Goal: Entertainment & Leisure: Consume media (video, audio)

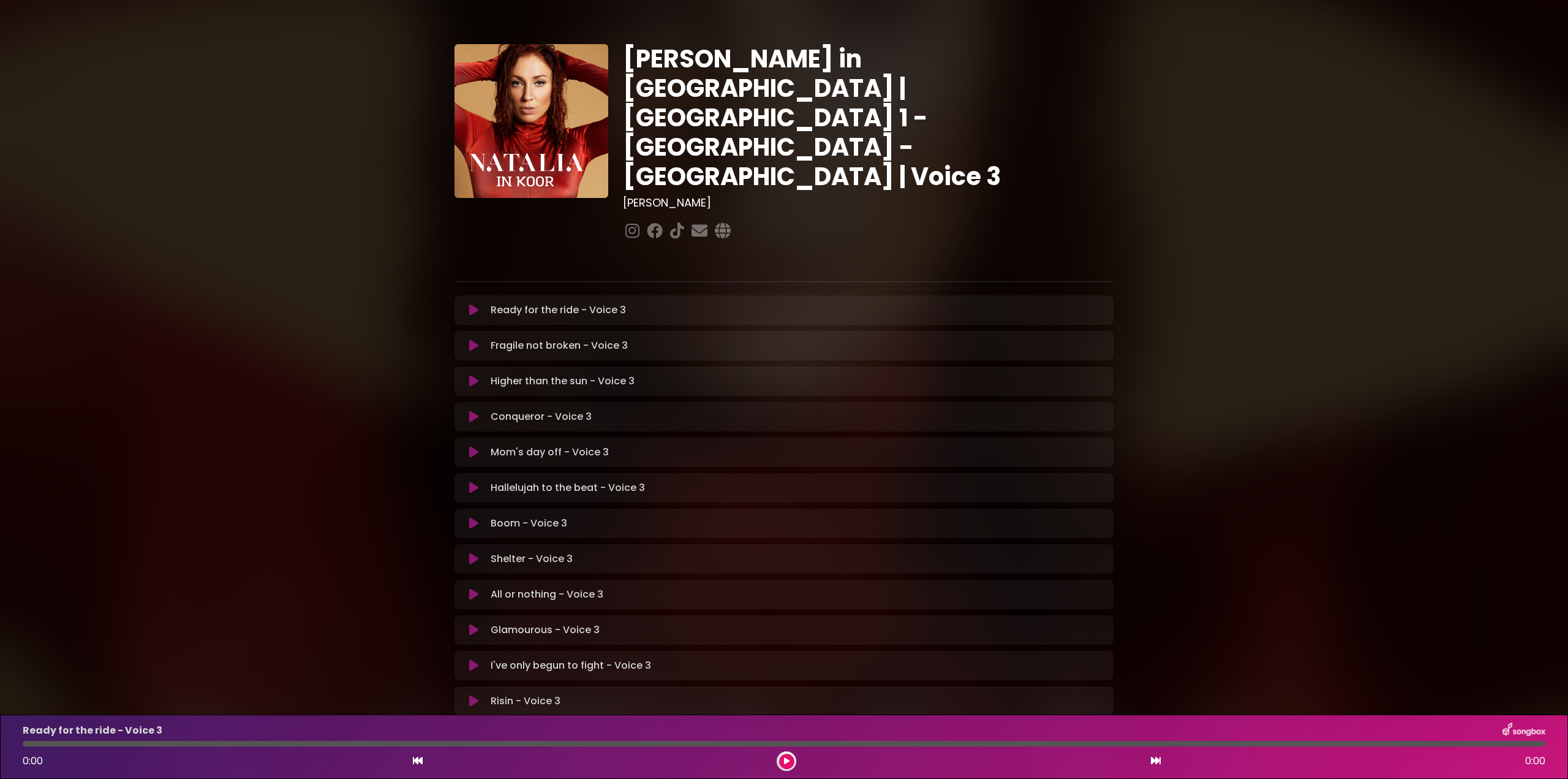
click at [476, 553] on icon at bounding box center [473, 559] width 9 height 12
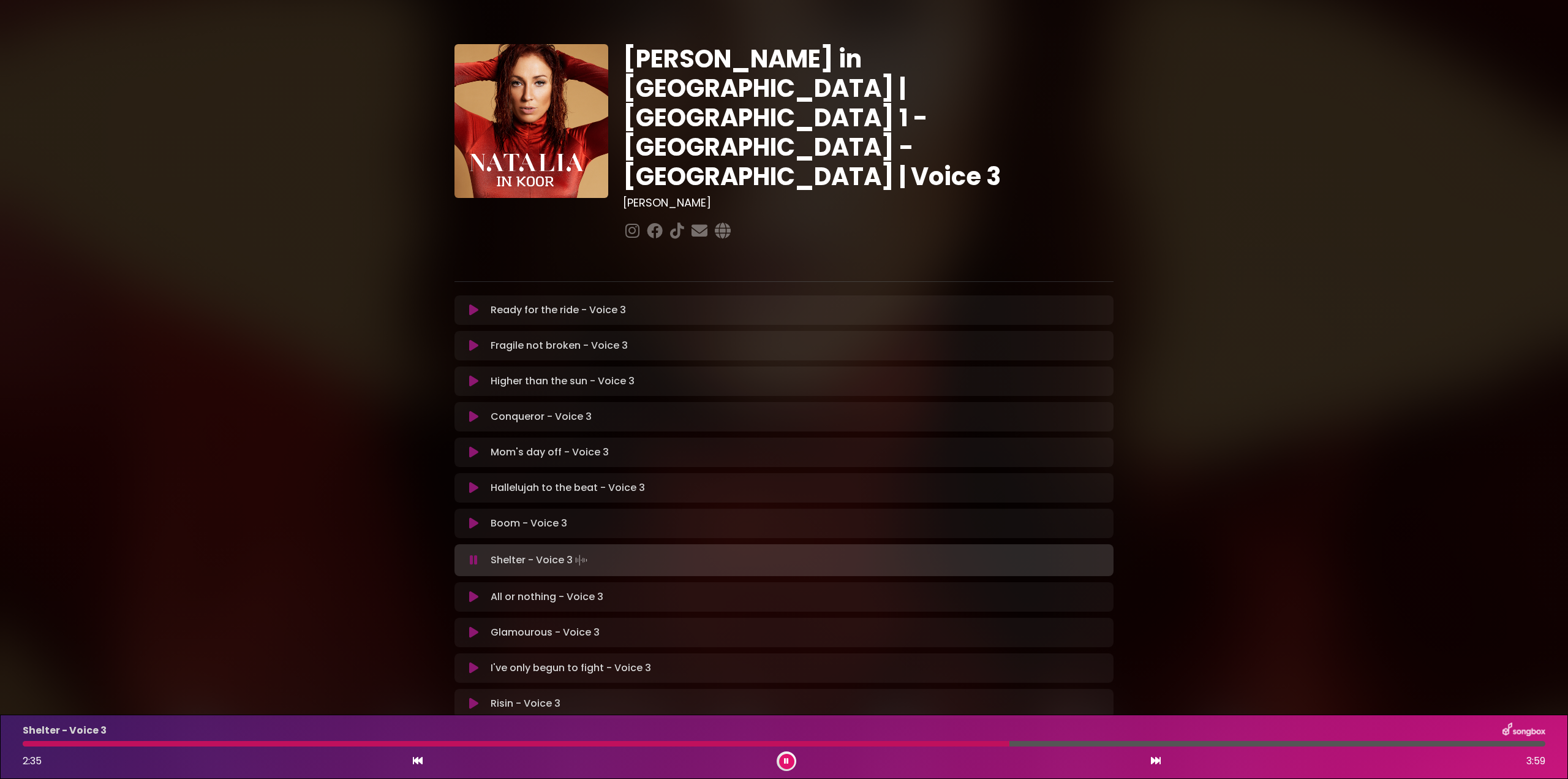
click at [240, 742] on div at bounding box center [516, 744] width 987 height 6
click at [394, 743] on div at bounding box center [252, 744] width 458 height 6
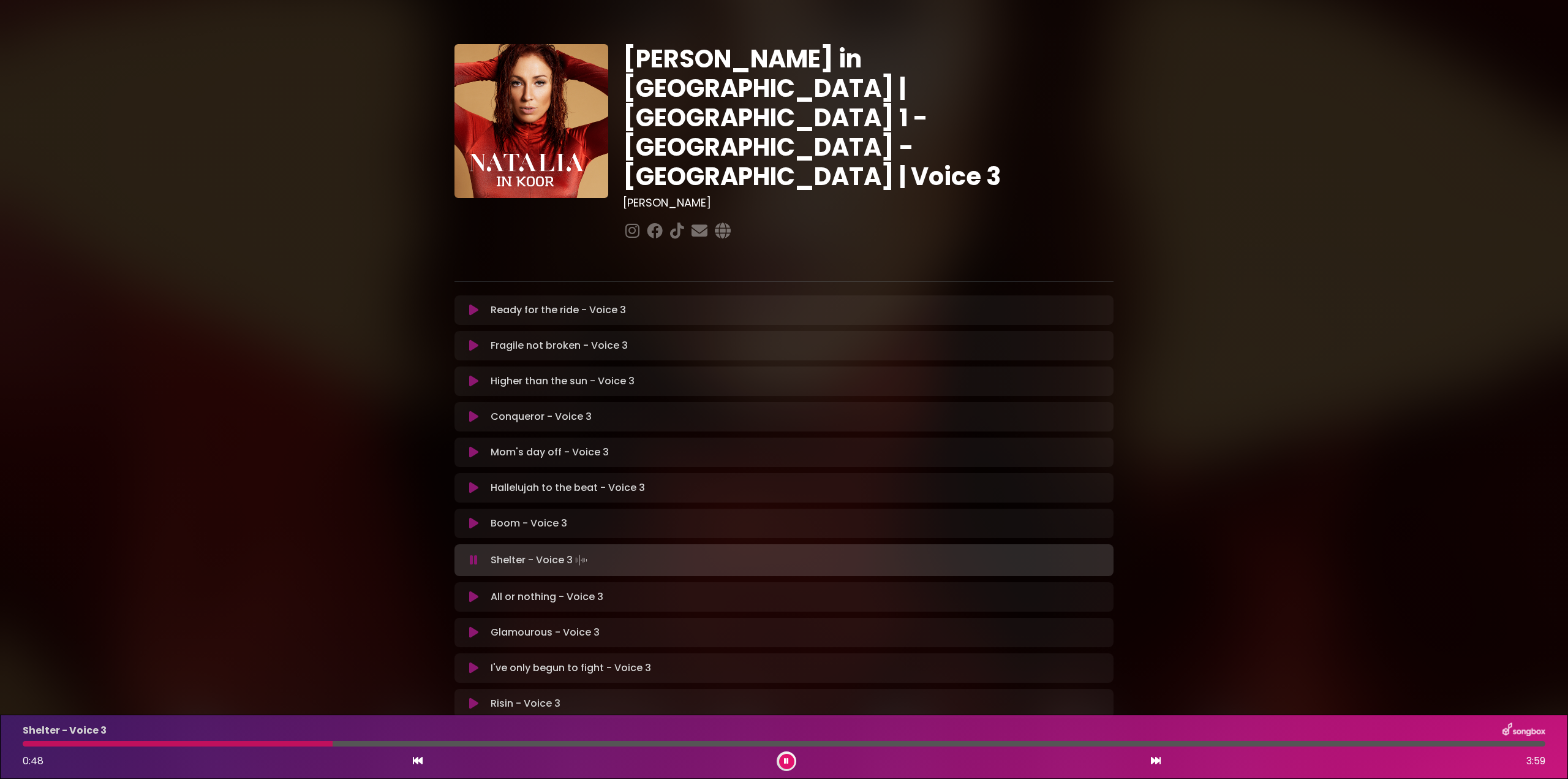
click at [332, 747] on div "Shelter - Voice 3 0:48 3:59" at bounding box center [784, 747] width 1538 height 48
click at [375, 742] on div at bounding box center [784, 744] width 1523 height 6
drag, startPoint x: 396, startPoint y: 741, endPoint x: 417, endPoint y: 746, distance: 21.6
click at [397, 741] on div "Shelter - Voice 3 1:11 3:59" at bounding box center [784, 747] width 1538 height 48
click at [382, 742] on div at bounding box center [252, 744] width 459 height 6
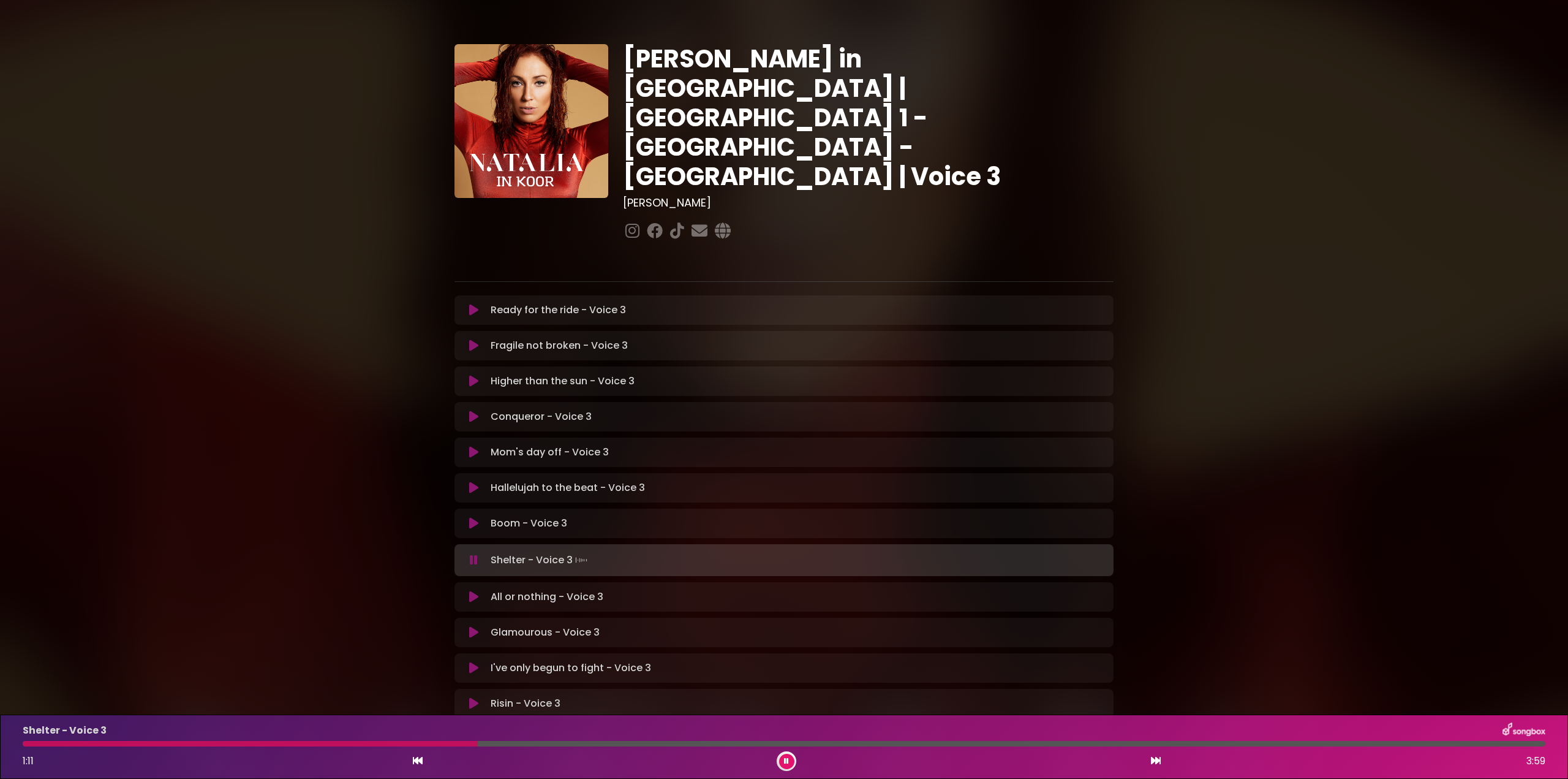
click at [441, 746] on div at bounding box center [250, 744] width 455 height 6
click at [165, 743] on div at bounding box center [519, 744] width 993 height 6
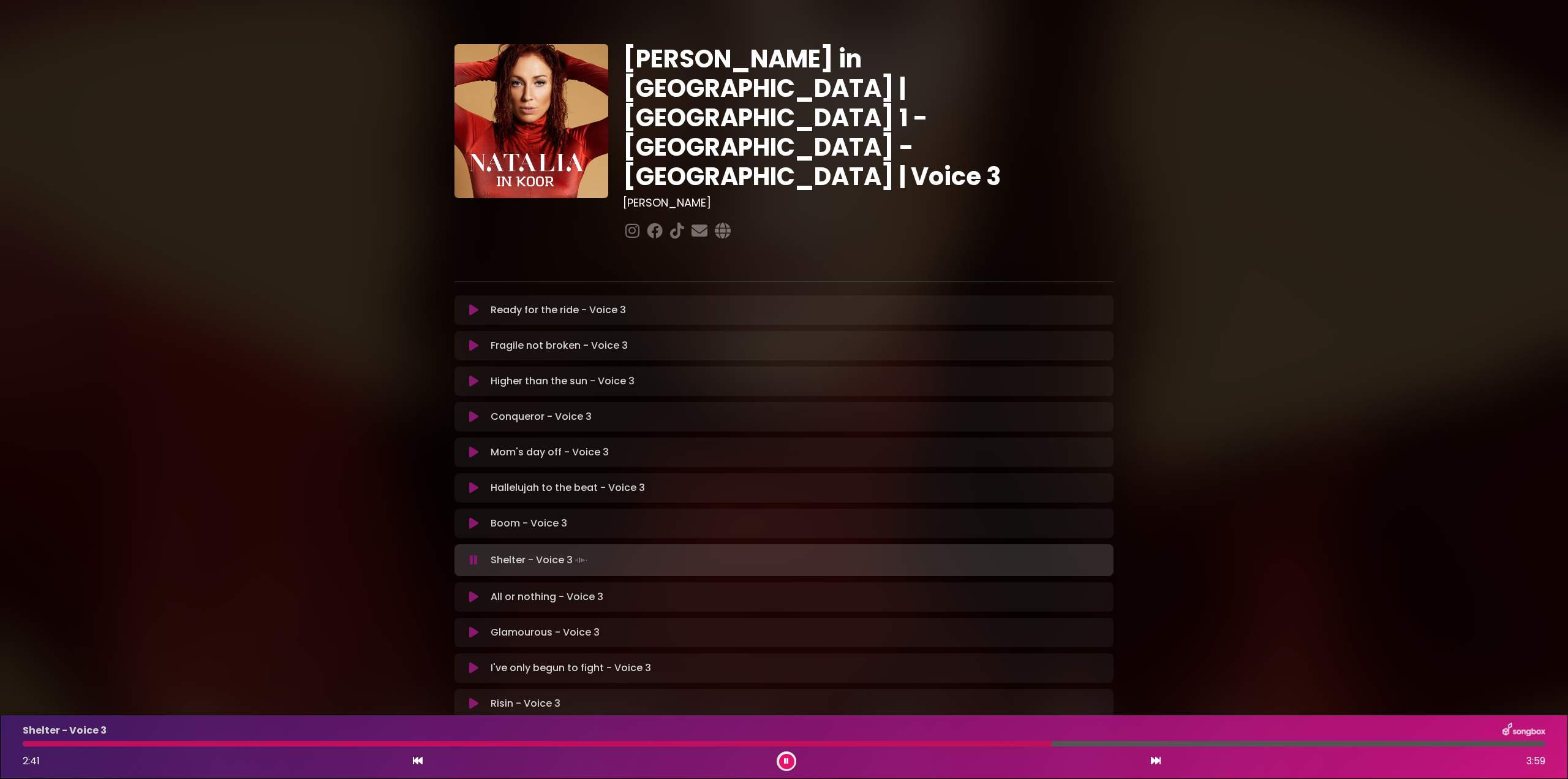
click at [168, 741] on div at bounding box center [537, 744] width 1029 height 6
click at [232, 746] on div at bounding box center [511, 744] width 978 height 6
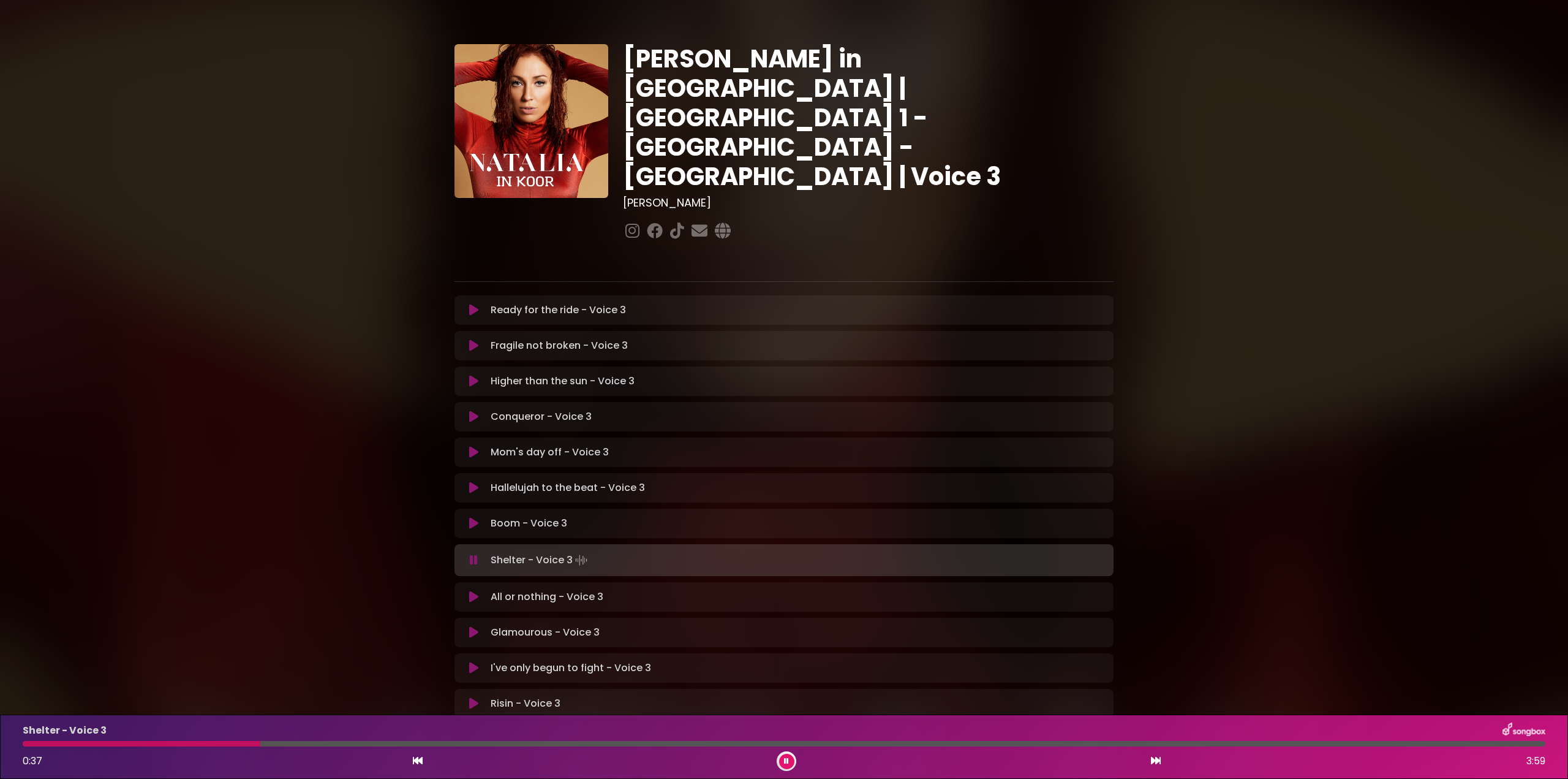
click at [293, 745] on div at bounding box center [784, 744] width 1523 height 6
click at [365, 744] on div at bounding box center [784, 744] width 1523 height 6
click at [296, 743] on div at bounding box center [333, 744] width 621 height 6
click at [408, 746] on div at bounding box center [784, 744] width 1523 height 6
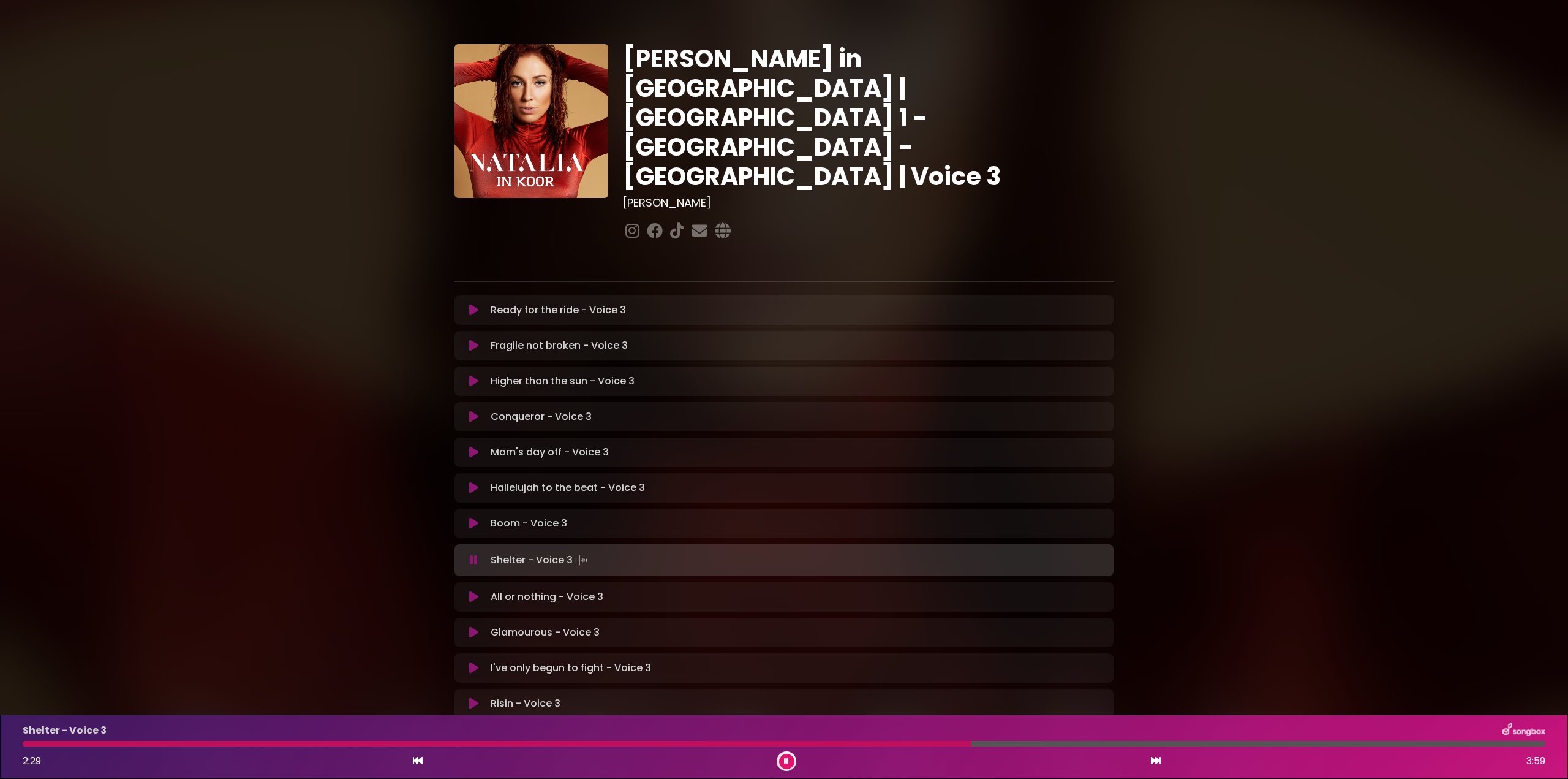
click at [780, 746] on div at bounding box center [496, 744] width 949 height 6
click at [285, 749] on div "Shelter - Voice 3 2:01 3:59" at bounding box center [784, 747] width 1538 height 48
drag, startPoint x: 411, startPoint y: 743, endPoint x: 419, endPoint y: 746, distance: 8.5
click at [414, 745] on div at bounding box center [413, 744] width 781 height 6
click at [440, 746] on div at bounding box center [315, 744] width 584 height 6
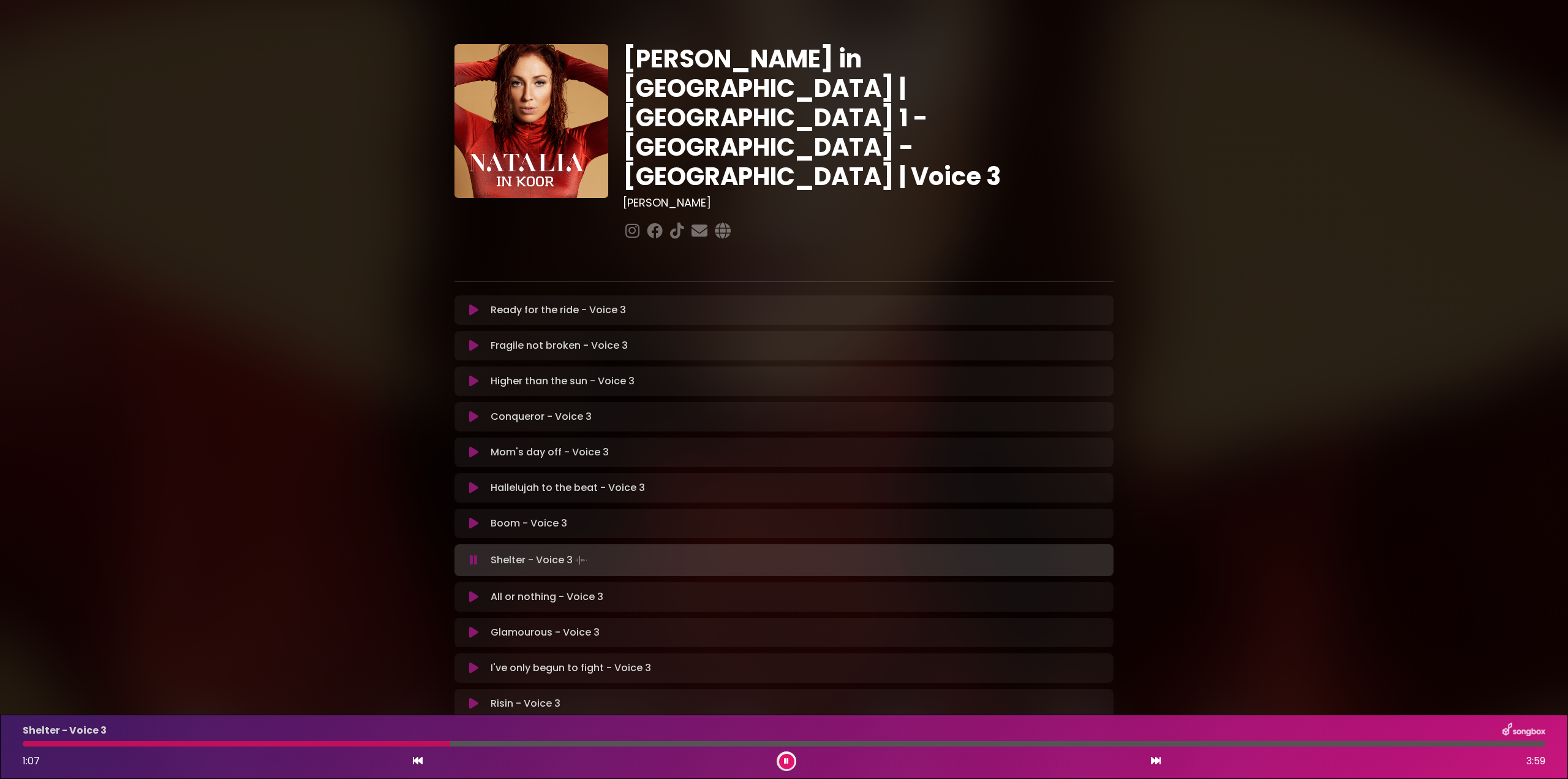
click at [423, 745] on div at bounding box center [236, 744] width 428 height 6
click at [788, 757] on icon at bounding box center [786, 760] width 5 height 7
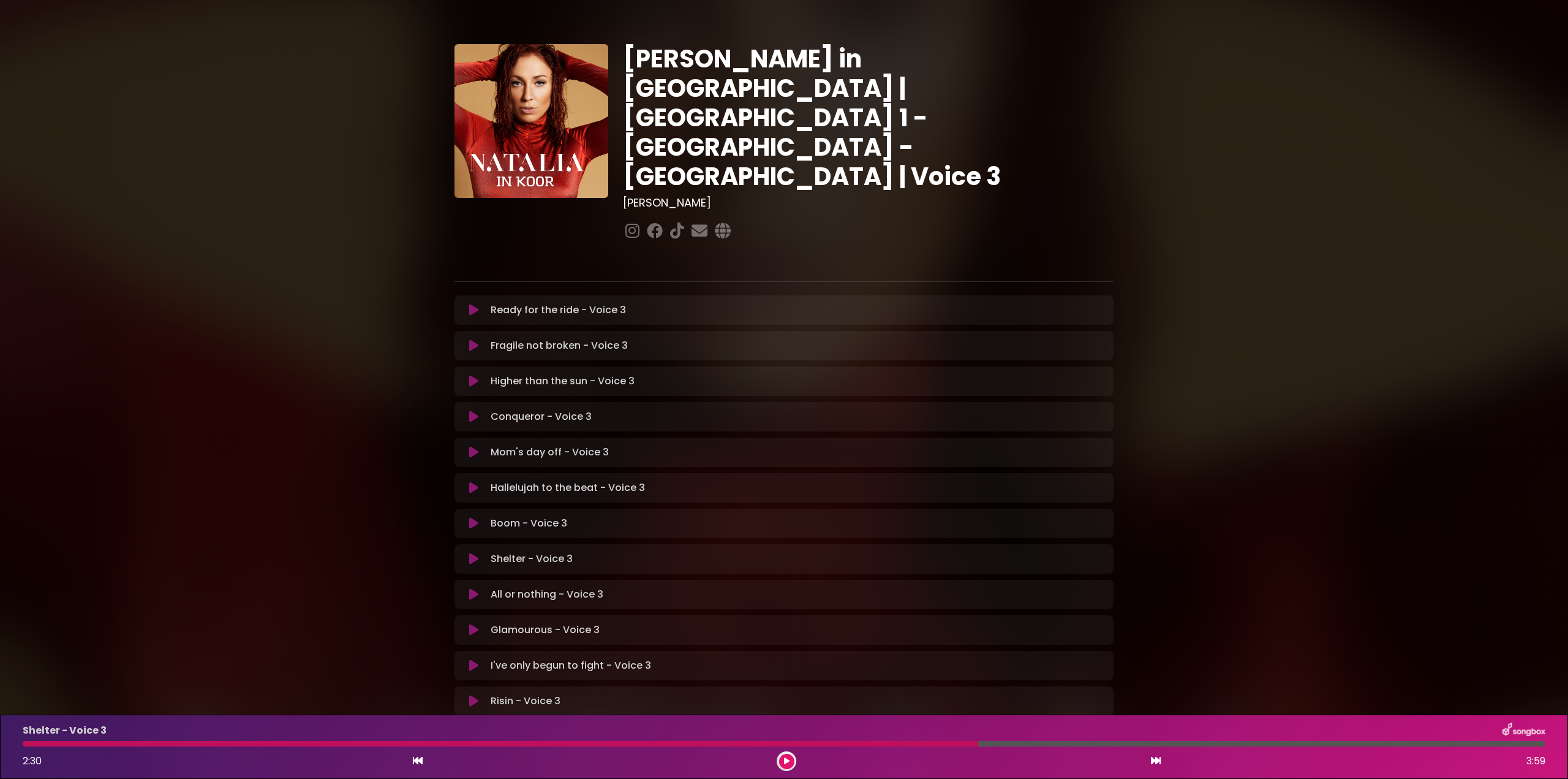
click at [792, 762] on button at bounding box center [787, 762] width 16 height 16
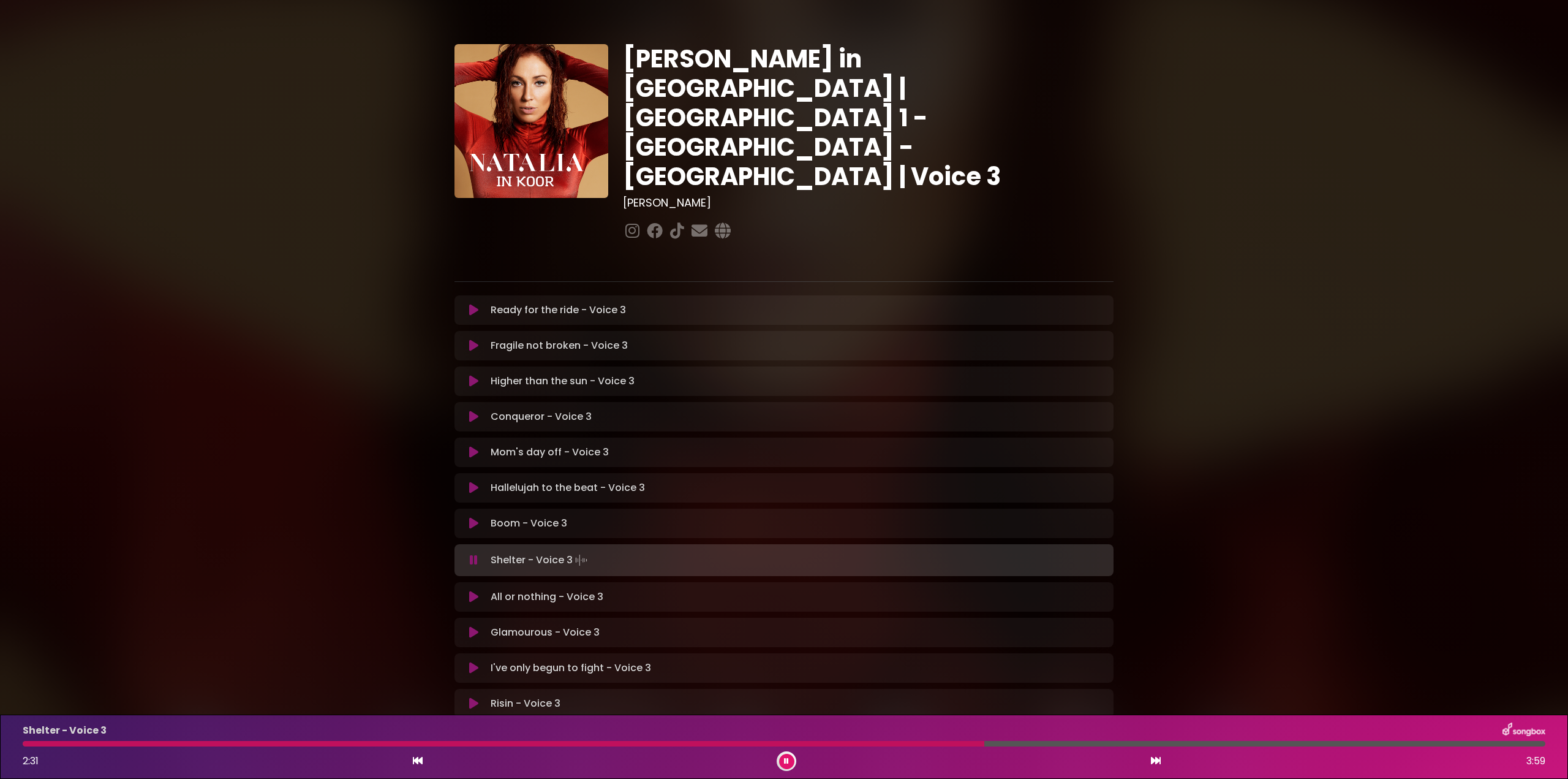
click at [1135, 741] on div "Shelter - Voice 3 2:31 3:59" at bounding box center [784, 747] width 1538 height 48
click at [1142, 746] on div at bounding box center [784, 744] width 1523 height 6
click at [1153, 745] on div at bounding box center [763, 744] width 1481 height 6
click at [1235, 748] on div "Shelter - Voice 3 3:00 3:59" at bounding box center [784, 747] width 1538 height 48
click at [1239, 744] on div at bounding box center [784, 744] width 1523 height 6
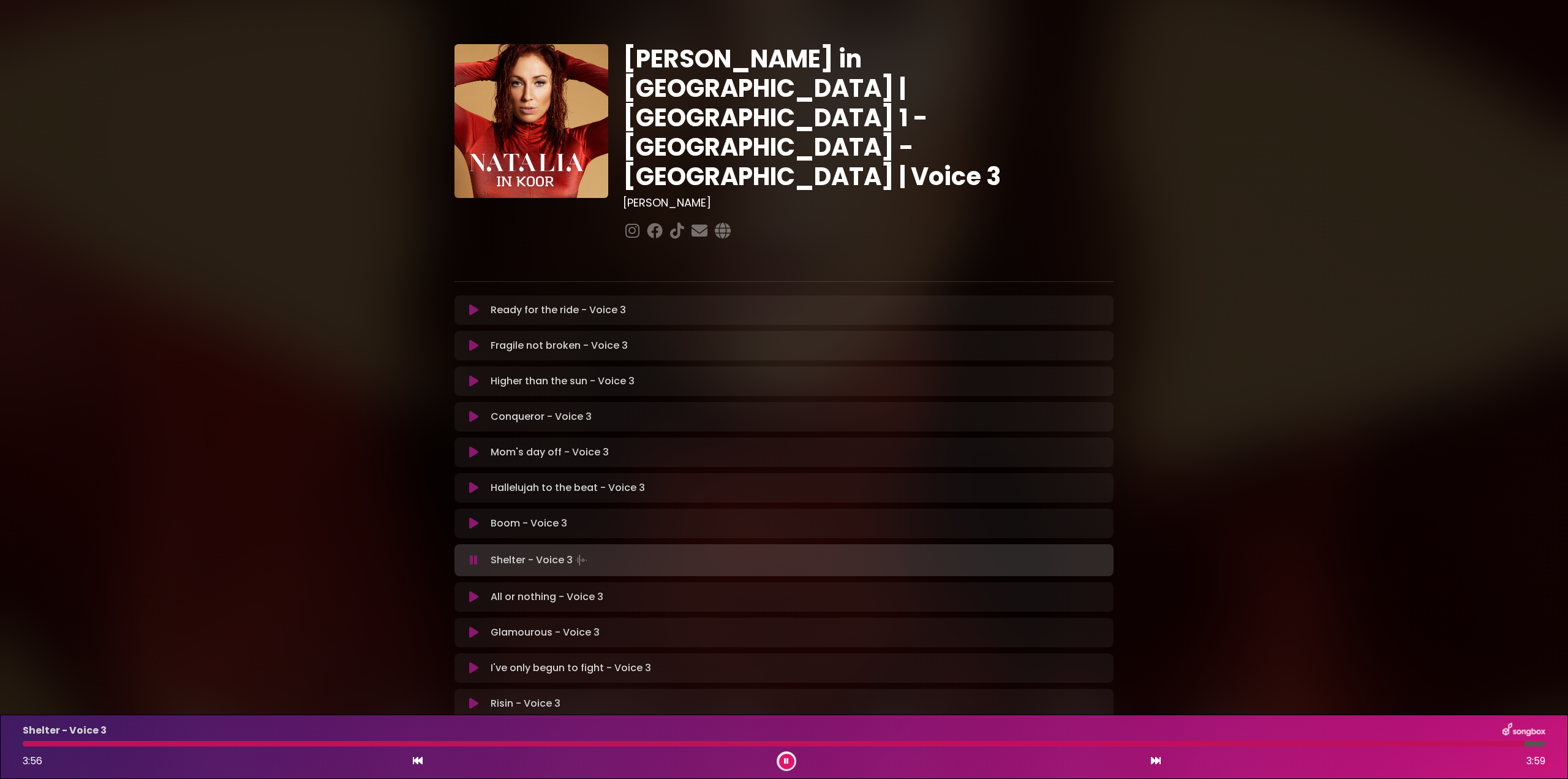
click at [1185, 742] on div at bounding box center [774, 744] width 1502 height 6
click at [1188, 744] on div at bounding box center [745, 744] width 1445 height 6
click at [1130, 745] on div at bounding box center [747, 744] width 1450 height 6
click at [1175, 742] on div at bounding box center [692, 744] width 1339 height 6
click at [1262, 743] on div at bounding box center [784, 744] width 1523 height 6
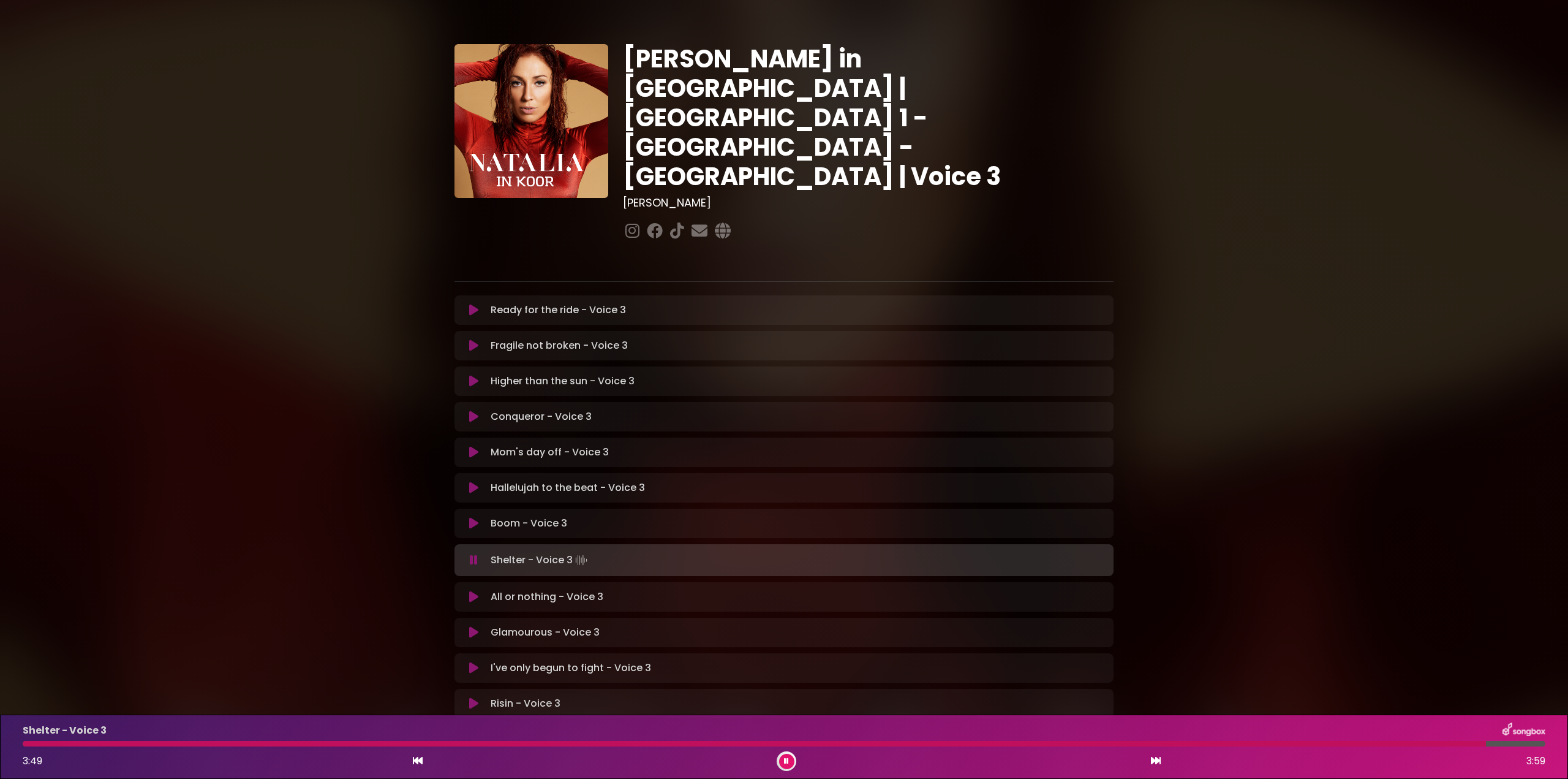
click at [1236, 746] on div at bounding box center [754, 744] width 1464 height 6
click at [1202, 744] on div at bounding box center [763, 744] width 1481 height 6
click at [1212, 747] on div "Shelter - Voice 3 3:51 3:59" at bounding box center [784, 747] width 1538 height 48
click at [1212, 743] on div at bounding box center [759, 744] width 1474 height 6
click at [1076, 745] on div at bounding box center [762, 744] width 1479 height 6
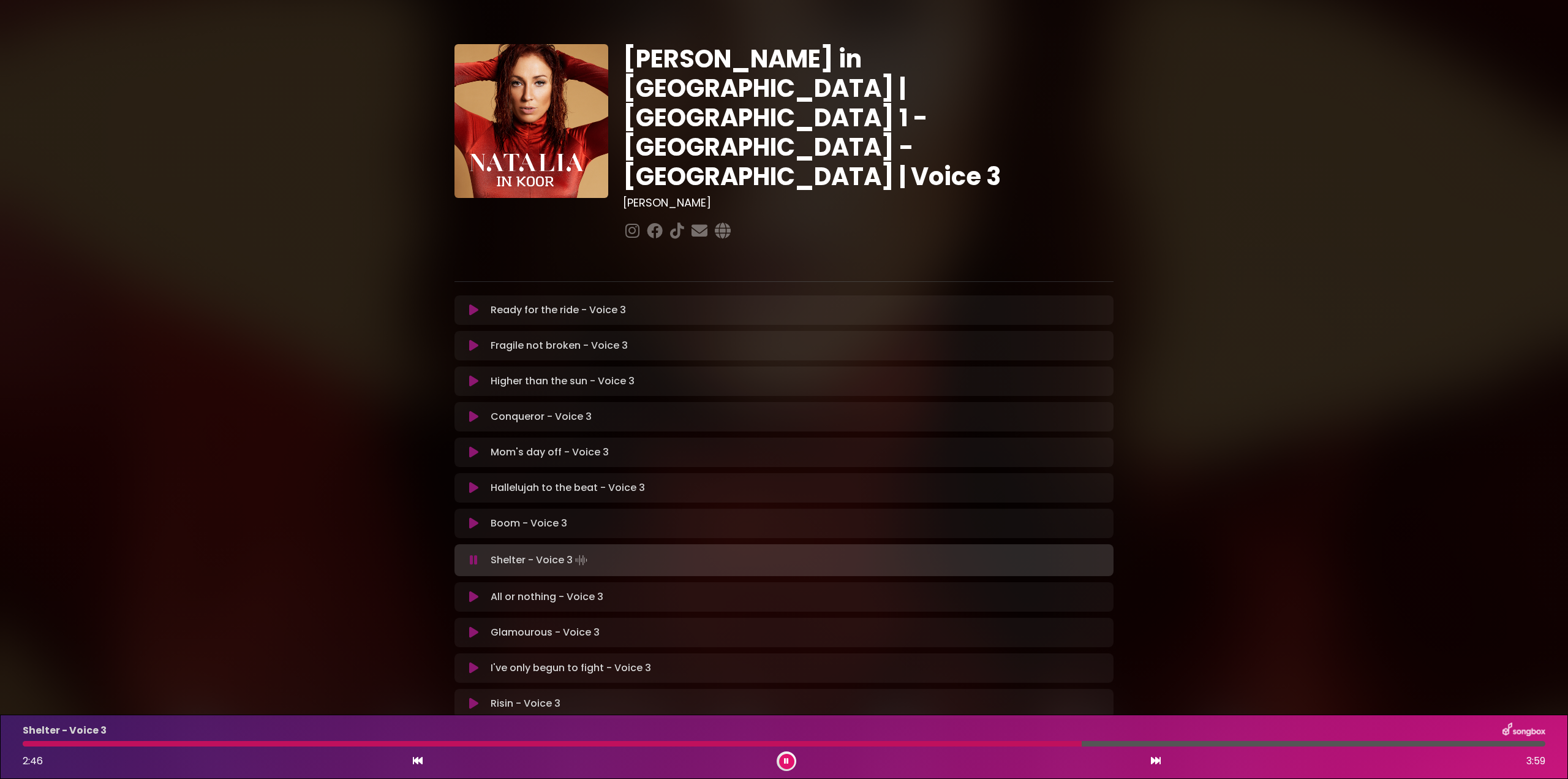
click at [1190, 745] on div at bounding box center [784, 744] width 1523 height 6
click at [1308, 745] on div at bounding box center [750, 744] width 1456 height 6
click at [1241, 743] on div at bounding box center [723, 744] width 1400 height 6
click at [1195, 742] on div at bounding box center [743, 744] width 1442 height 6
click at [1194, 746] on div at bounding box center [732, 744] width 1421 height 6
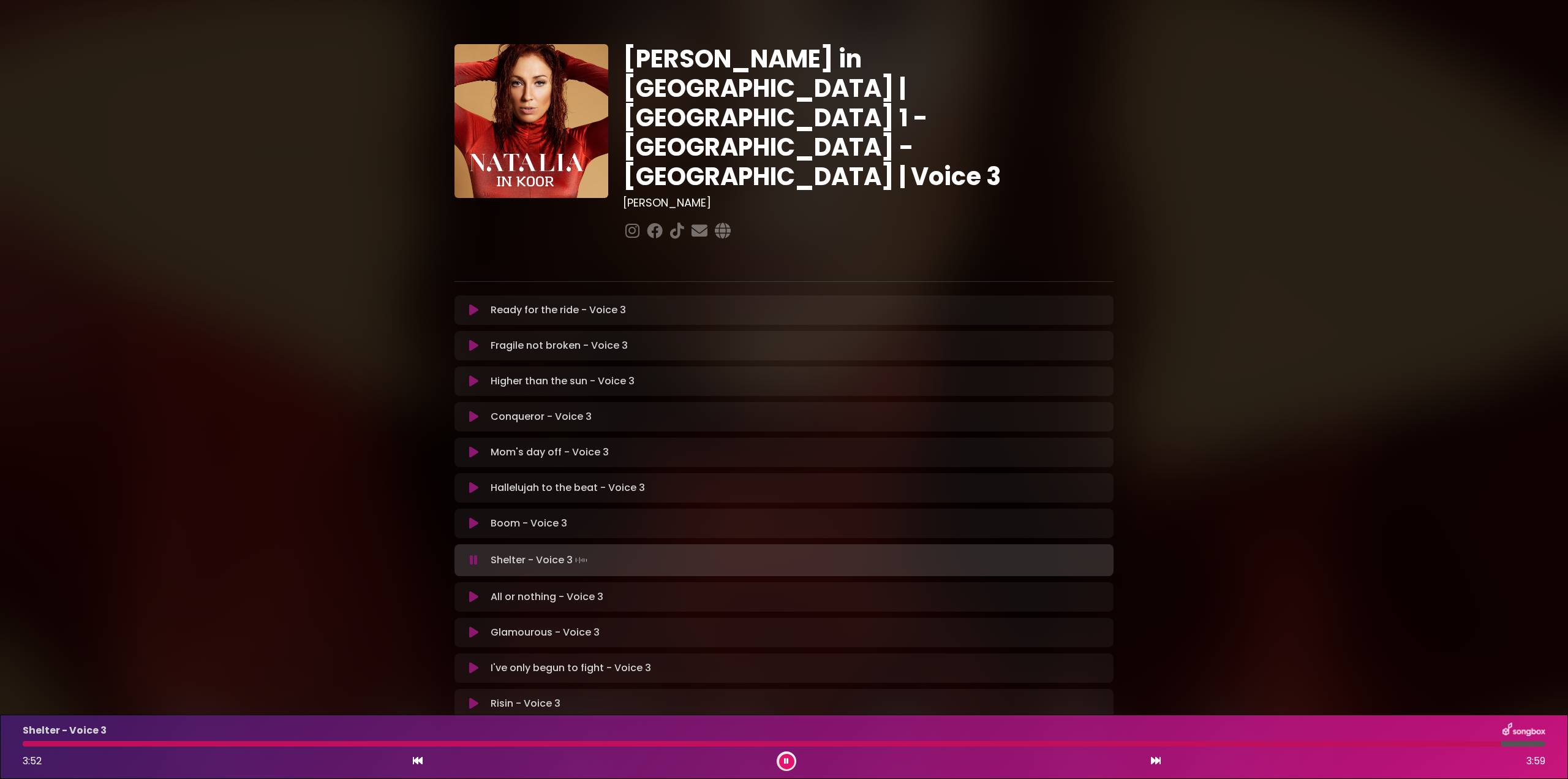
click at [1208, 746] on div at bounding box center [762, 744] width 1479 height 6
click at [1214, 743] on div at bounding box center [764, 744] width 1483 height 6
click at [1212, 744] on div at bounding box center [749, 744] width 1454 height 6
click at [1247, 748] on div "Shelter - Voice 3 3:29 3:59" at bounding box center [784, 747] width 1538 height 48
click at [1220, 749] on div "Shelter - Voice 3 3:30 3:59" at bounding box center [784, 747] width 1538 height 48
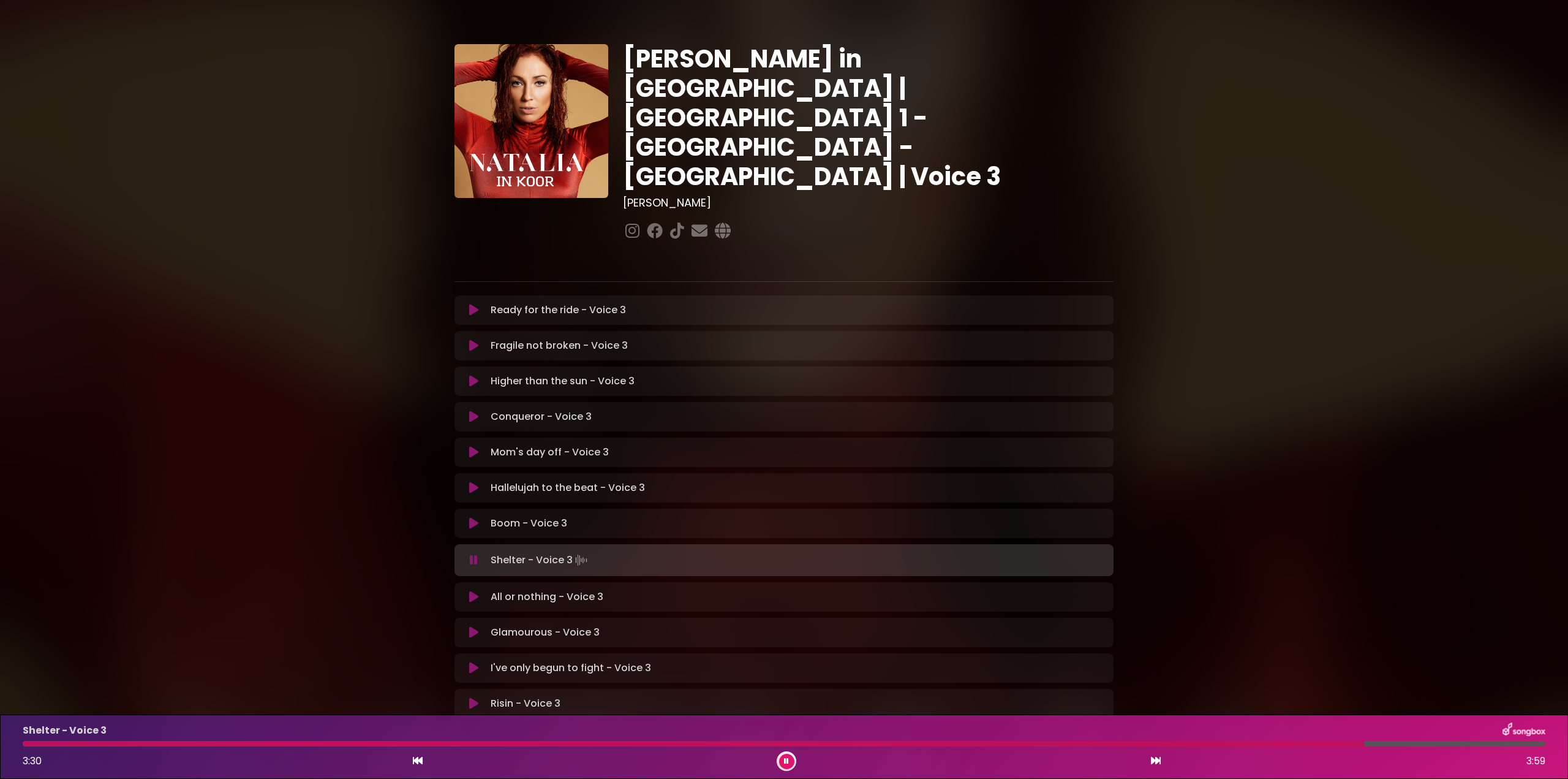
click at [1218, 744] on div at bounding box center [693, 744] width 1342 height 6
drag, startPoint x: 1227, startPoint y: 746, endPoint x: 1249, endPoint y: 750, distance: 22.4
click at [1229, 746] on div at bounding box center [784, 744] width 1523 height 6
drag, startPoint x: 167, startPoint y: 745, endPoint x: 215, endPoint y: 748, distance: 48.1
click at [170, 745] on div at bounding box center [781, 744] width 1516 height 6
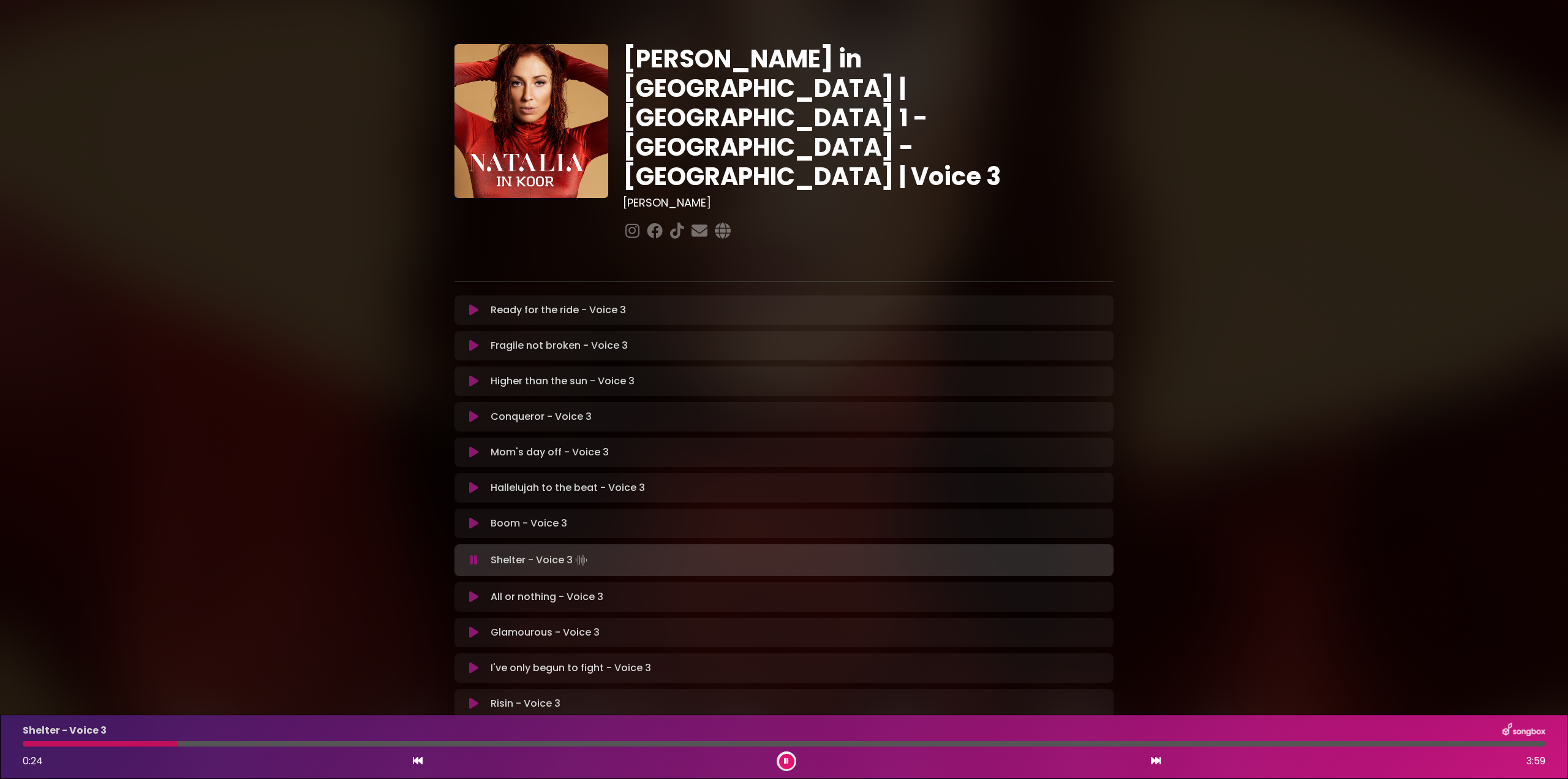
click at [279, 745] on div at bounding box center [784, 744] width 1523 height 6
drag, startPoint x: 215, startPoint y: 742, endPoint x: 229, endPoint y: 743, distance: 14.0
click at [215, 742] on div at bounding box center [154, 744] width 264 height 6
click at [349, 743] on div at bounding box center [186, 744] width 326 height 6
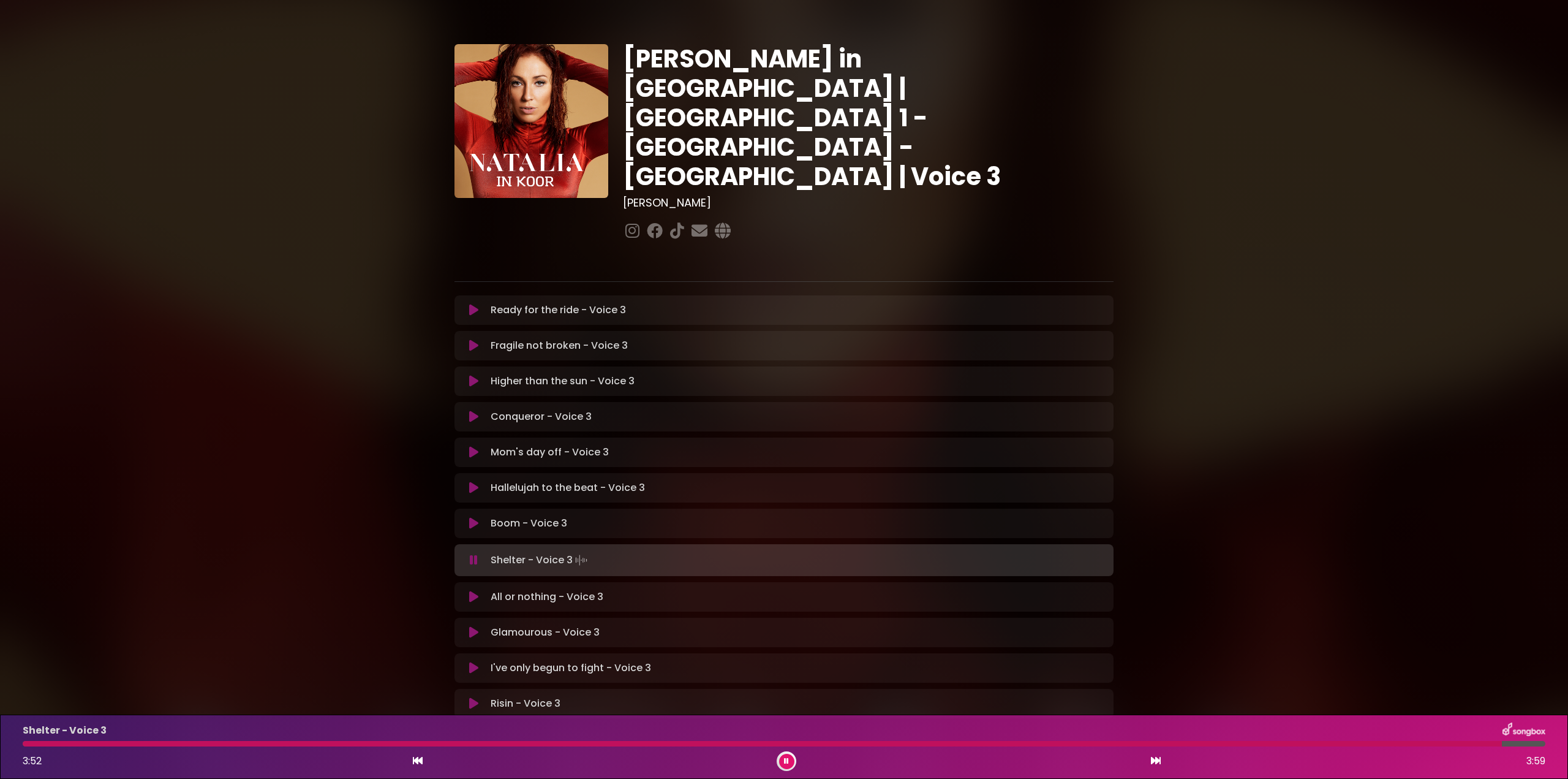
click at [783, 764] on button at bounding box center [787, 762] width 16 height 16
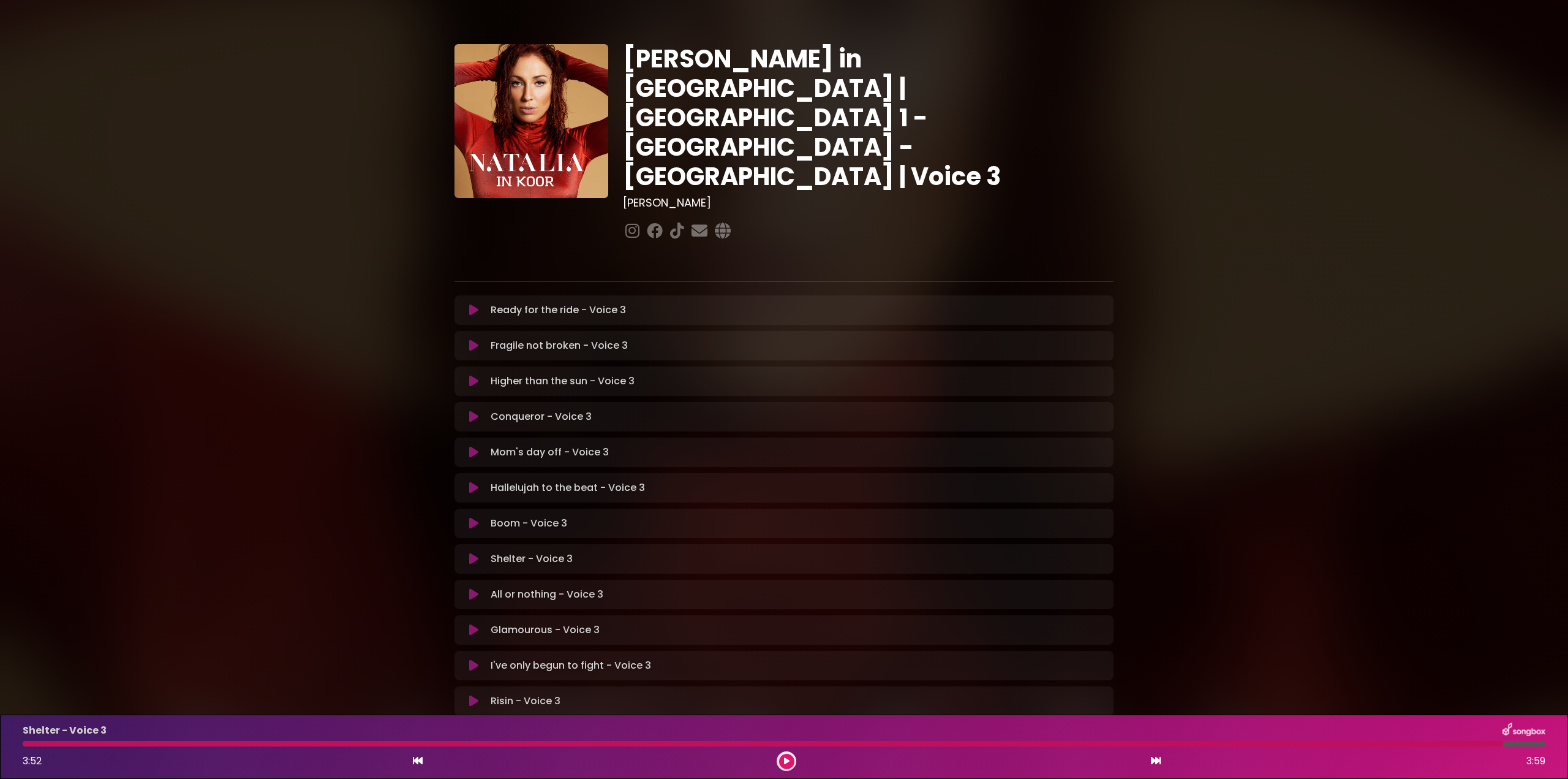
click at [402, 743] on div at bounding box center [763, 744] width 1481 height 6
click at [402, 744] on div at bounding box center [763, 744] width 1481 height 6
click at [375, 746] on div at bounding box center [763, 744] width 1481 height 6
click at [377, 742] on div at bounding box center [763, 744] width 1481 height 6
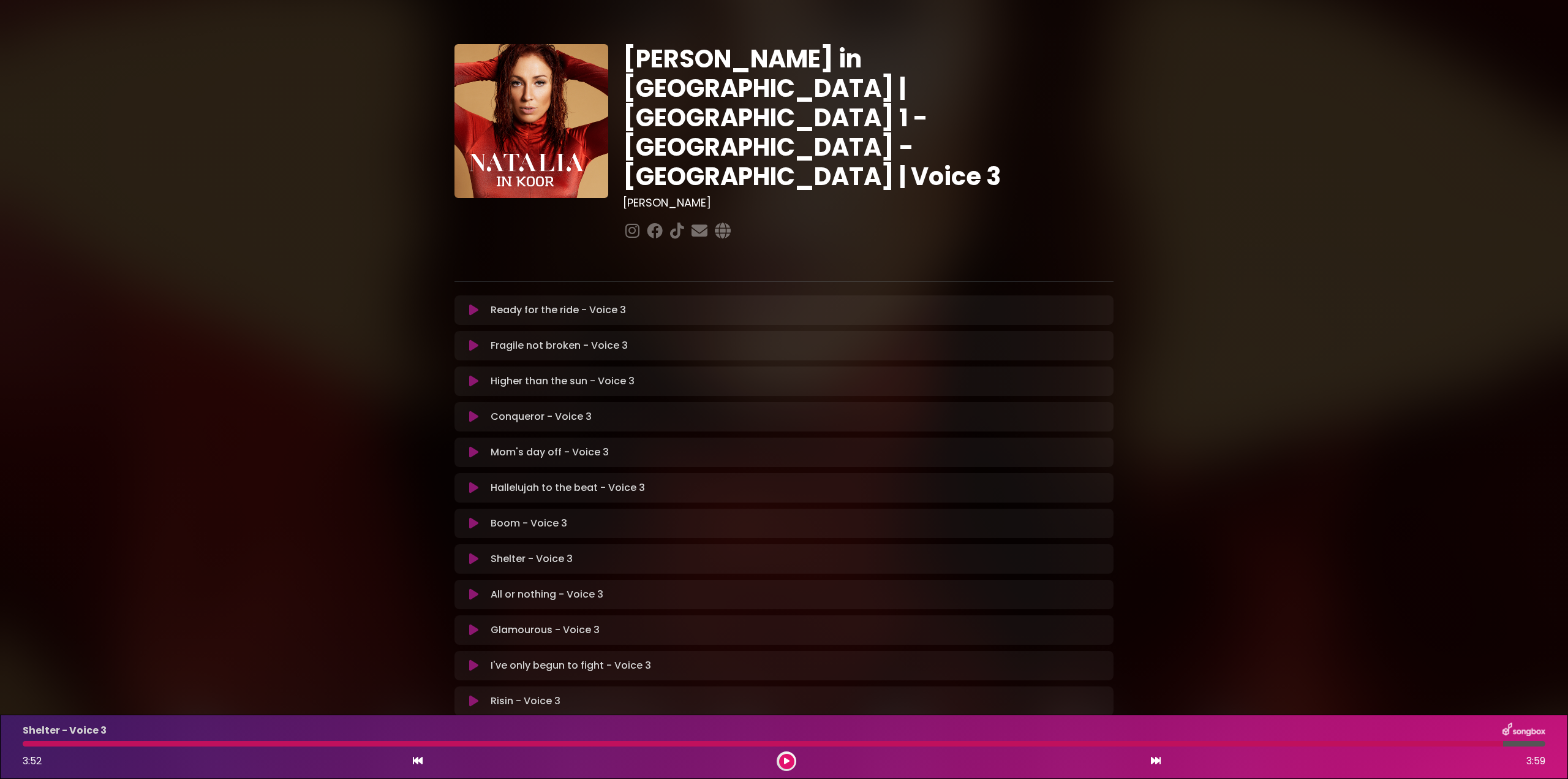
click at [792, 759] on button at bounding box center [787, 762] width 16 height 16
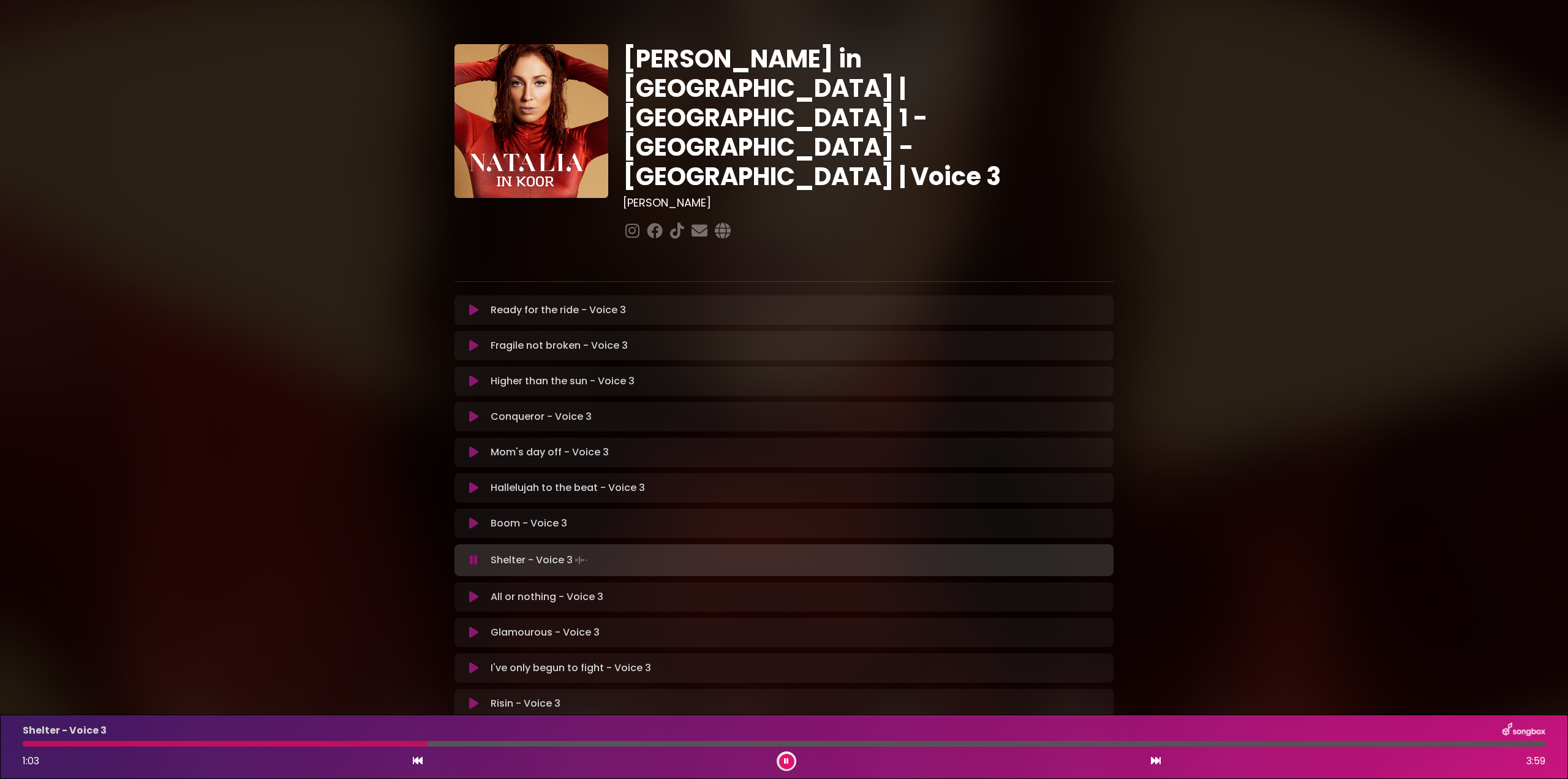
click at [428, 745] on div at bounding box center [225, 744] width 405 height 6
click at [436, 745] on div at bounding box center [229, 744] width 413 height 6
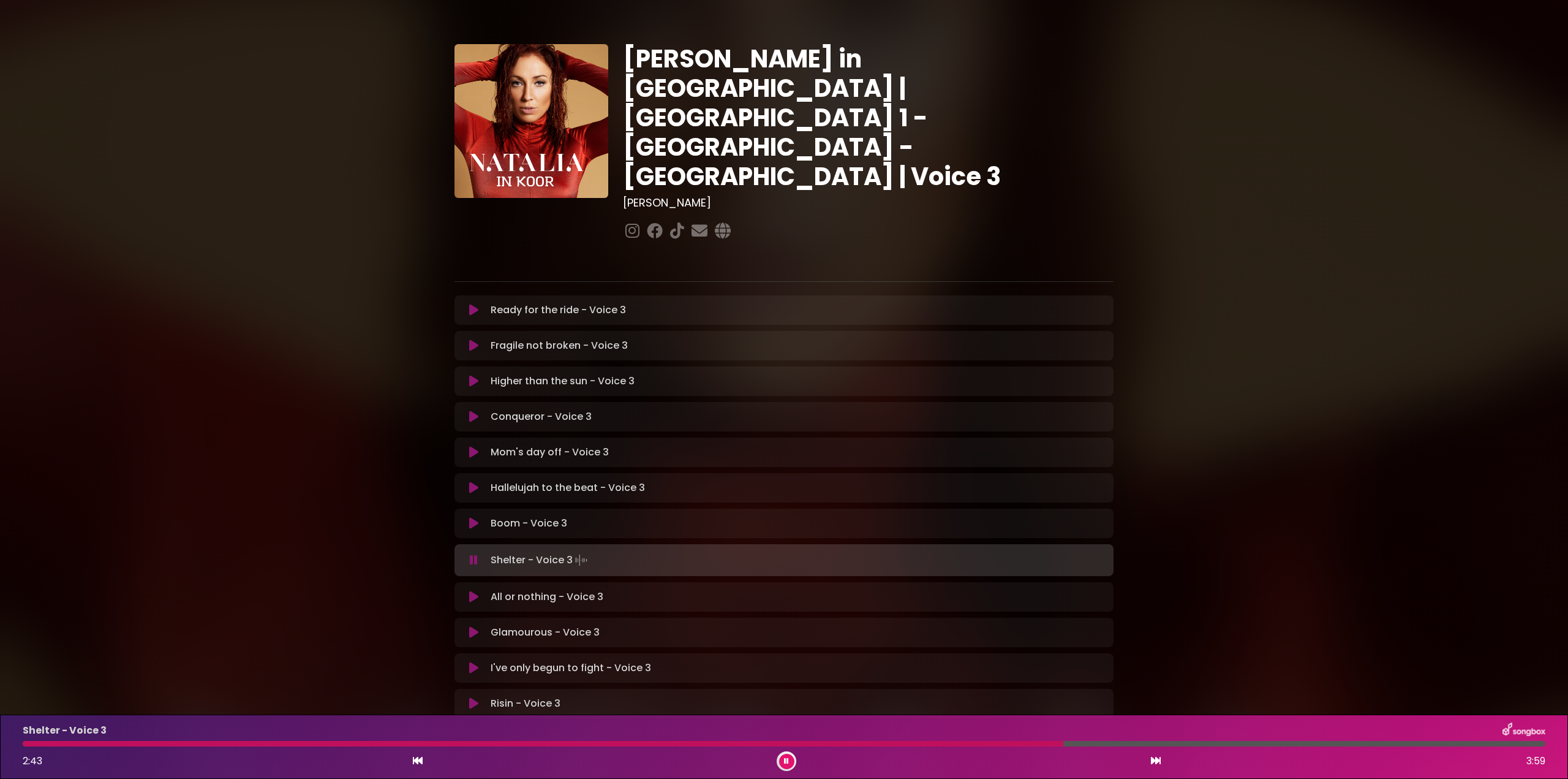
click at [423, 747] on div "Shelter - Voice 3 2:43 3:59" at bounding box center [784, 747] width 1538 height 48
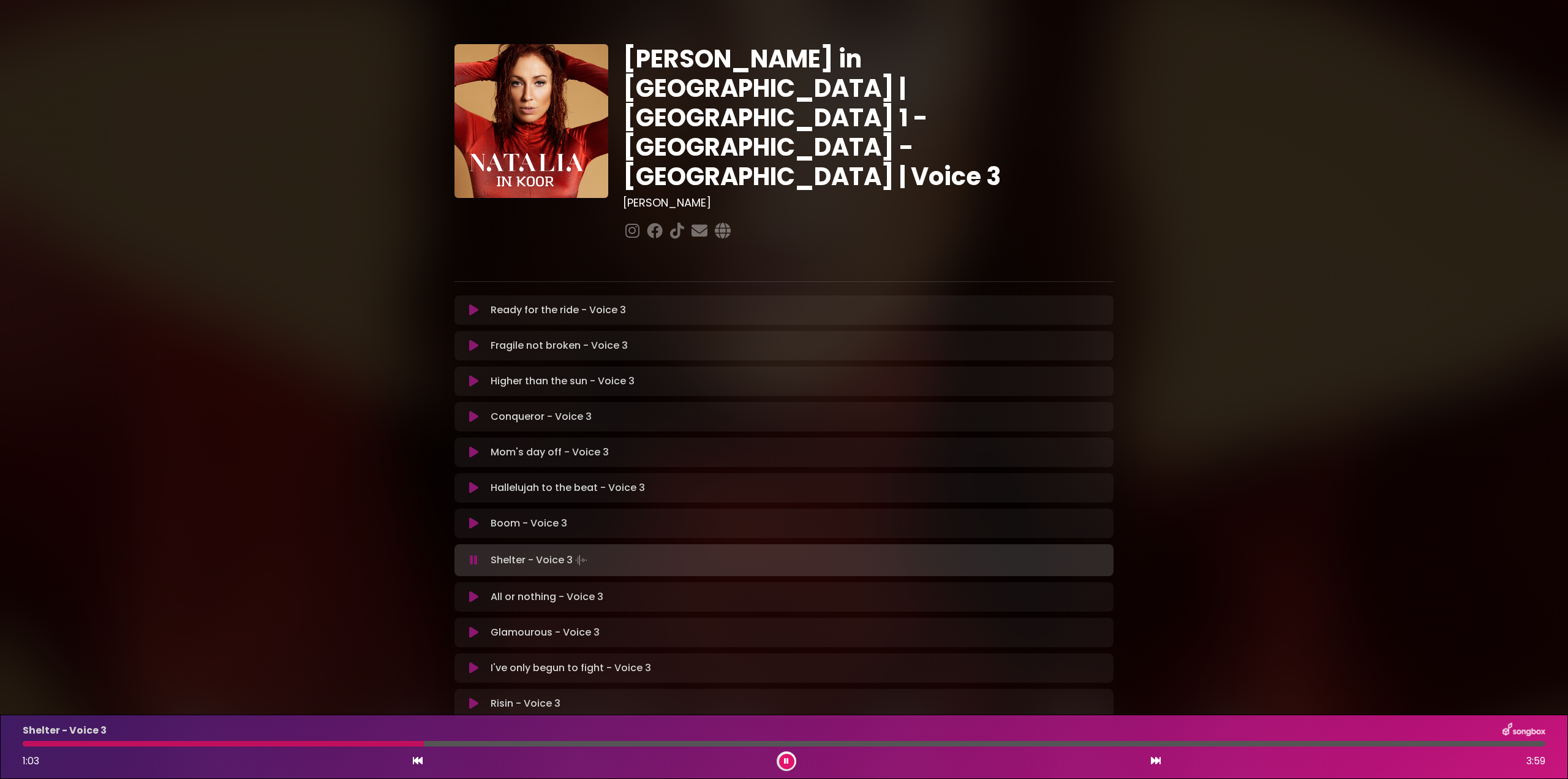
click at [424, 745] on div at bounding box center [223, 744] width 401 height 6
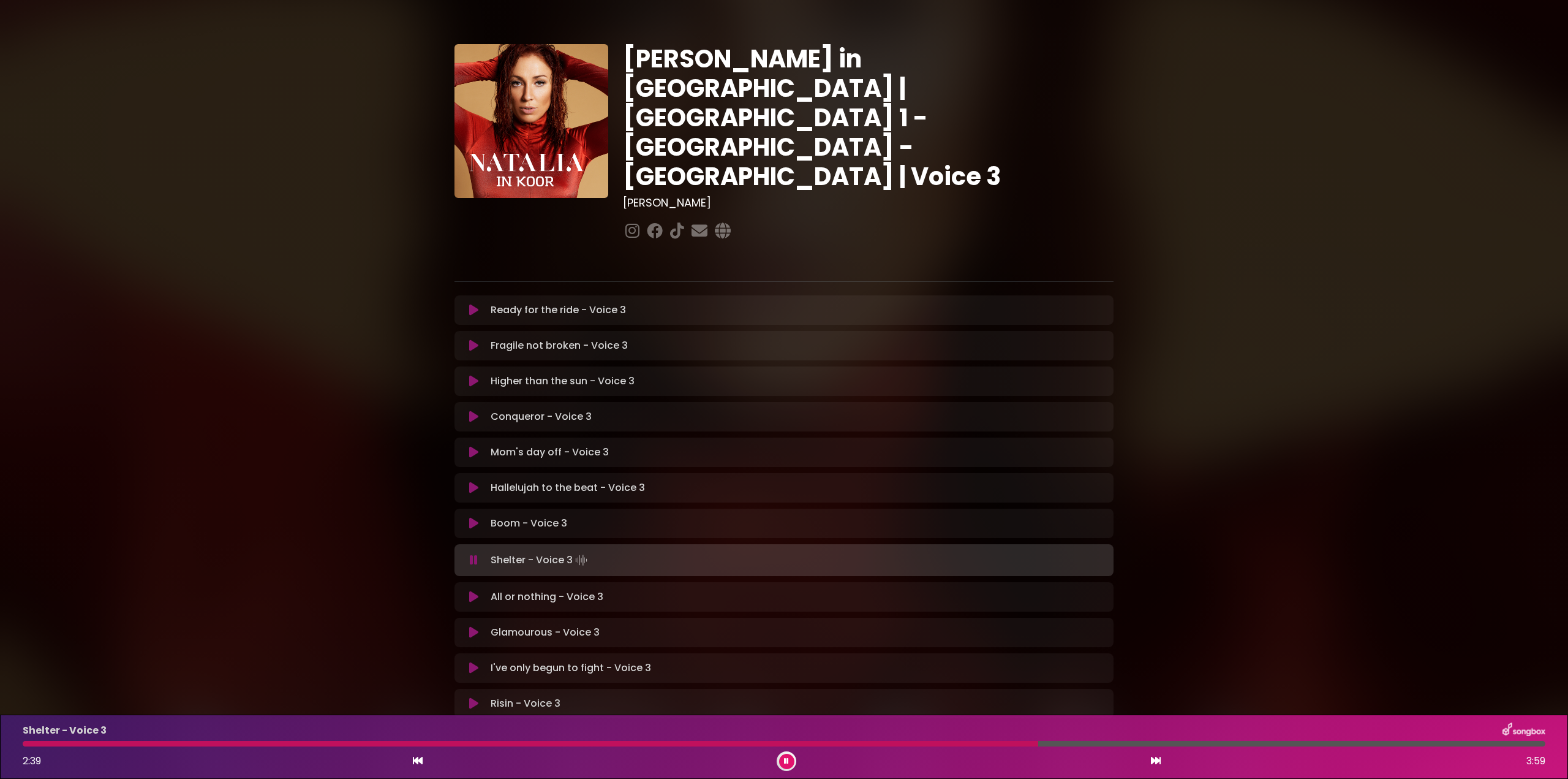
click at [832, 745] on div at bounding box center [784, 744] width 1523 height 6
click at [394, 743] on div at bounding box center [439, 744] width 835 height 6
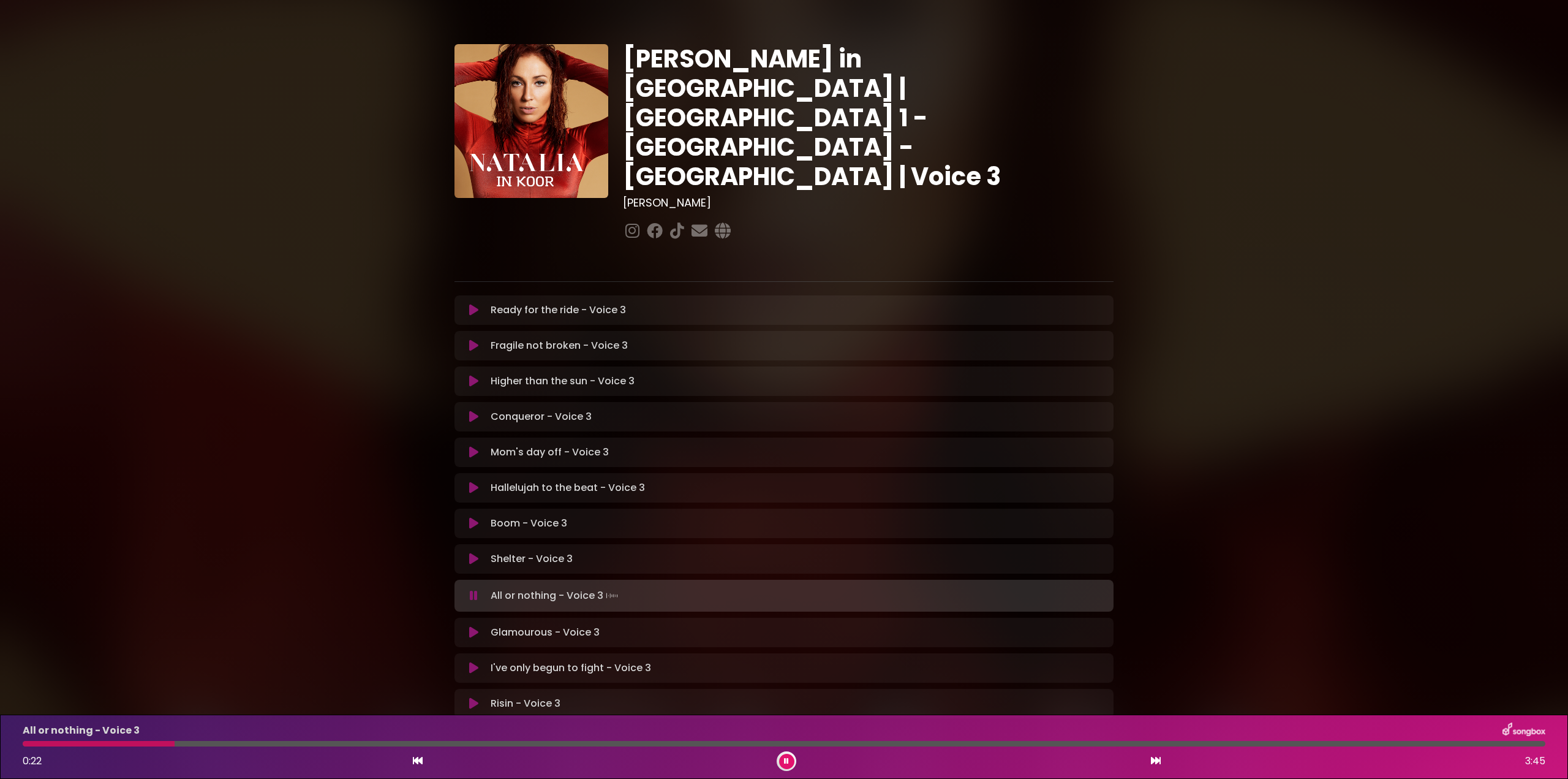
drag, startPoint x: 471, startPoint y: 442, endPoint x: 481, endPoint y: 442, distance: 10.0
click at [476, 482] on icon at bounding box center [473, 488] width 9 height 12
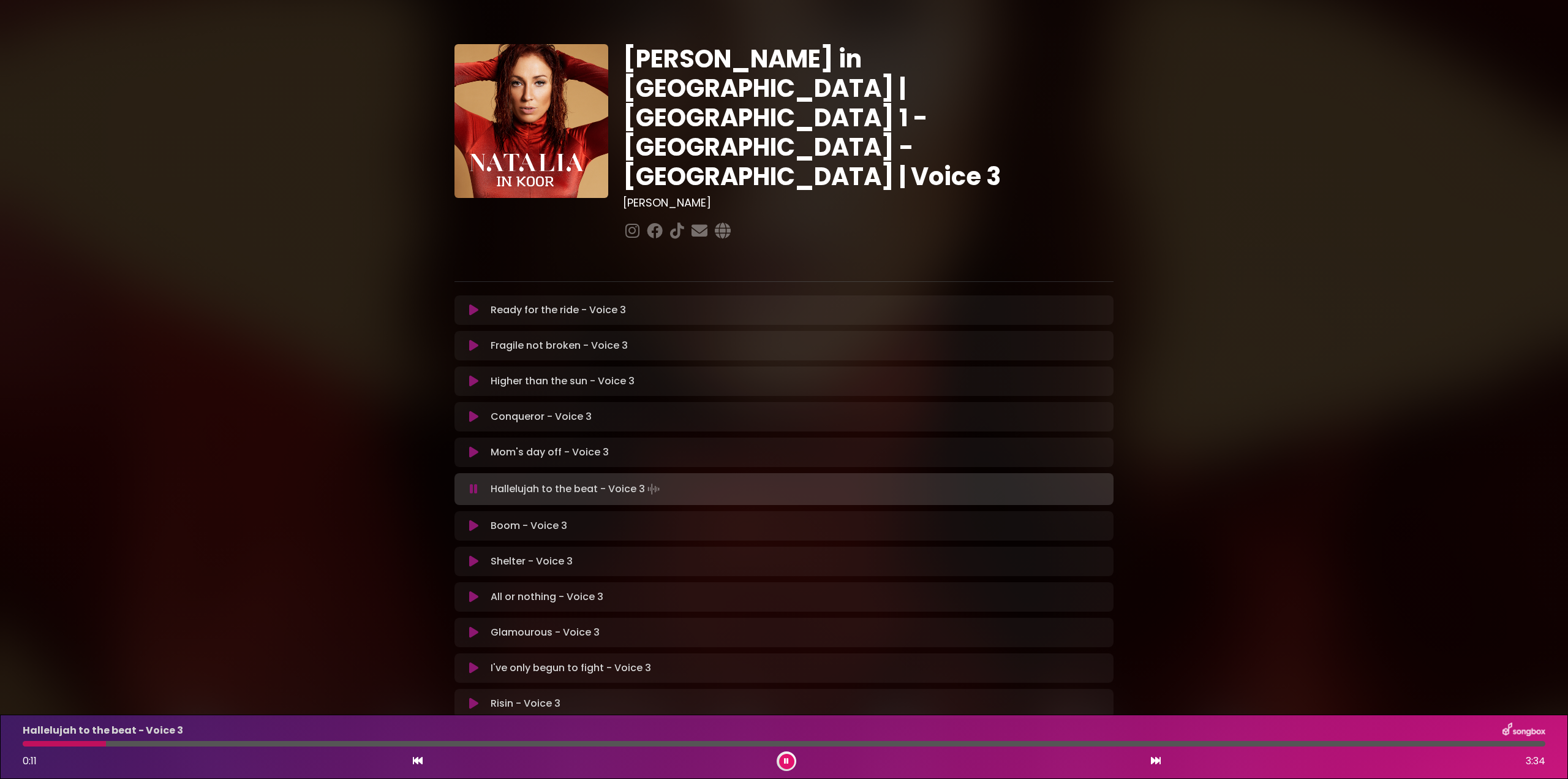
click at [24, 747] on div "Hallelujah to the beat - Voice 3 0:11 3:34" at bounding box center [784, 747] width 1538 height 48
click at [82, 749] on div "Hallelujah to the beat - Voice 3 0:45 3:34" at bounding box center [784, 747] width 1538 height 48
click at [81, 746] on div at bounding box center [185, 744] width 324 height 6
click at [27, 743] on div at bounding box center [72, 744] width 98 height 6
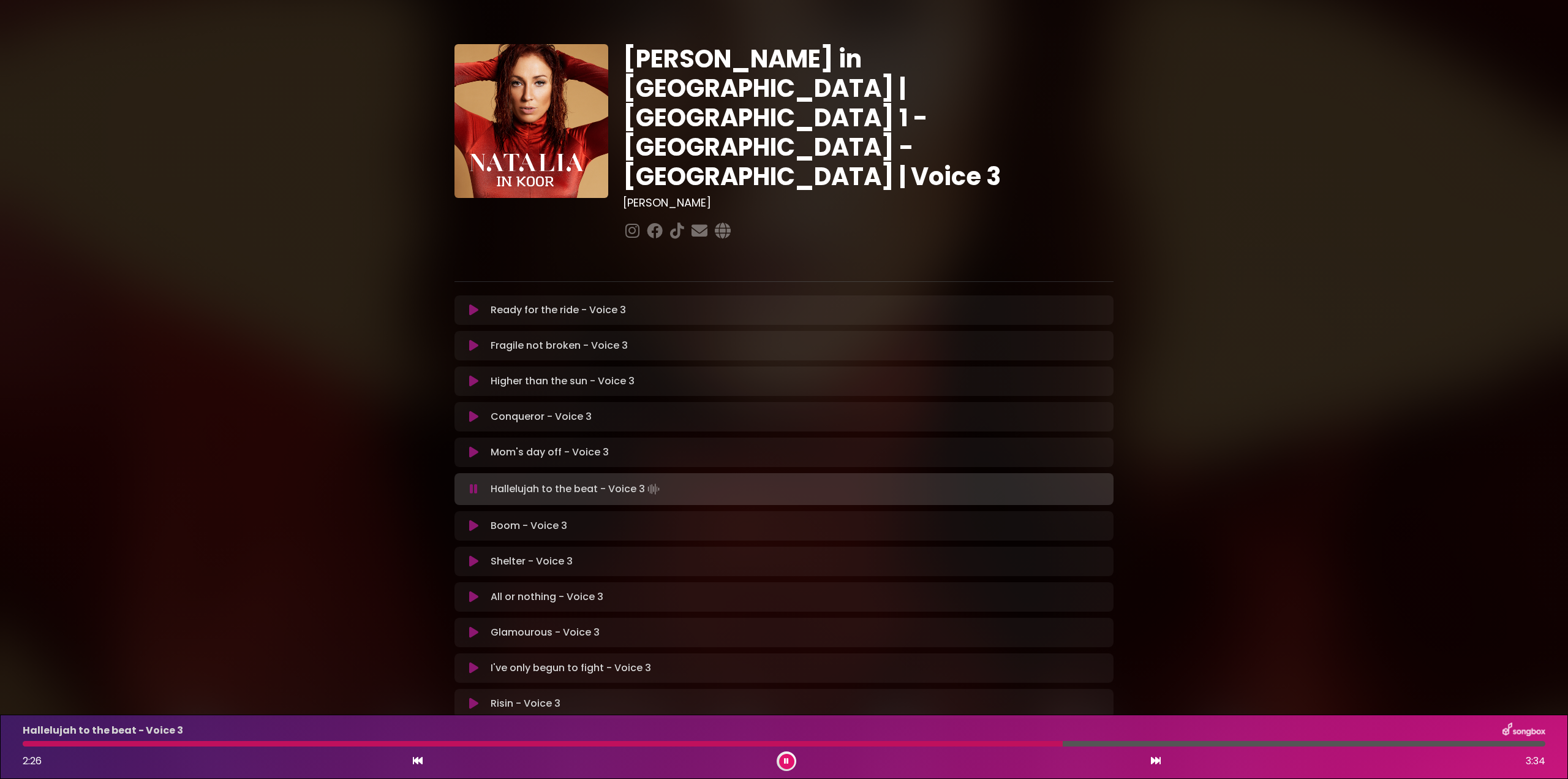
click at [24, 746] on div at bounding box center [543, 744] width 1040 height 6
click at [725, 736] on div "Hallelujah to the beat - Voice 3" at bounding box center [784, 731] width 1538 height 16
click at [723, 740] on div "Hallelujah to the beat - Voice 3 2:50 3:34" at bounding box center [784, 747] width 1538 height 48
click at [723, 741] on div "Hallelujah to the beat - Voice 3 2:51 3:34" at bounding box center [784, 747] width 1538 height 48
click at [726, 745] on div at bounding box center [635, 744] width 1226 height 6
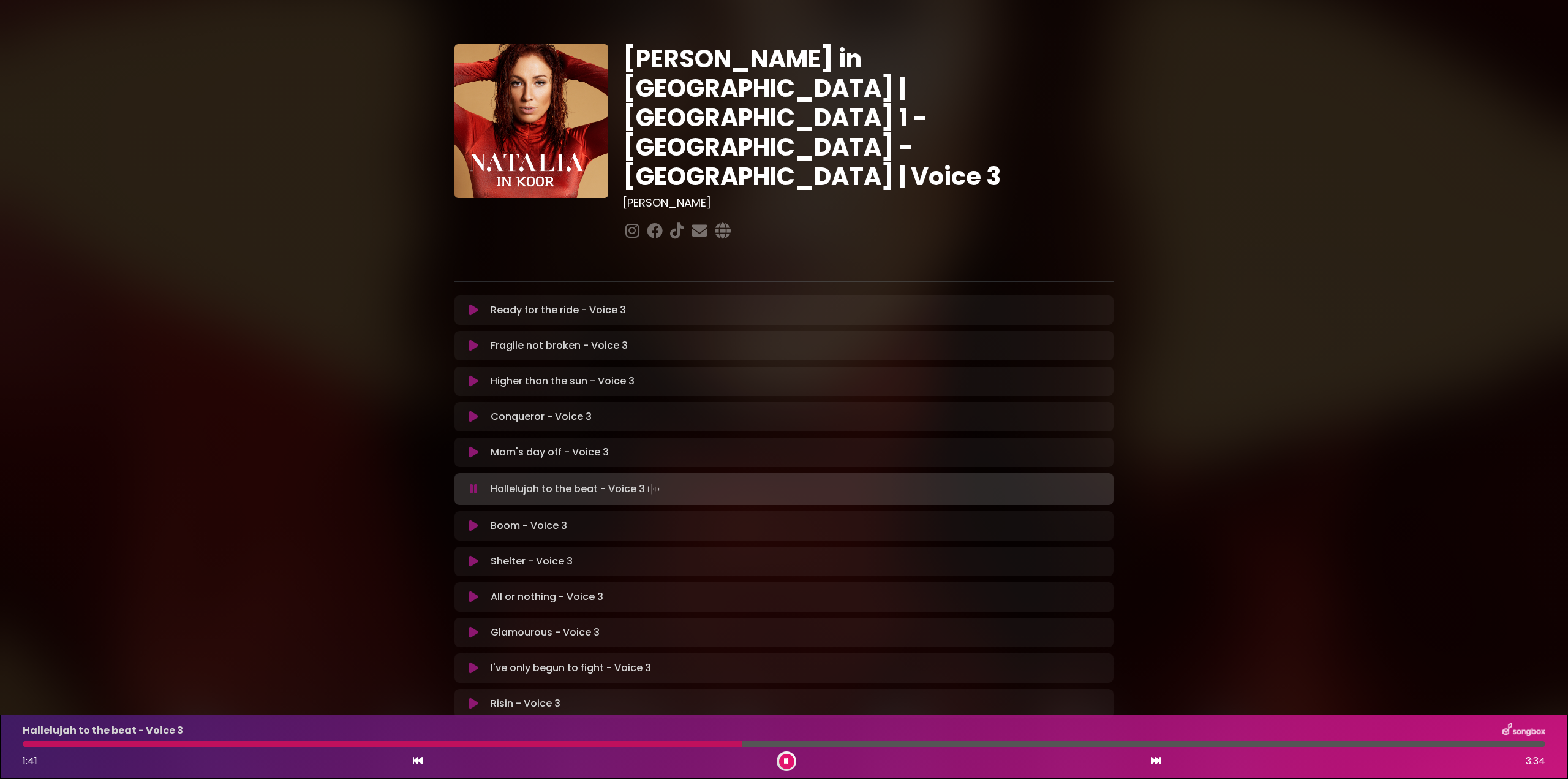
click at [643, 743] on div at bounding box center [382, 744] width 720 height 6
click at [539, 742] on div at bounding box center [338, 744] width 631 height 6
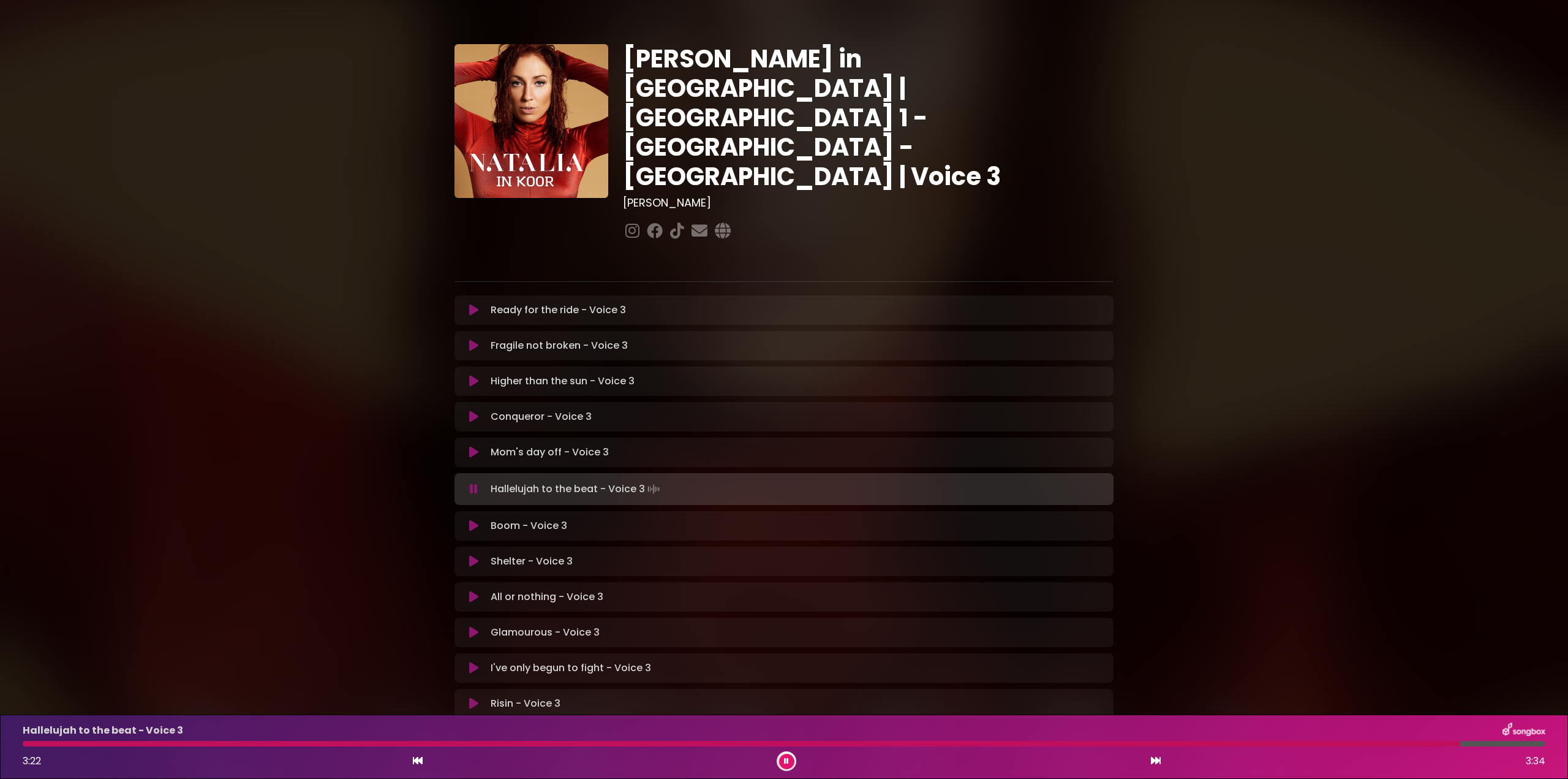
click at [178, 744] on div at bounding box center [741, 744] width 1438 height 6
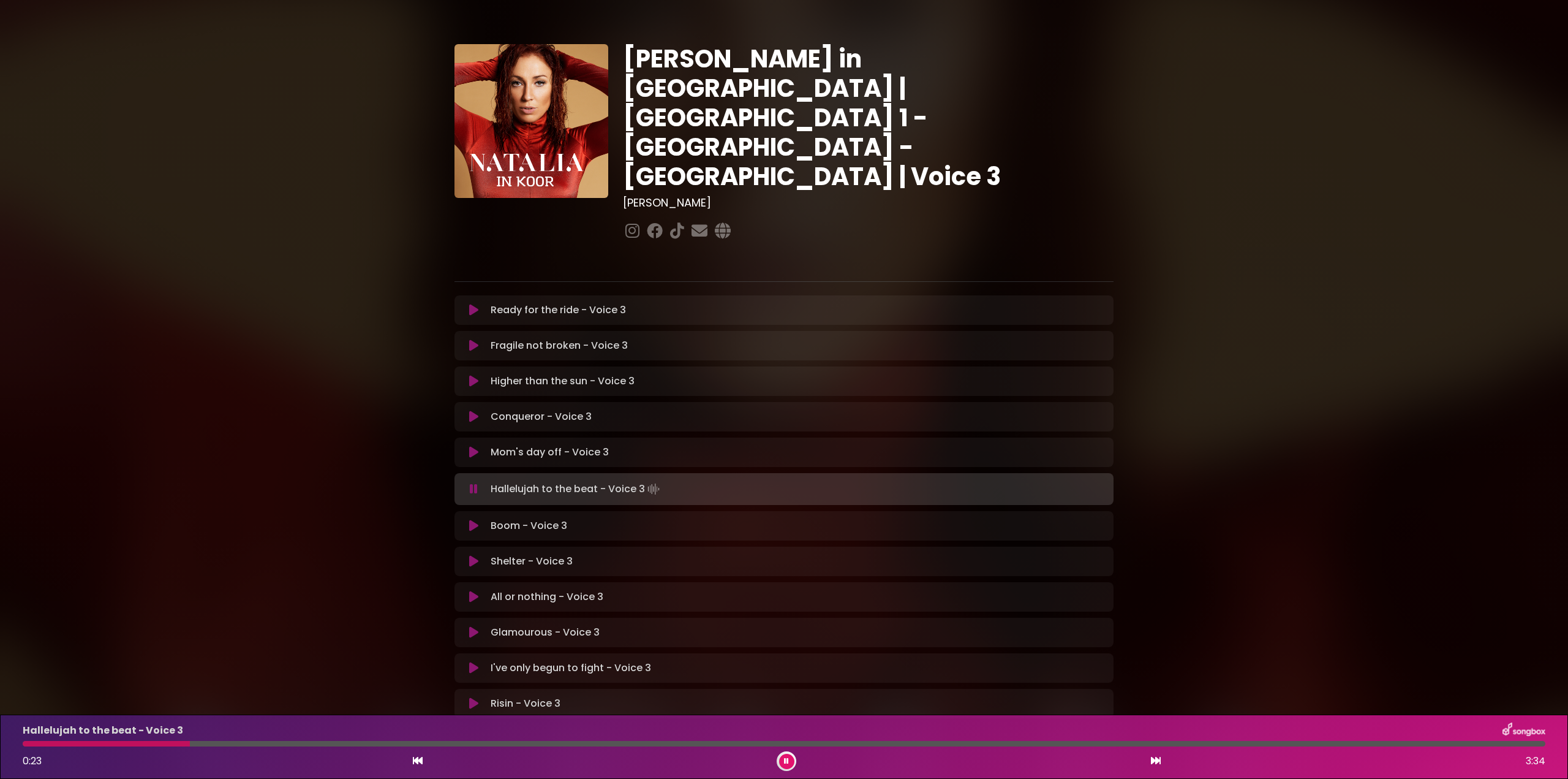
click at [143, 744] on div at bounding box center [106, 744] width 167 height 6
click at [24, 748] on div "Hallelujah to the beat - Voice 3 0:22 3:34" at bounding box center [784, 747] width 1538 height 48
click at [25, 742] on div at bounding box center [104, 744] width 163 height 6
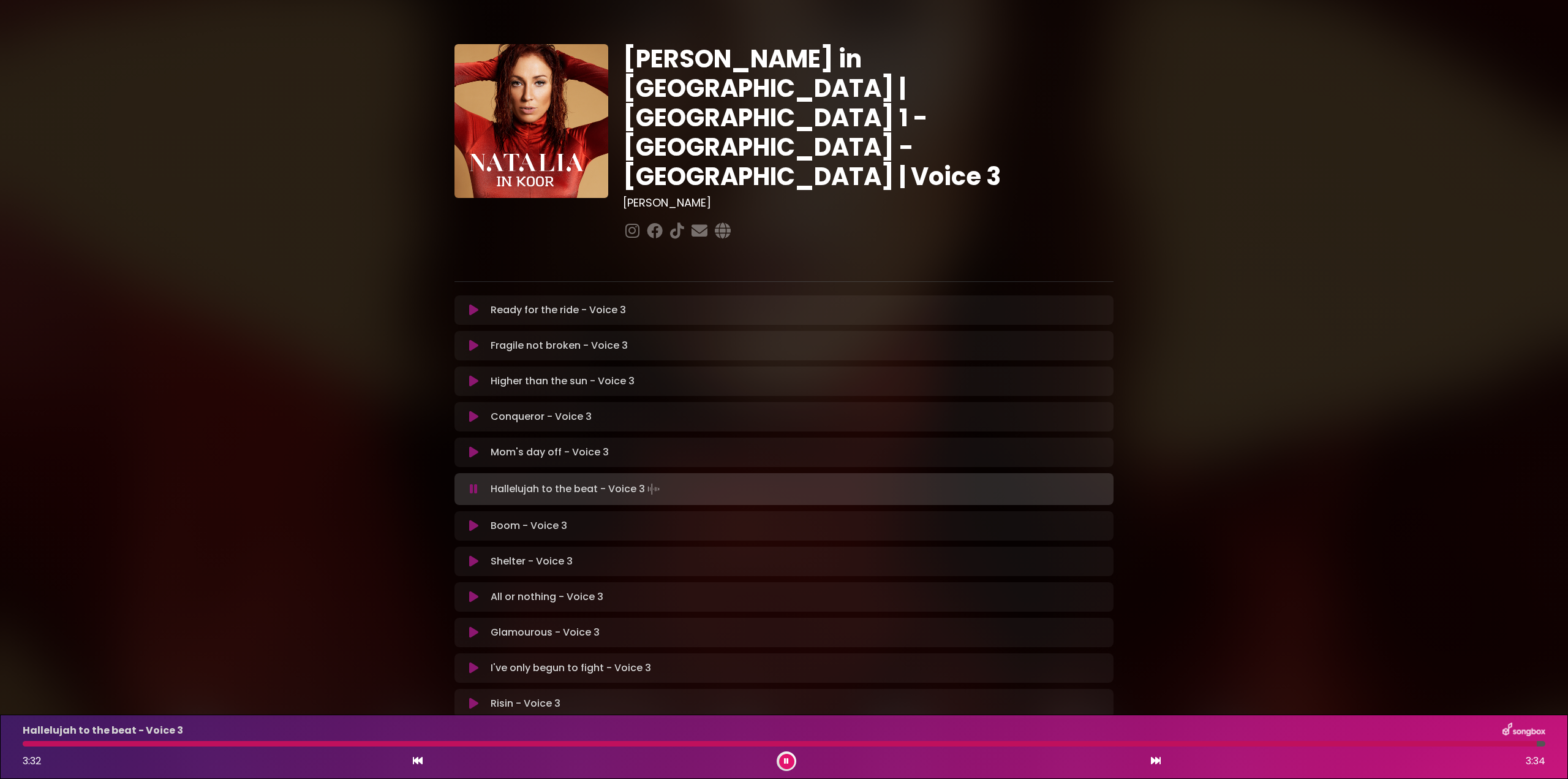
click at [1155, 747] on div "Hallelujah to the beat - Voice 3 3:32 3:34" at bounding box center [784, 747] width 1538 height 48
click at [685, 742] on div at bounding box center [707, 744] width 1368 height 6
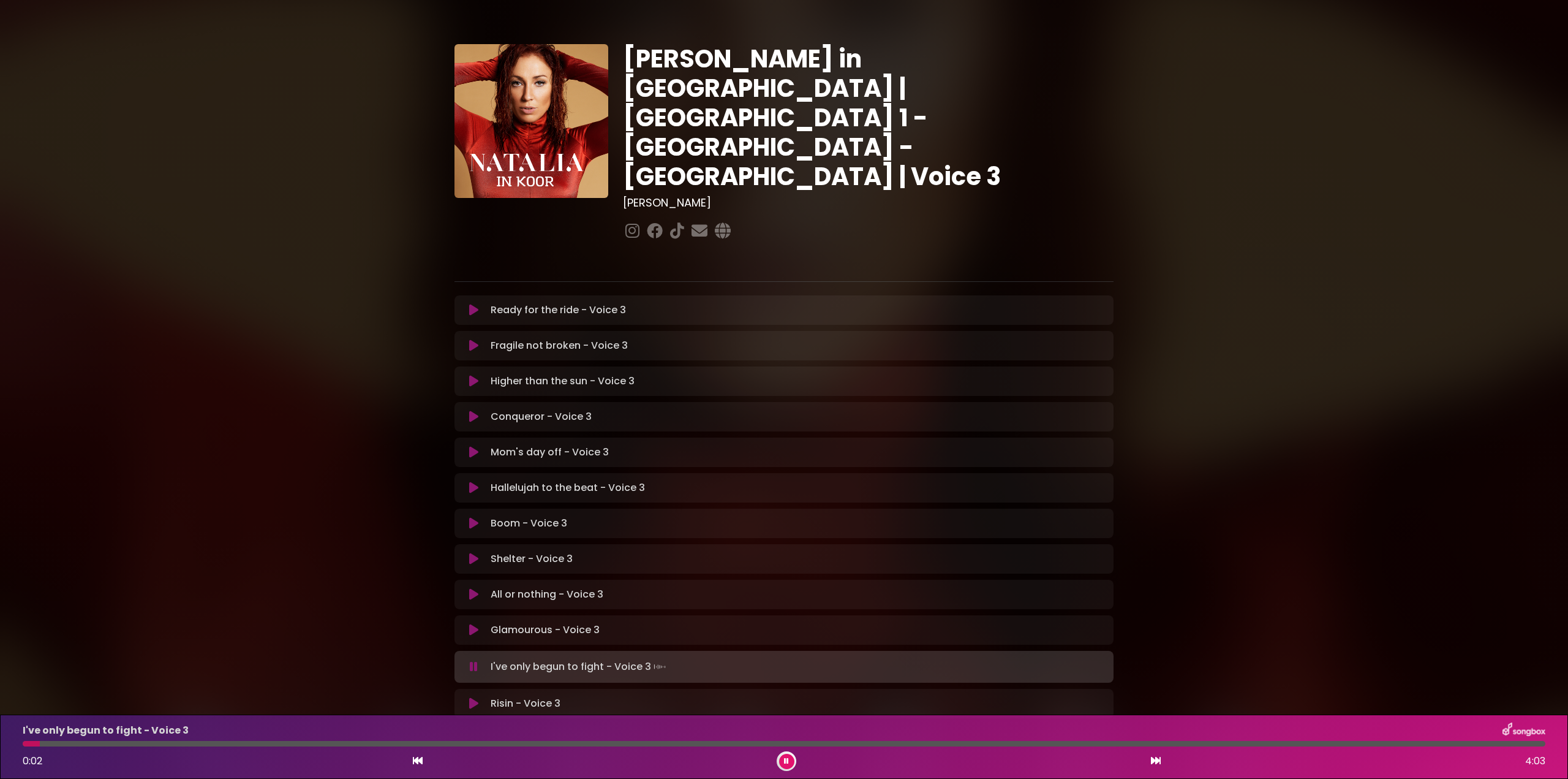
click at [785, 759] on icon at bounding box center [786, 760] width 5 height 7
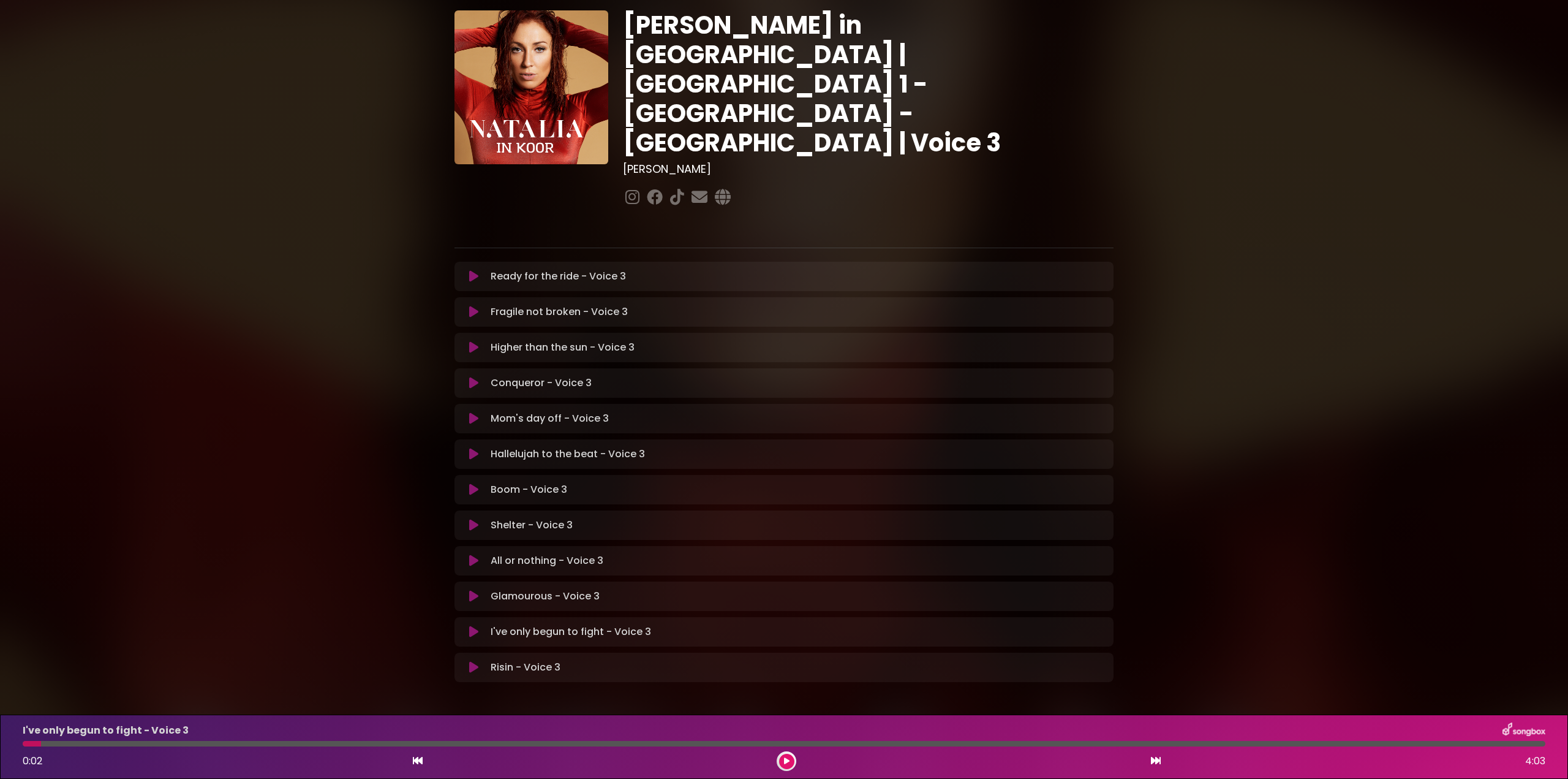
scroll to position [34, 0]
click at [474, 377] on icon at bounding box center [473, 383] width 9 height 12
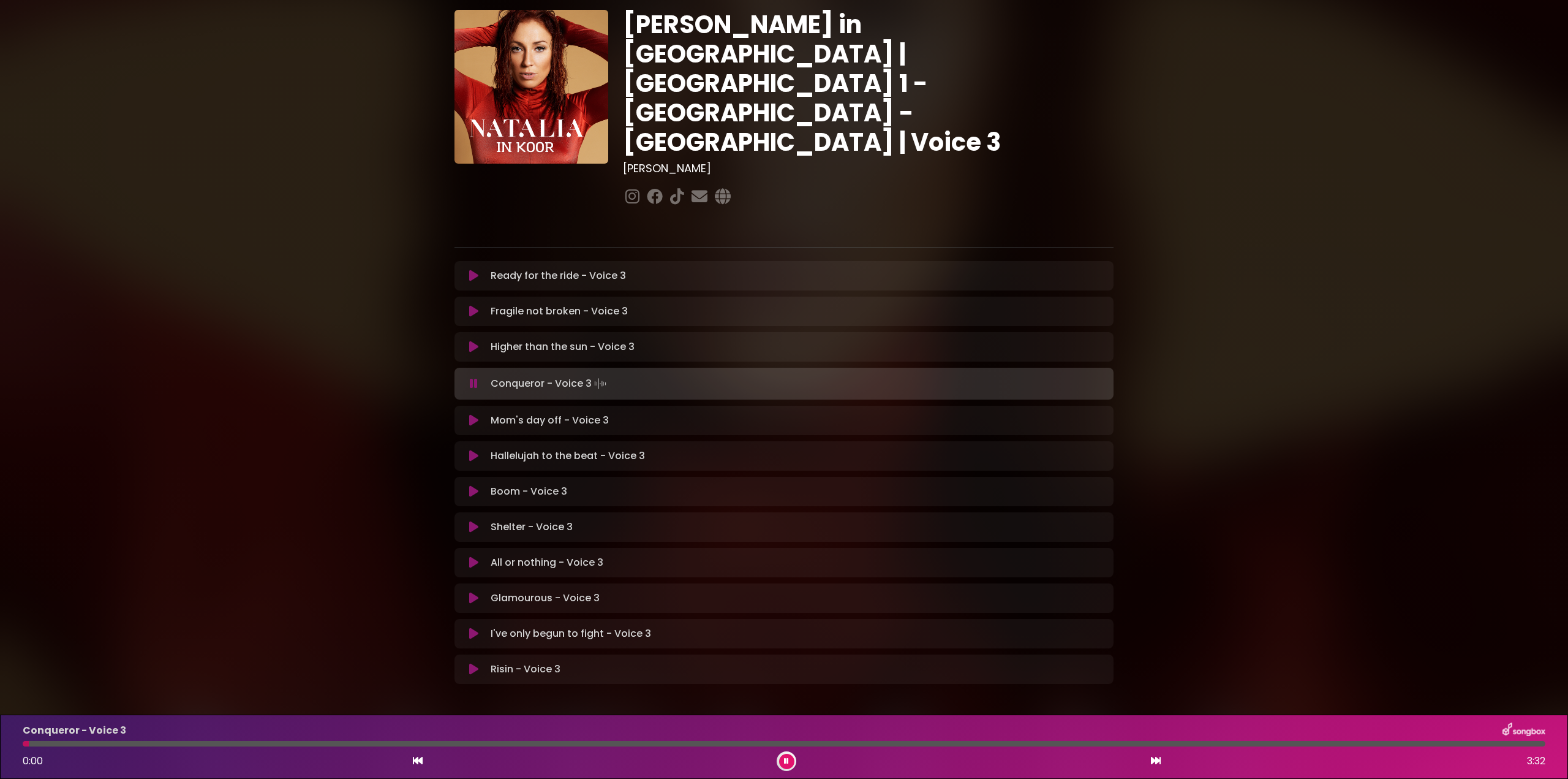
click at [278, 746] on div at bounding box center [784, 744] width 1523 height 6
click at [409, 746] on div at bounding box center [784, 744] width 1523 height 6
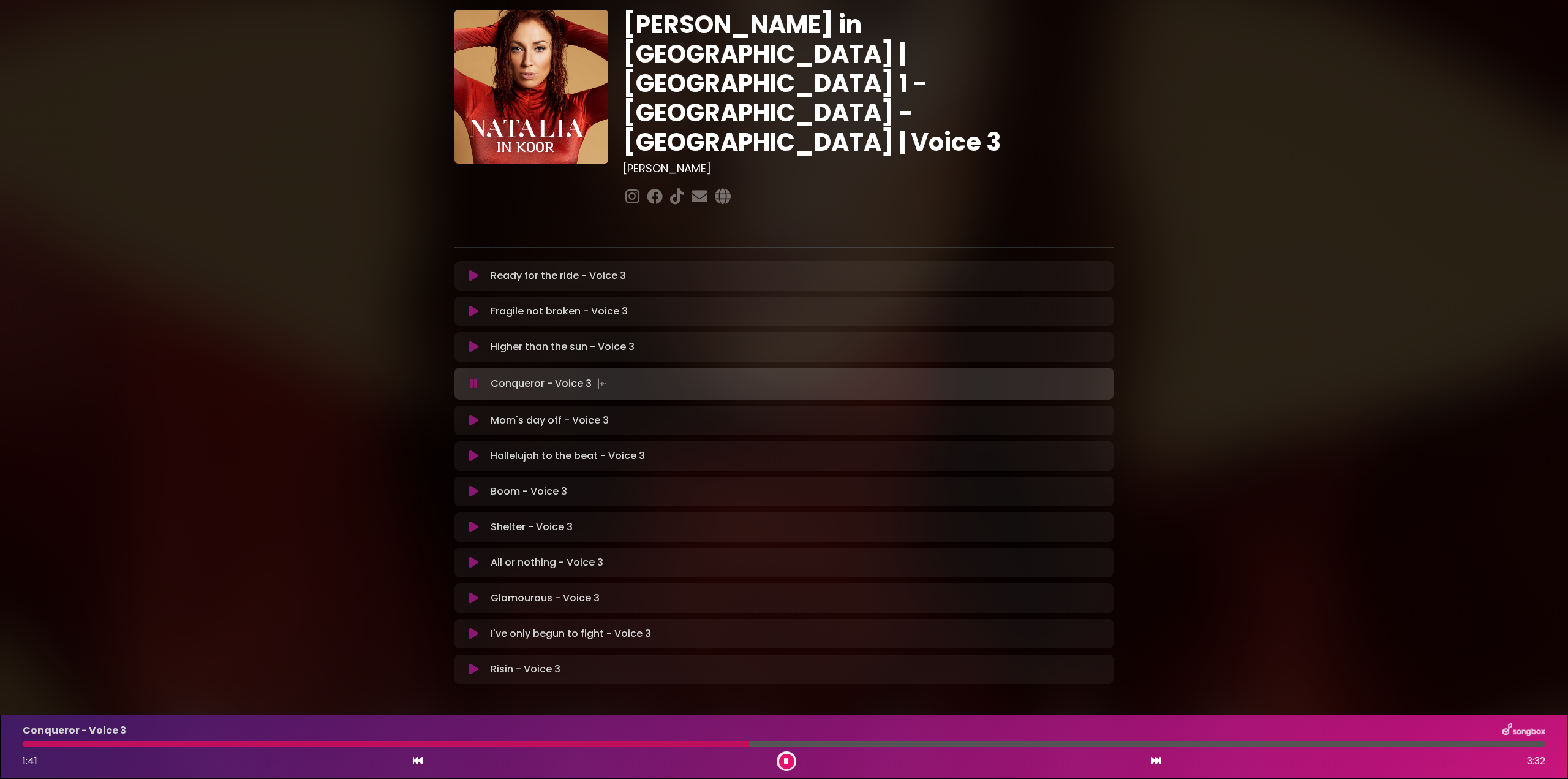
click at [785, 760] on icon at bounding box center [786, 760] width 5 height 7
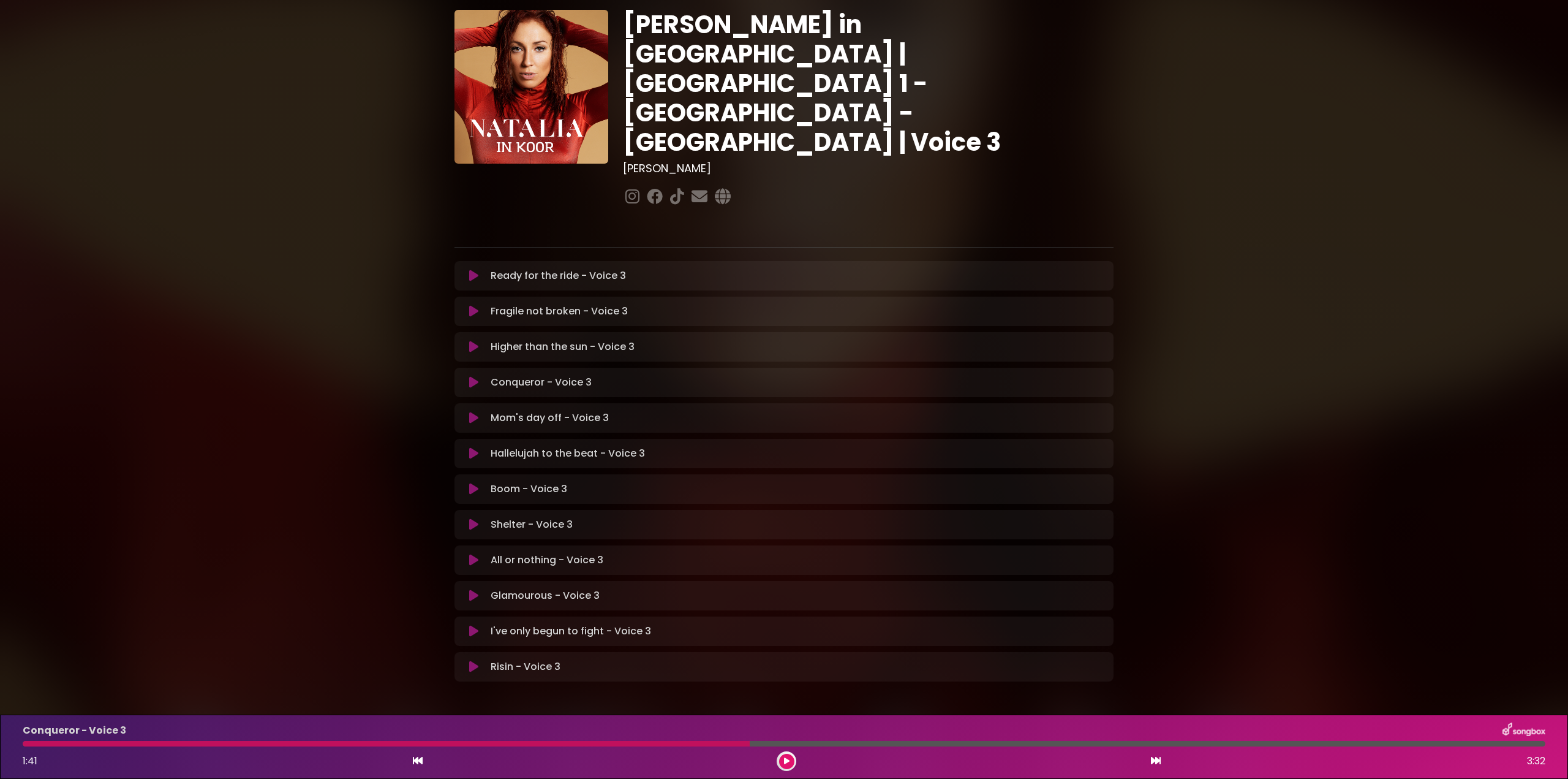
click at [474, 377] on icon at bounding box center [473, 383] width 9 height 12
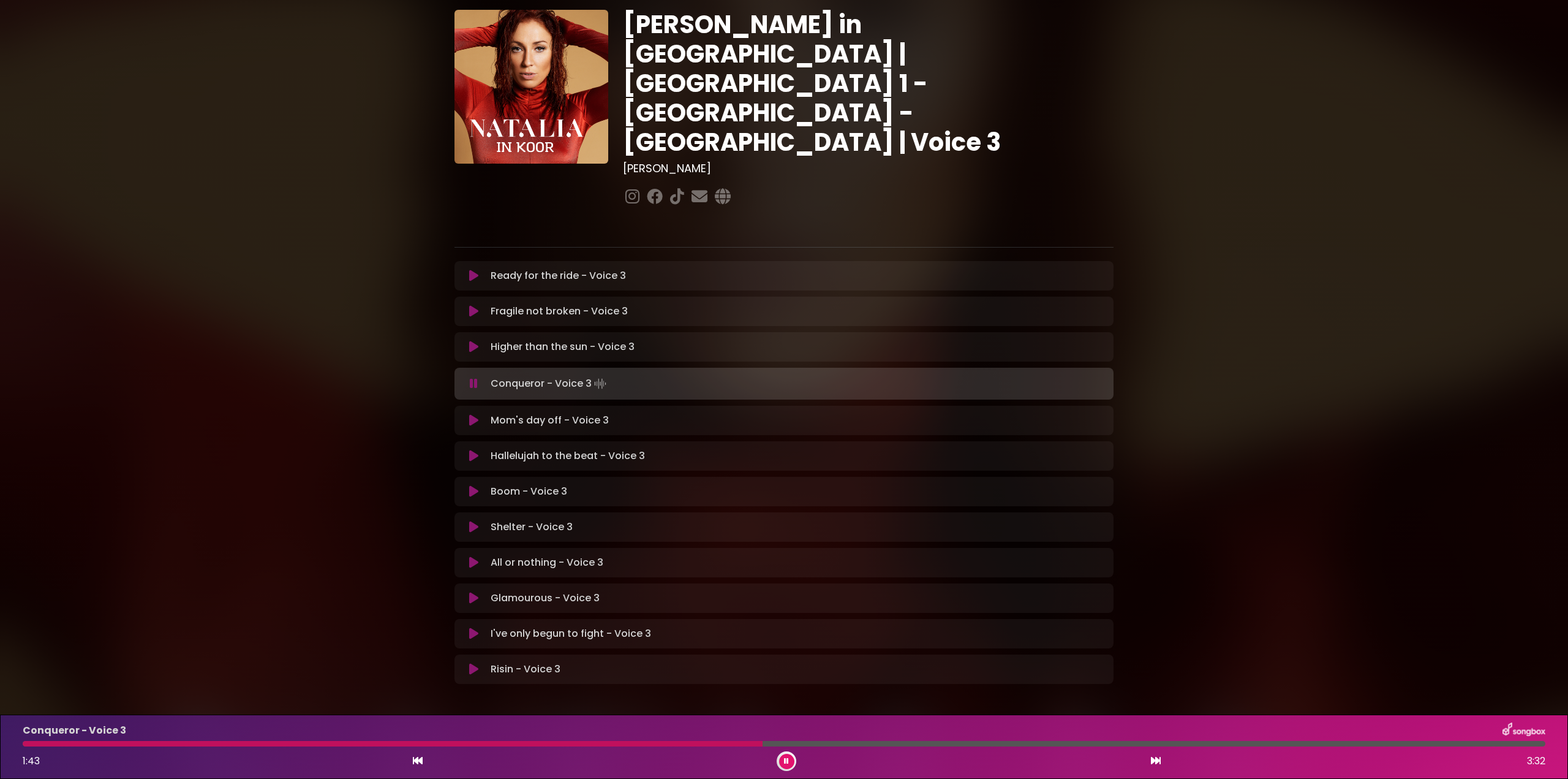
click at [541, 746] on div at bounding box center [392, 744] width 740 height 6
click at [791, 757] on button at bounding box center [787, 762] width 16 height 16
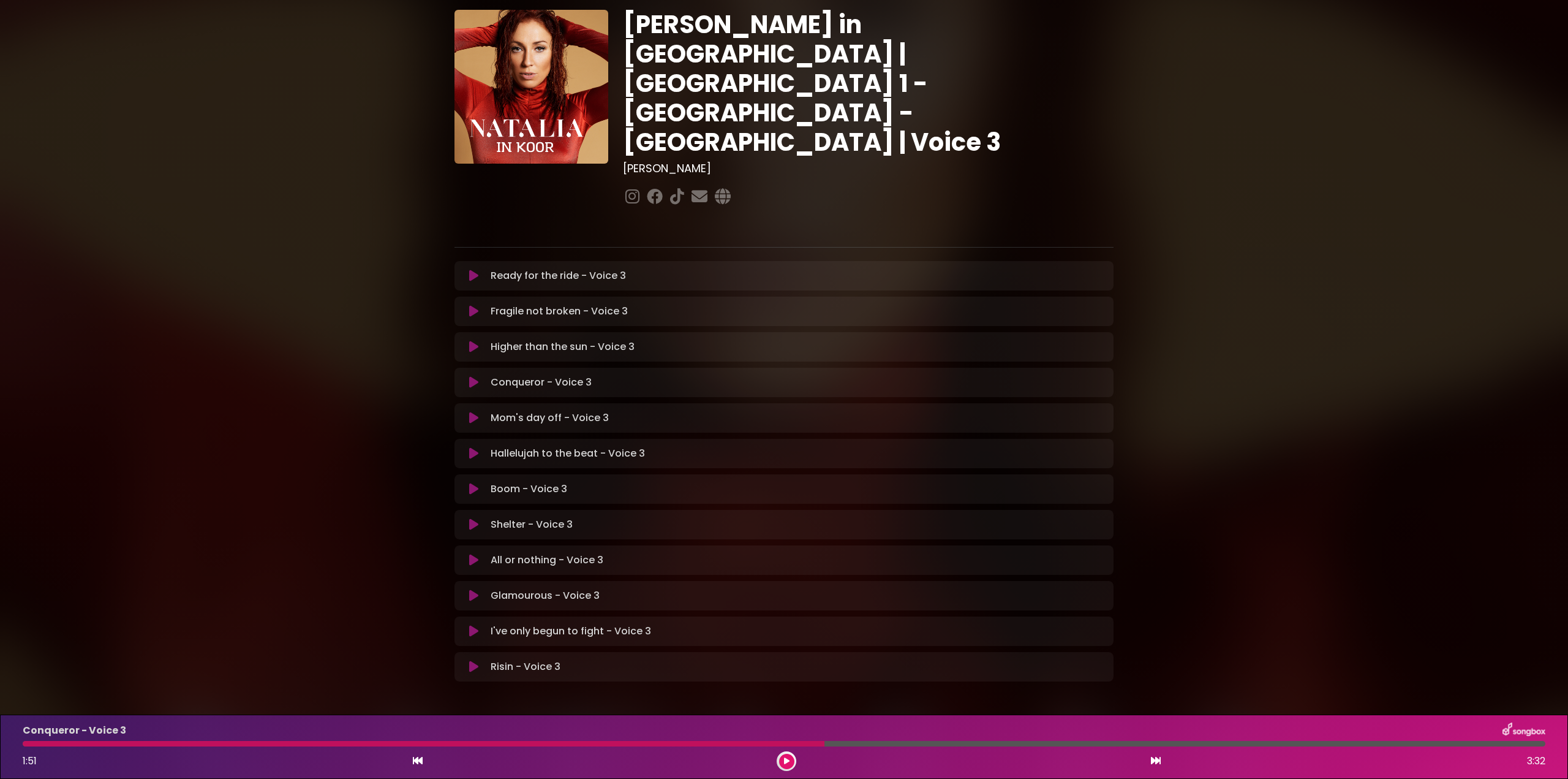
click at [476, 554] on icon at bounding box center [473, 560] width 9 height 12
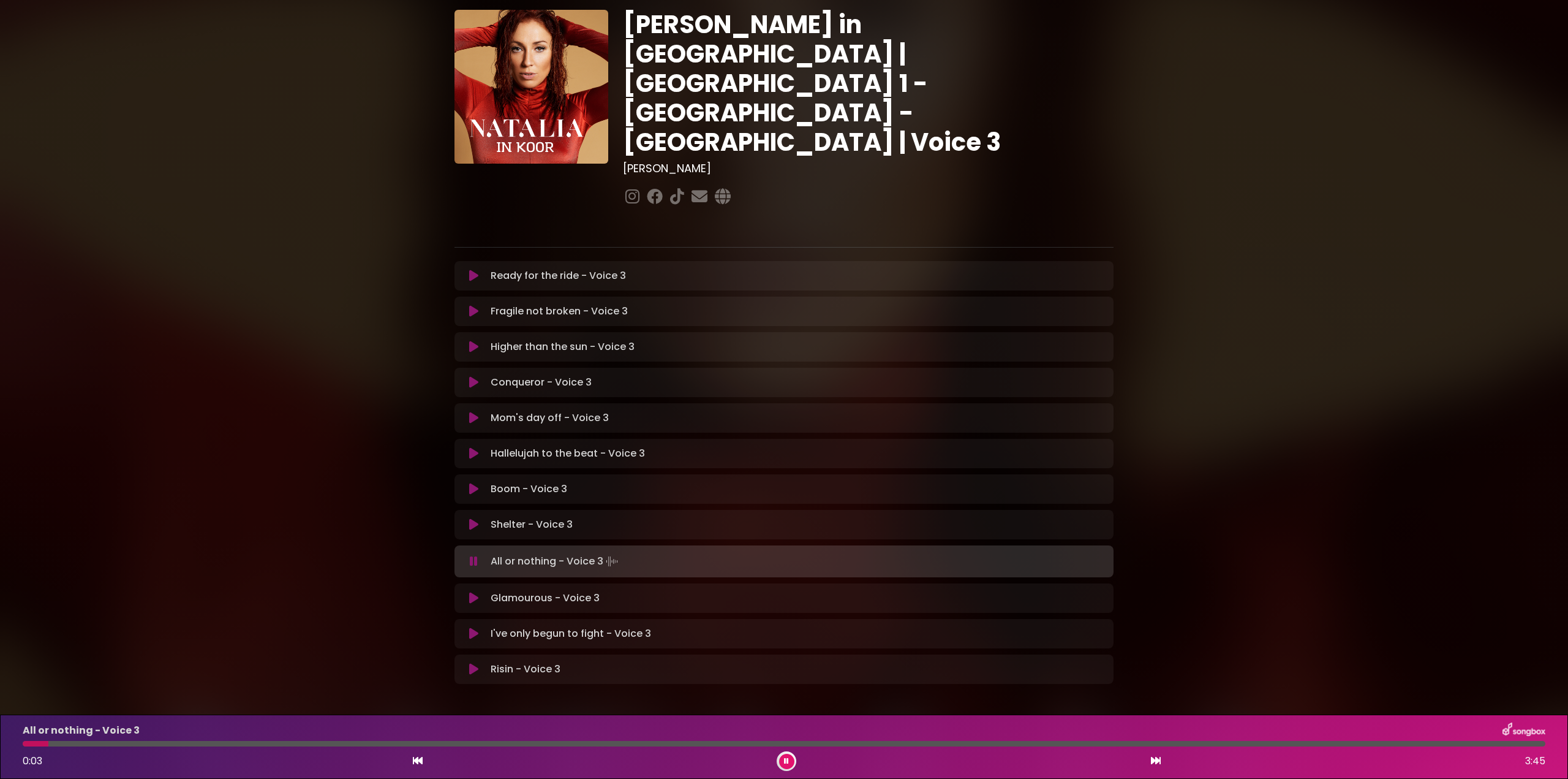
click at [472, 556] on icon at bounding box center [474, 562] width 8 height 12
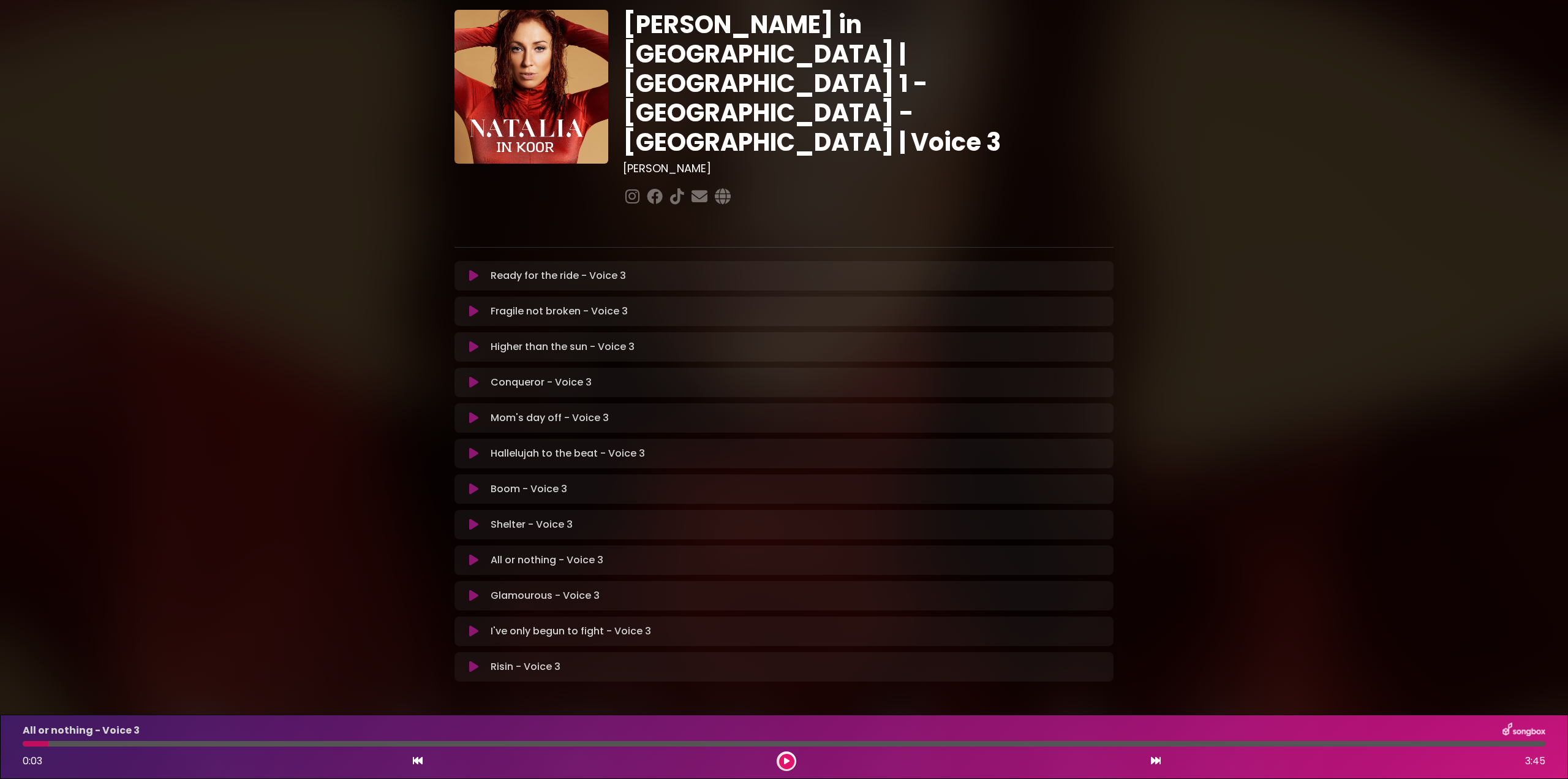
click at [787, 758] on icon at bounding box center [787, 760] width 6 height 7
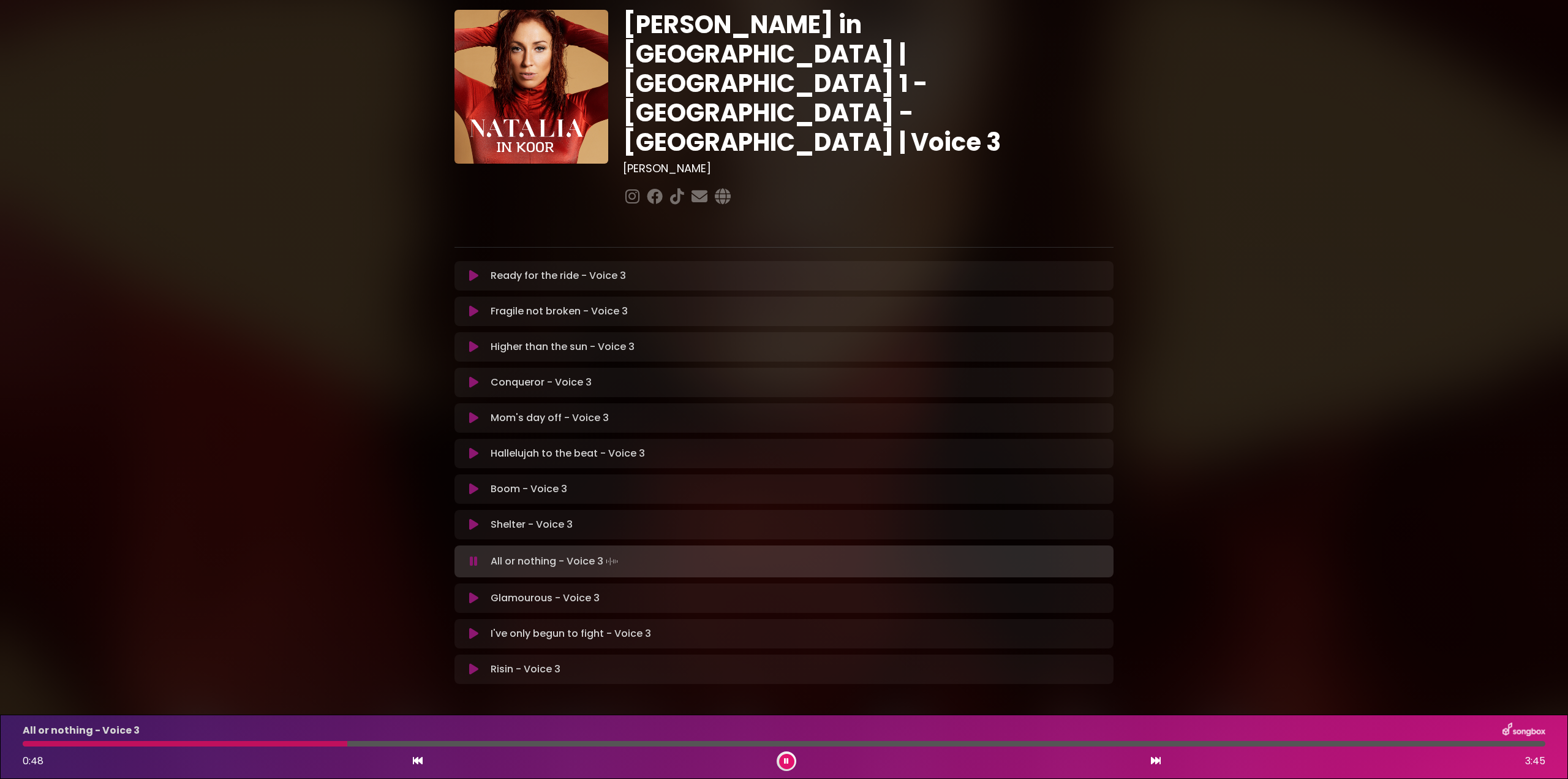
click at [477, 556] on icon at bounding box center [474, 562] width 8 height 12
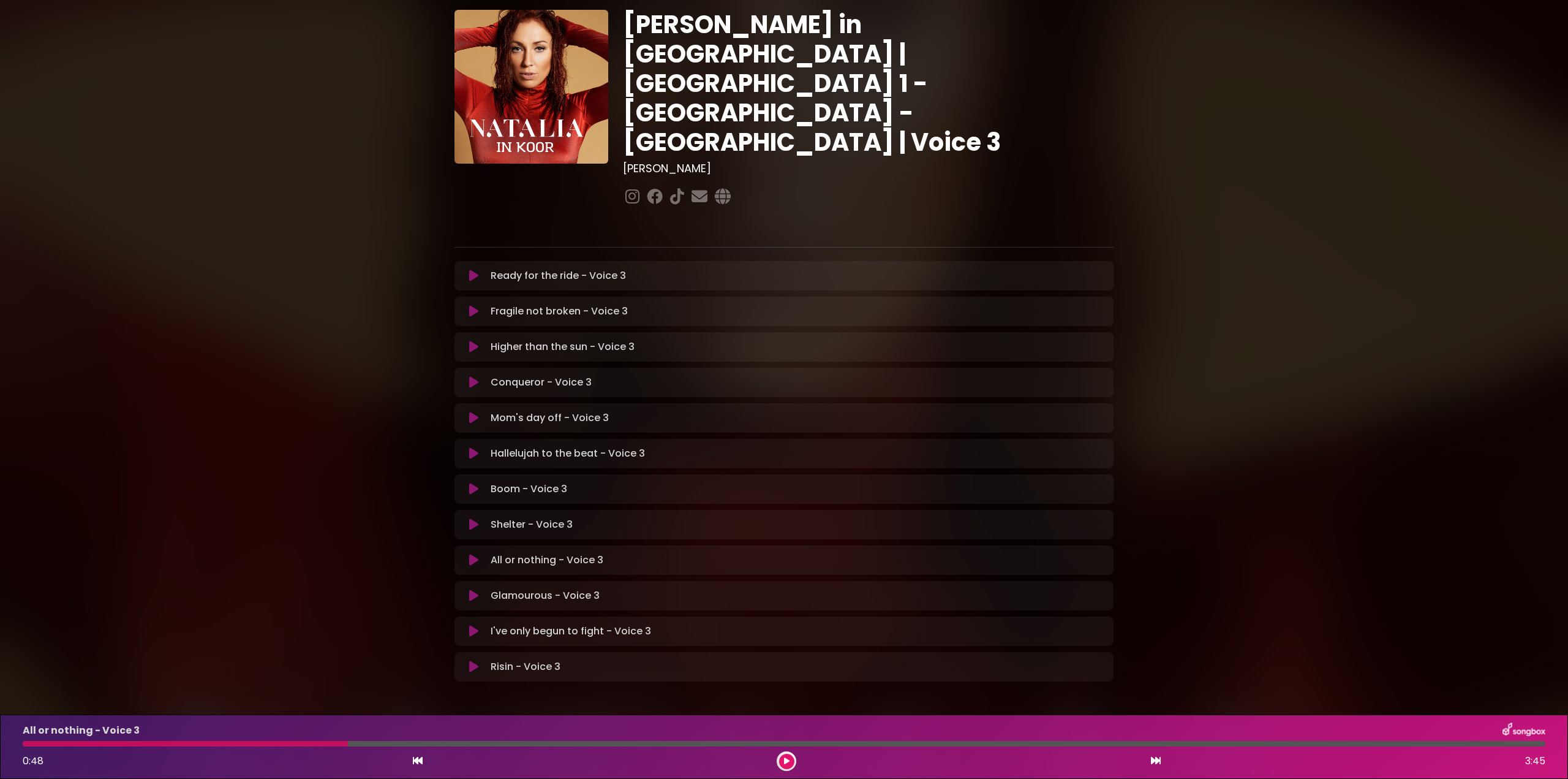
click at [476, 626] on icon at bounding box center [473, 631] width 9 height 12
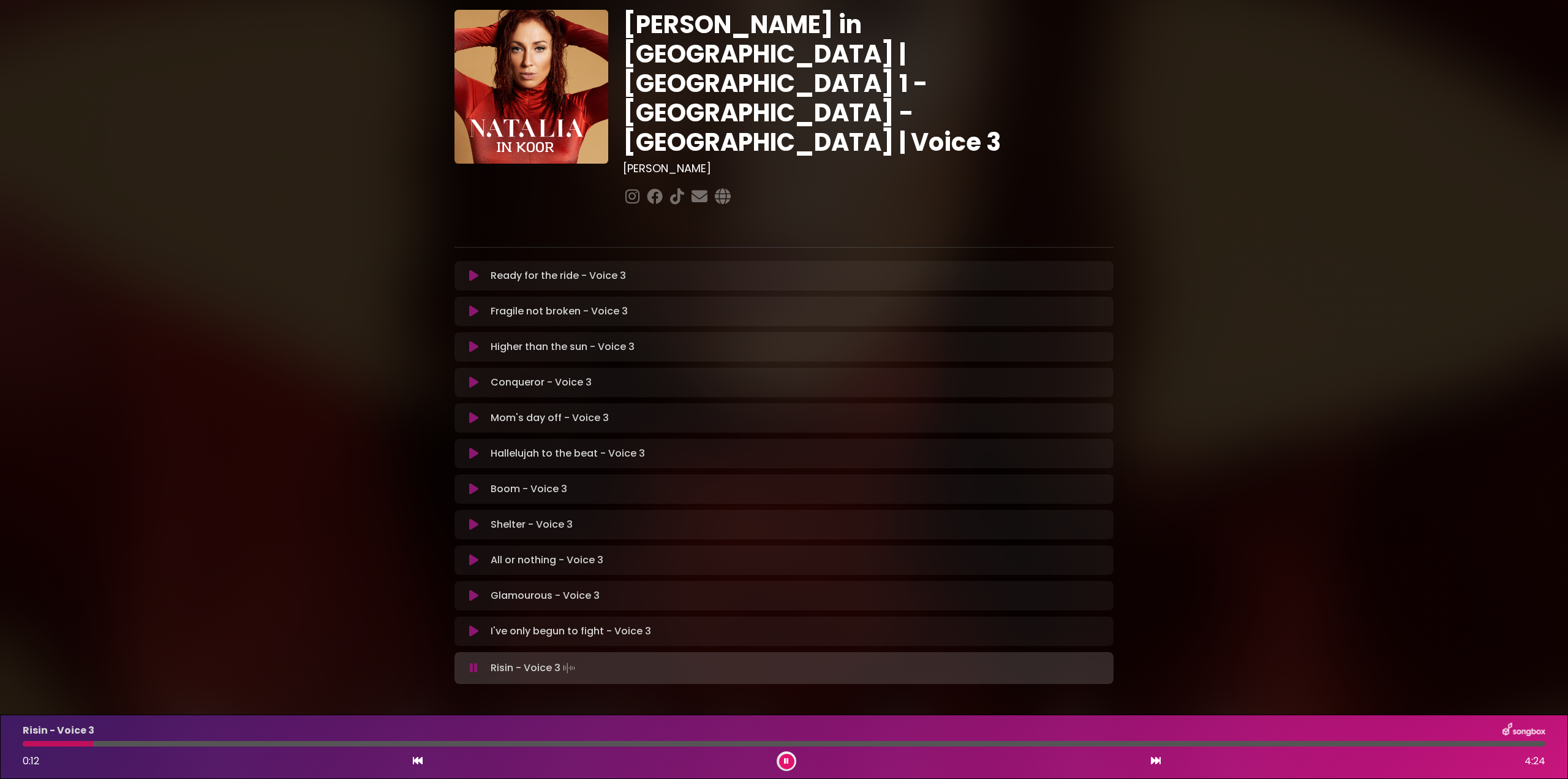
click at [474, 626] on icon at bounding box center [473, 631] width 9 height 12
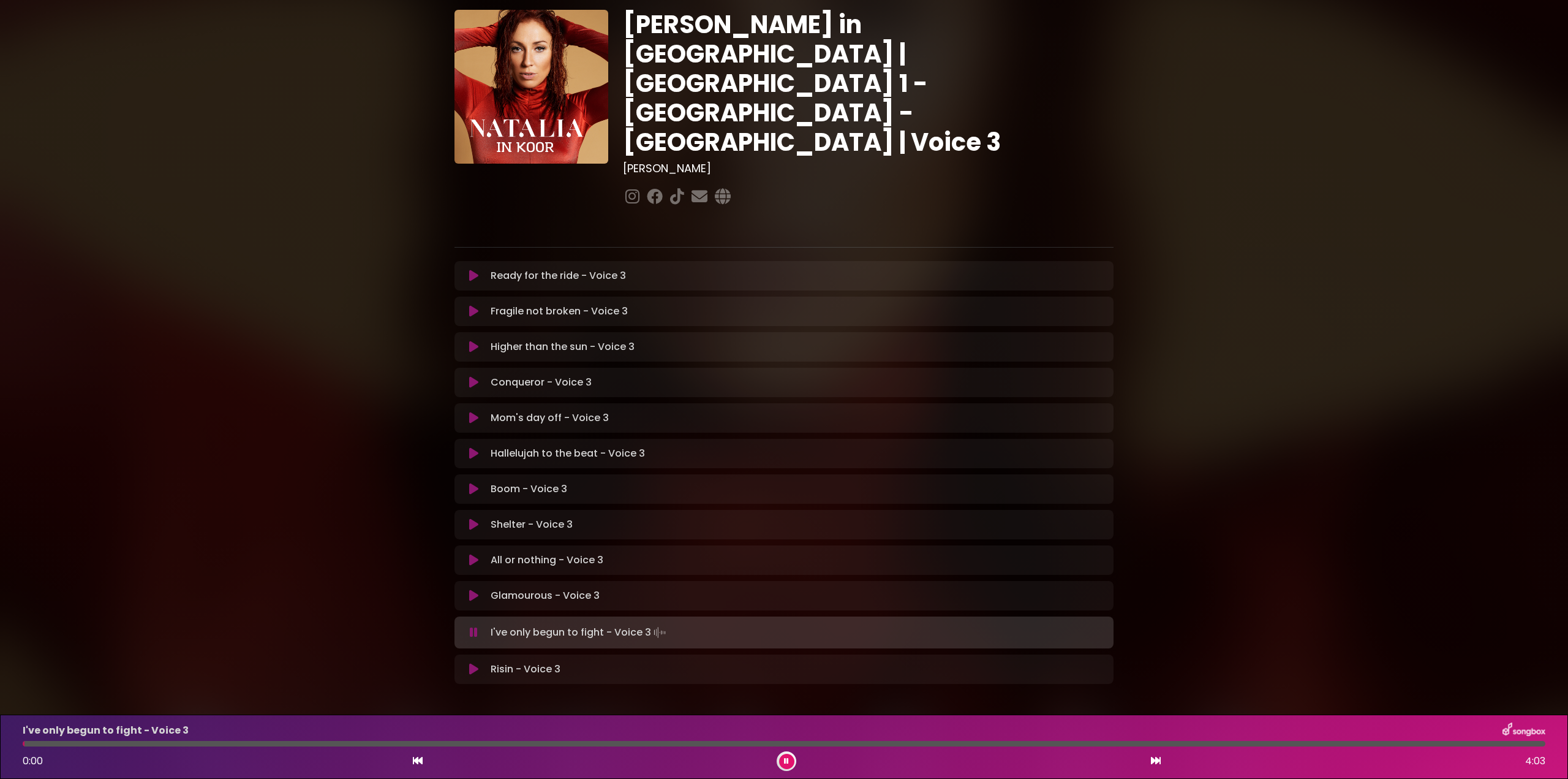
click at [1378, 744] on div at bounding box center [784, 744] width 1523 height 6
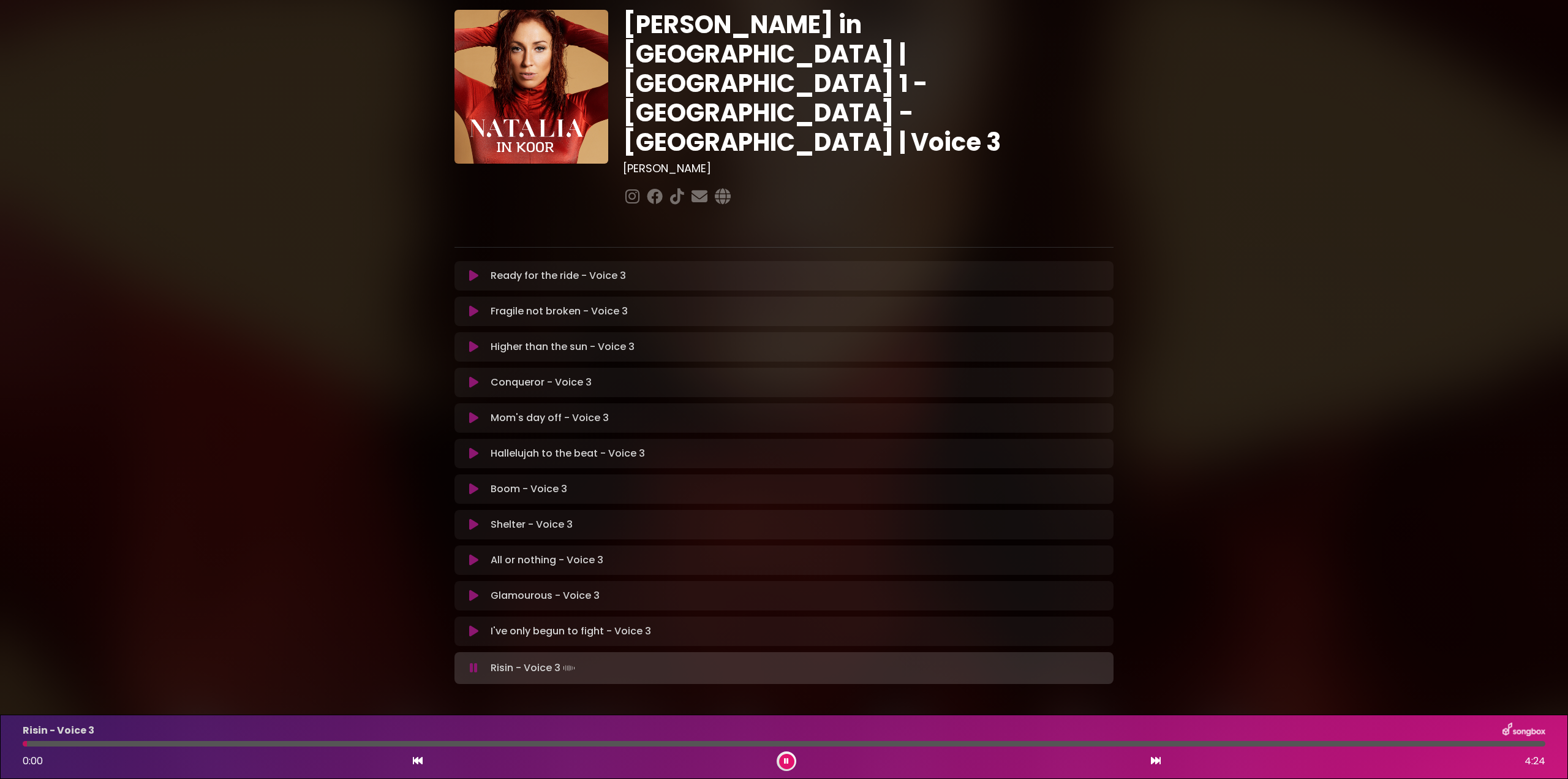
click at [477, 662] on icon at bounding box center [474, 668] width 8 height 12
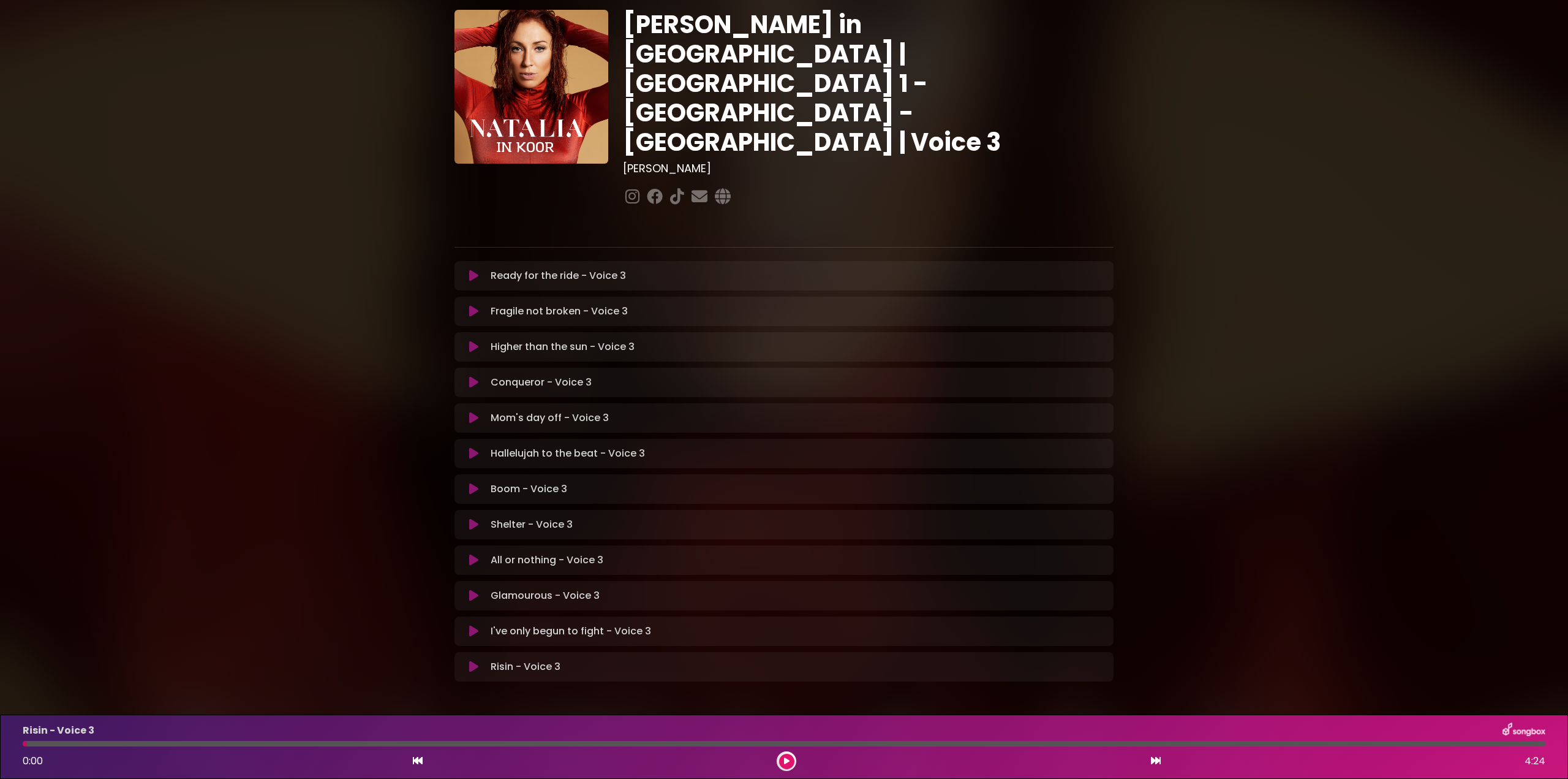
click at [475, 661] on icon at bounding box center [473, 667] width 9 height 12
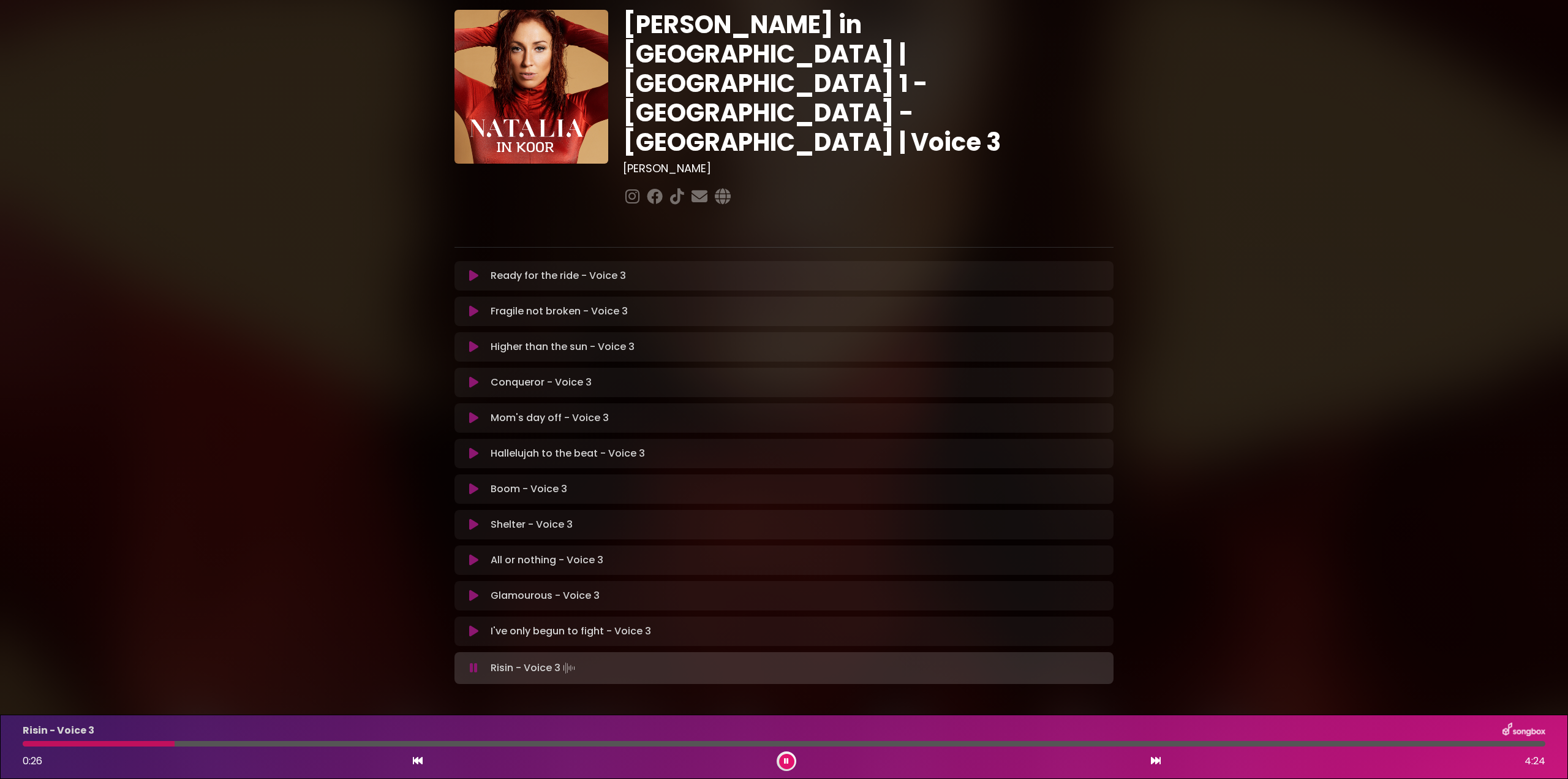
click at [47, 745] on div at bounding box center [98, 744] width 152 height 6
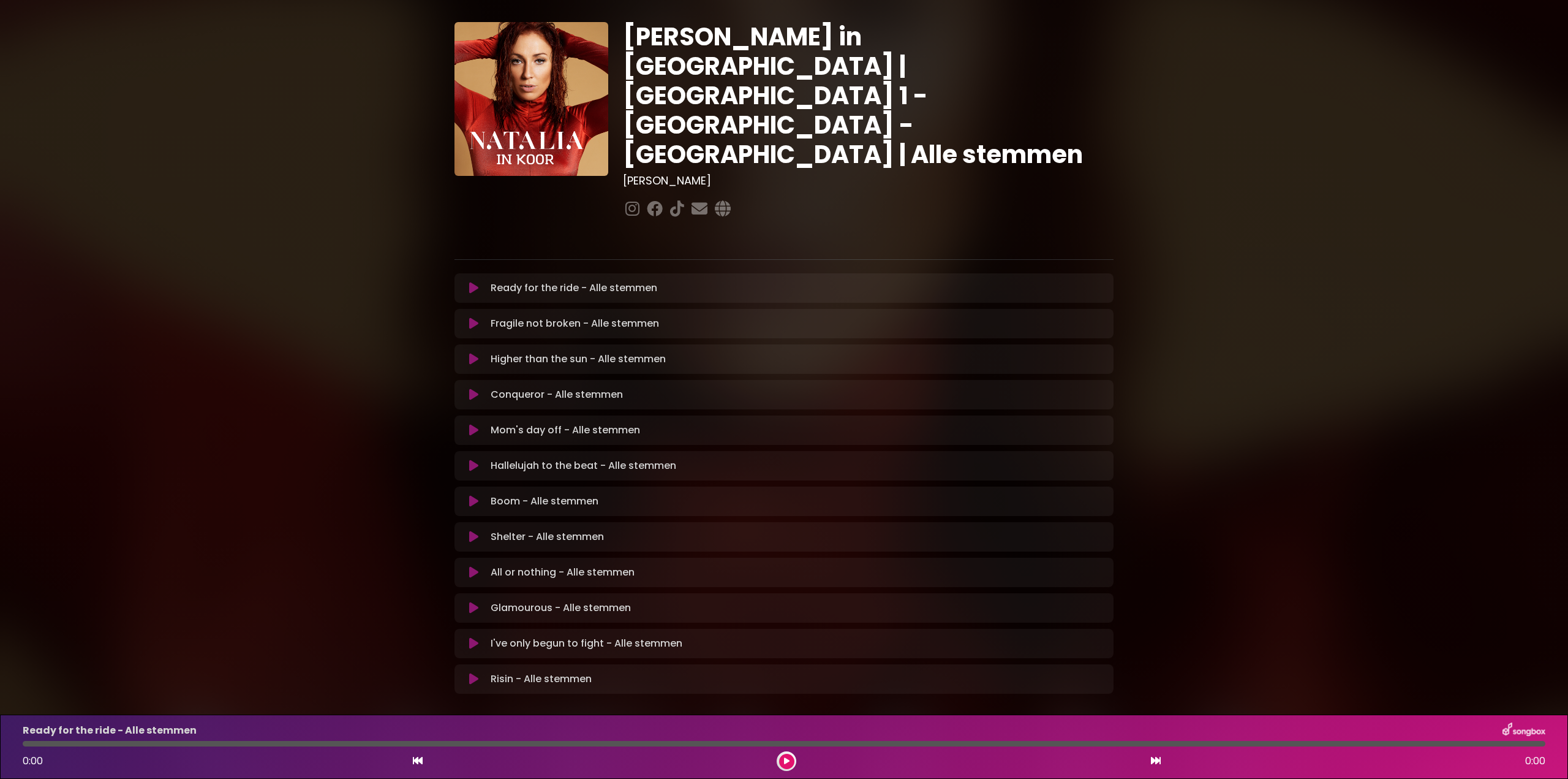
scroll to position [34, 0]
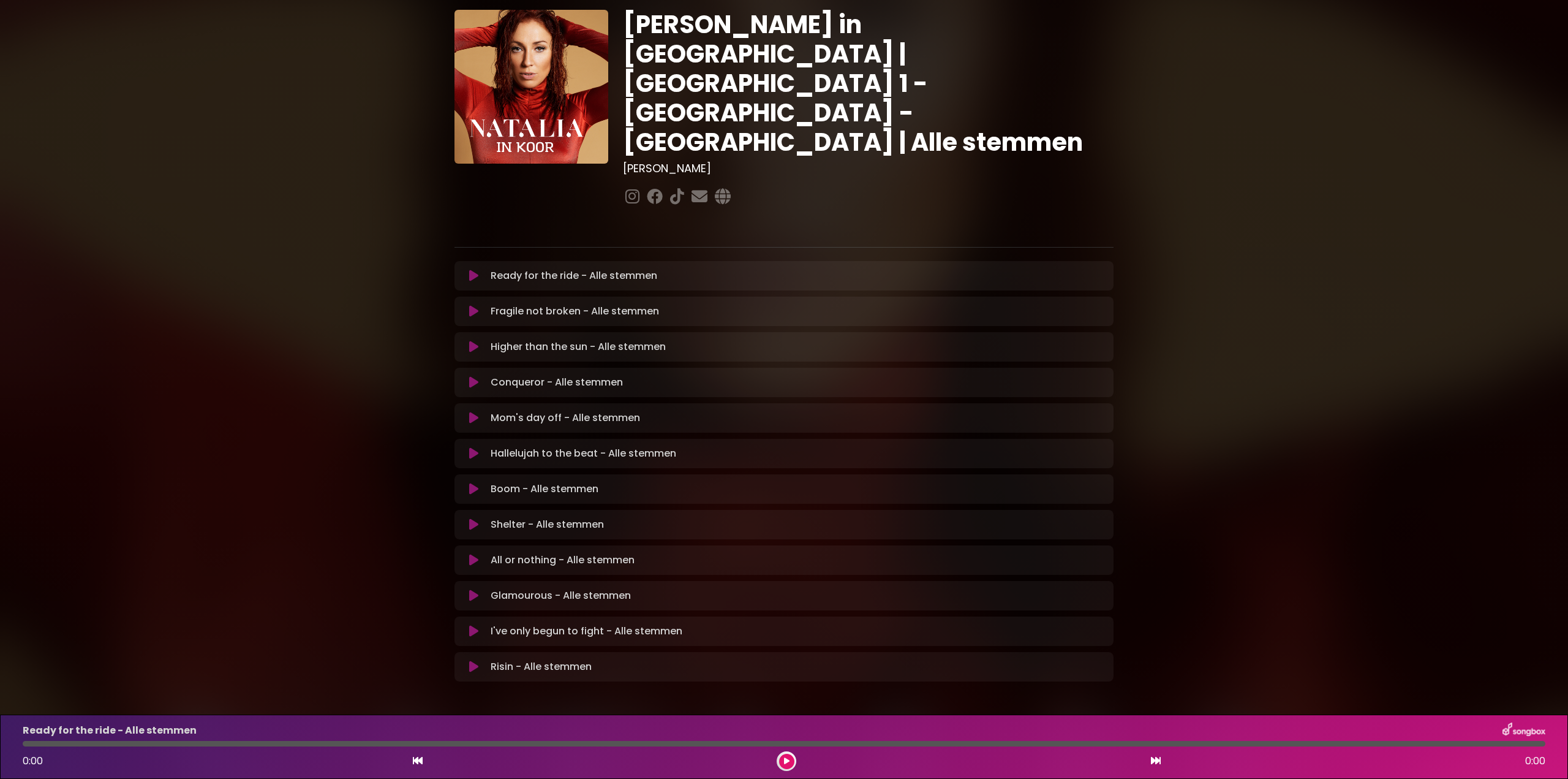
click at [476, 270] on icon at bounding box center [473, 275] width 9 height 12
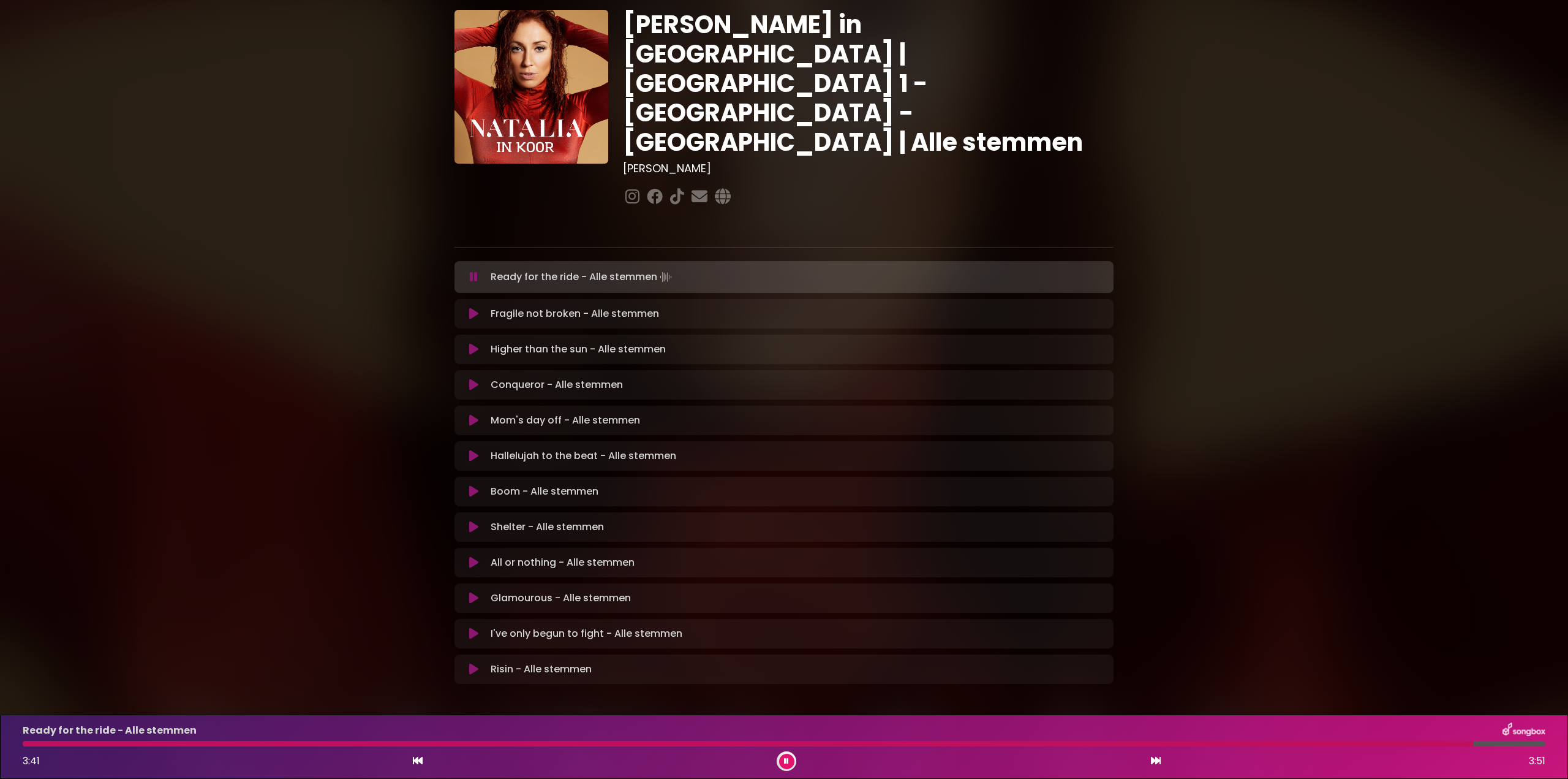
drag, startPoint x: 790, startPoint y: 760, endPoint x: 796, endPoint y: 755, distance: 7.8
click at [791, 760] on button at bounding box center [787, 762] width 16 height 16
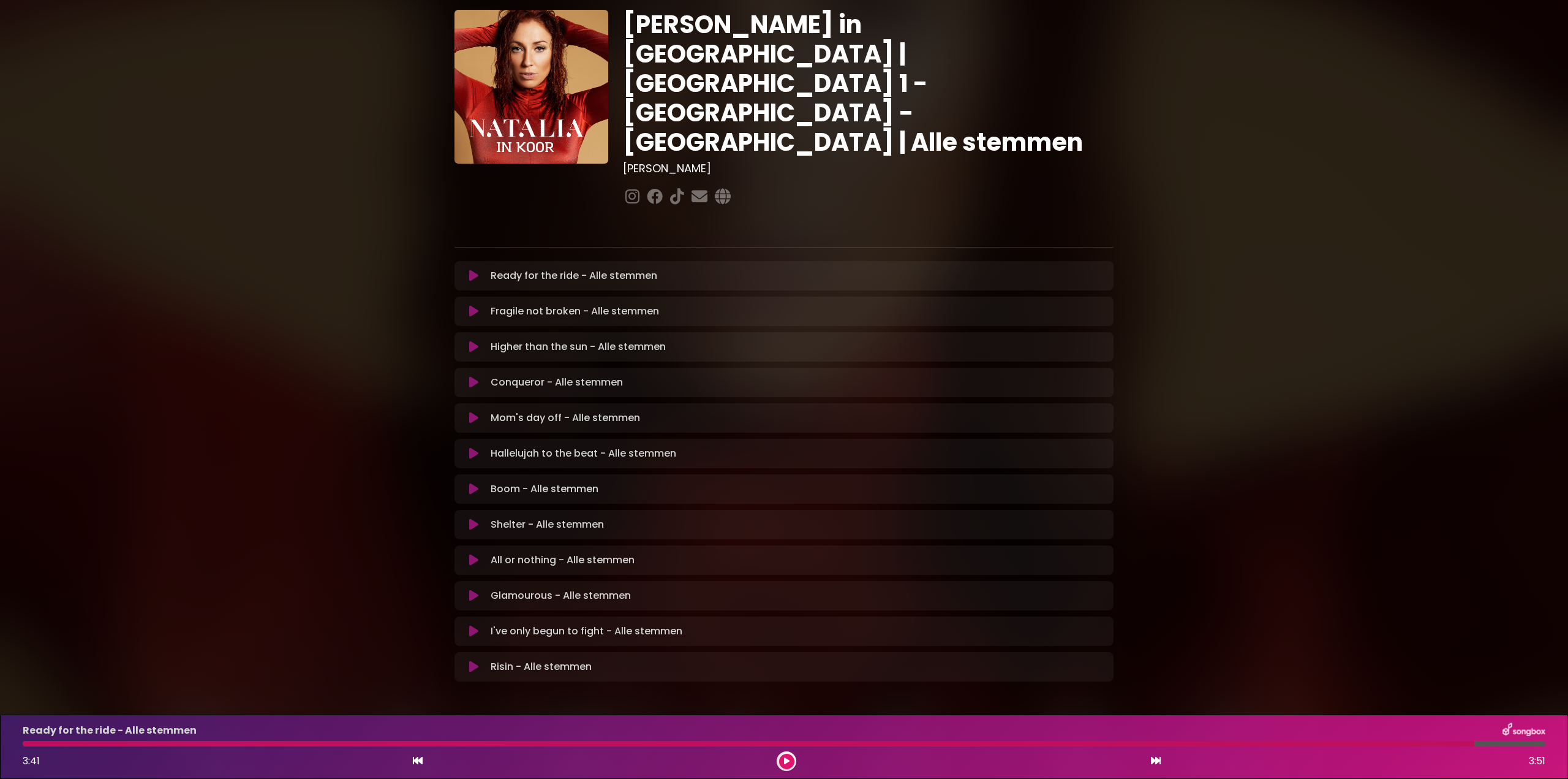
click at [476, 270] on icon at bounding box center [473, 275] width 9 height 12
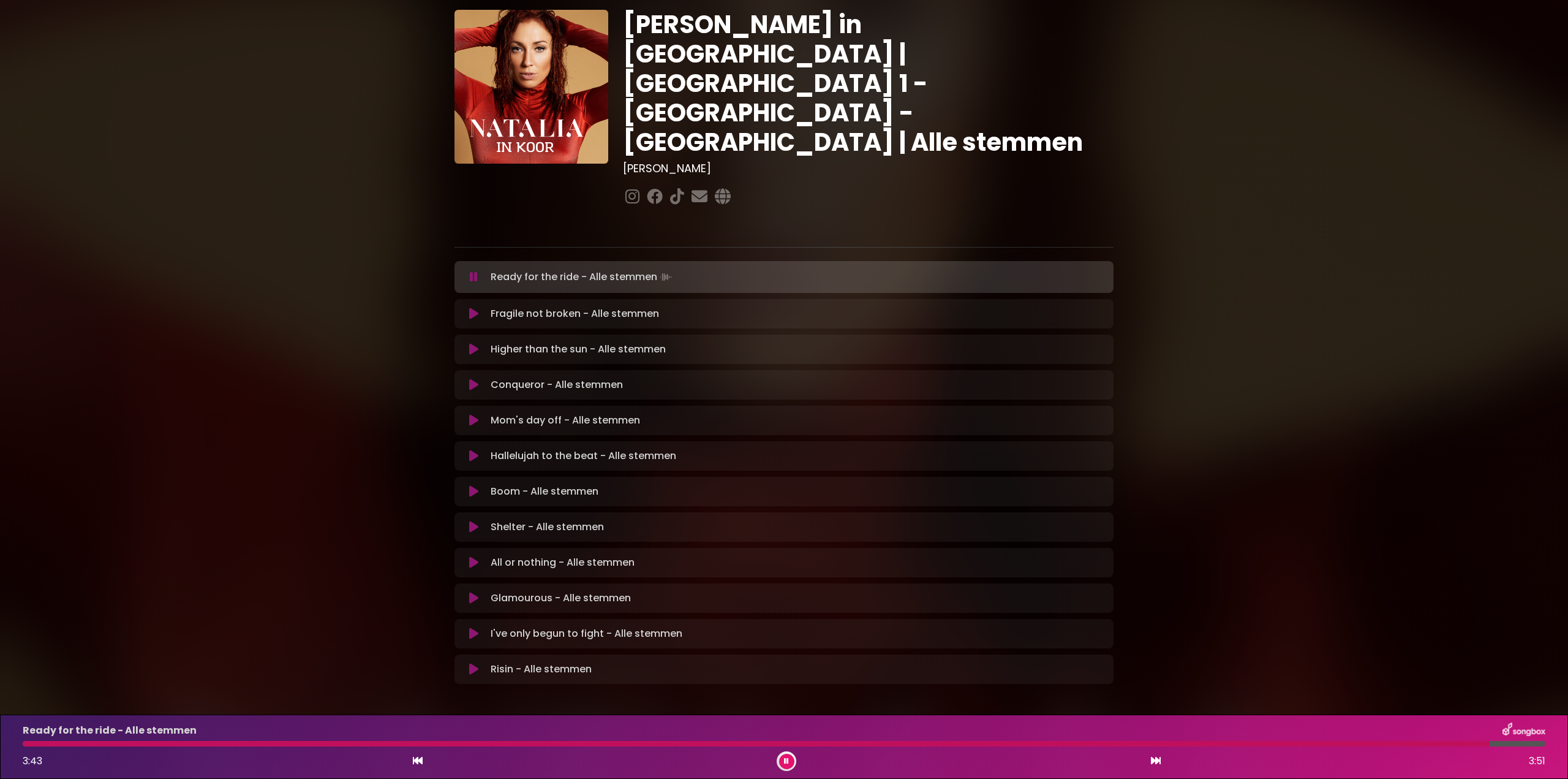
click at [44, 745] on div at bounding box center [756, 744] width 1468 height 6
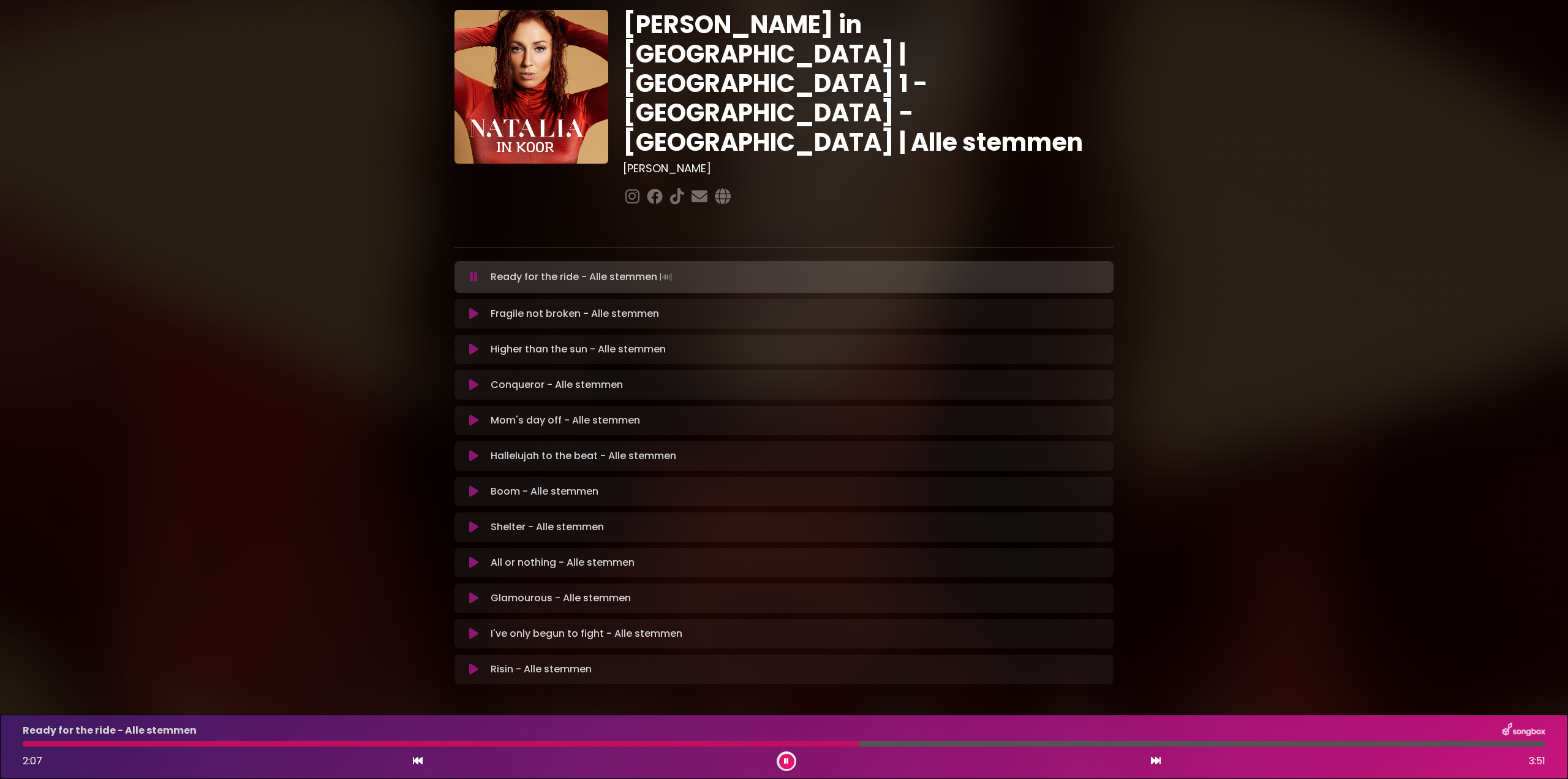
click at [735, 746] on div at bounding box center [440, 744] width 837 height 6
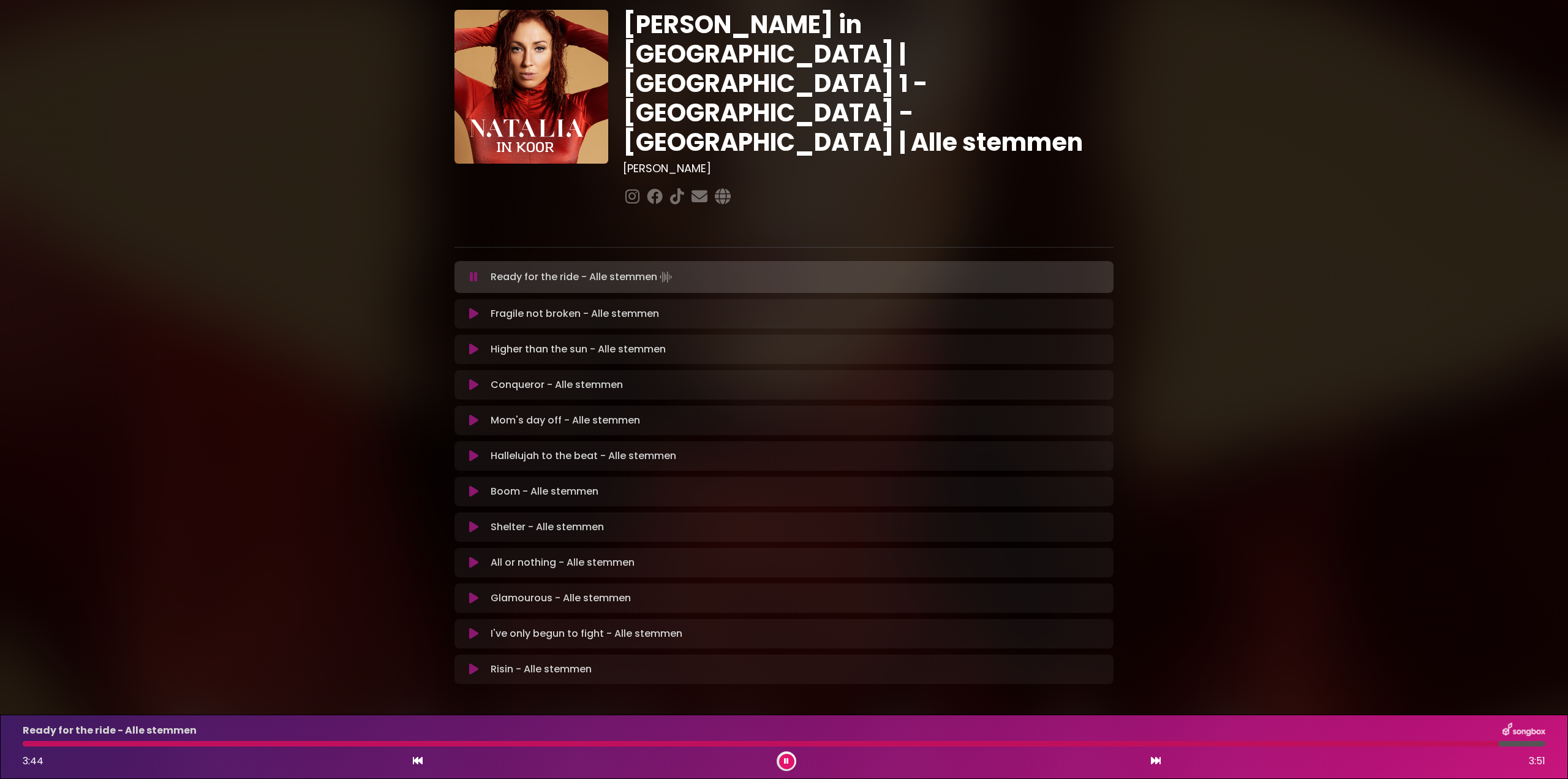
click at [475, 379] on icon at bounding box center [473, 385] width 9 height 12
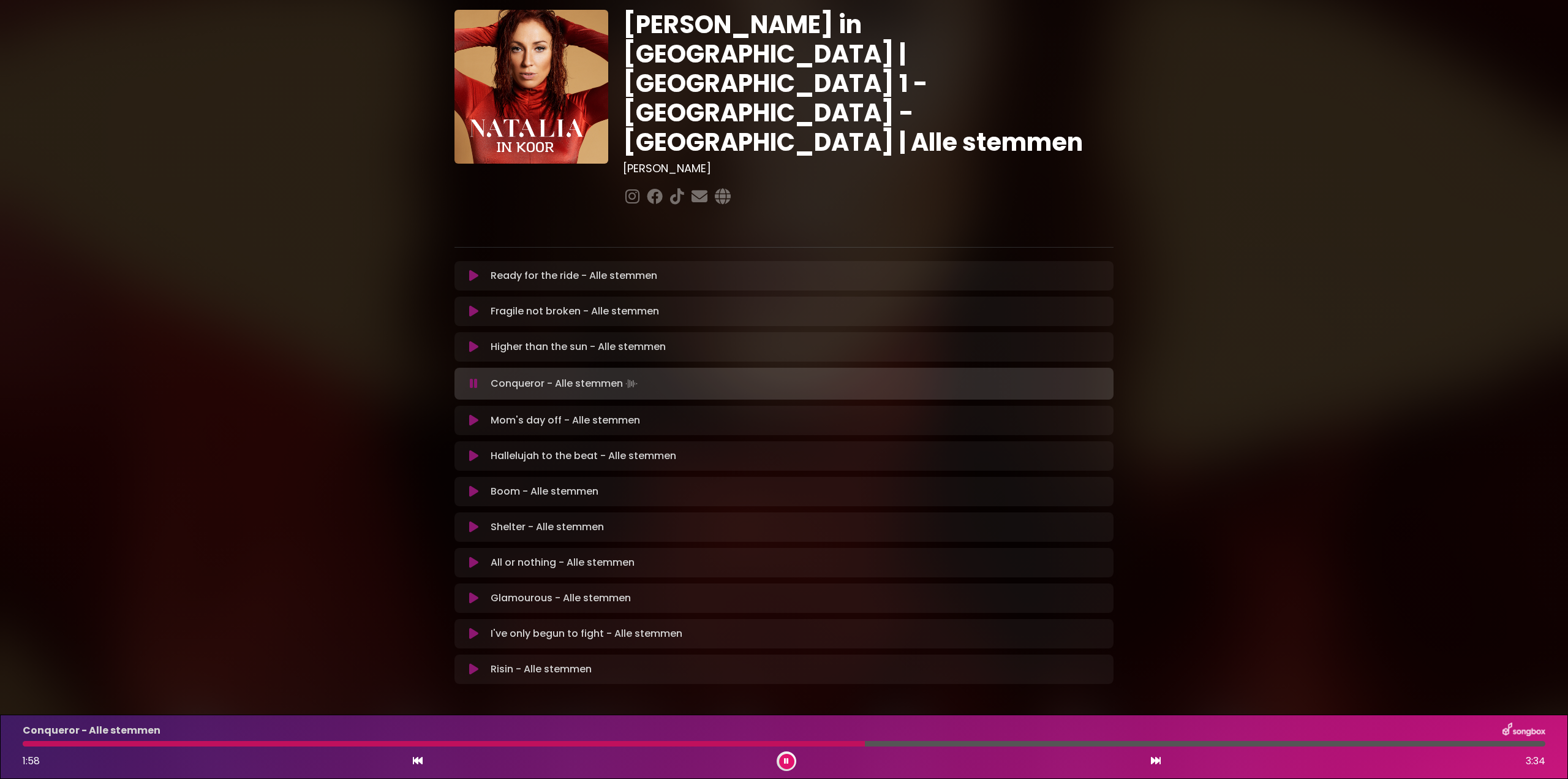
click at [46, 750] on div "Conqueror - Alle stemmen 1:58 3:34" at bounding box center [784, 747] width 1538 height 48
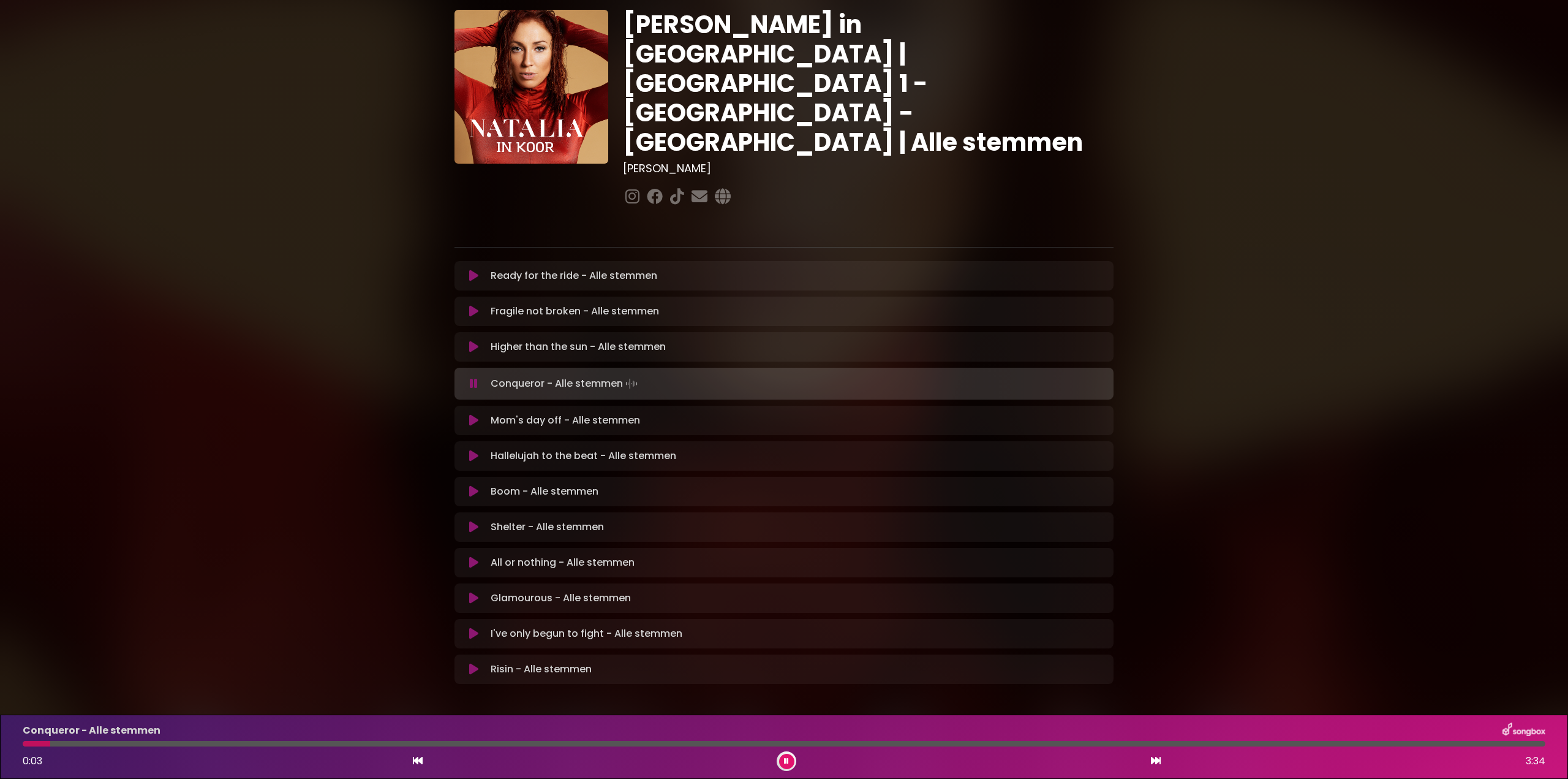
click at [50, 748] on div "Conqueror - Alle stemmen 0:03 3:34" at bounding box center [784, 747] width 1538 height 48
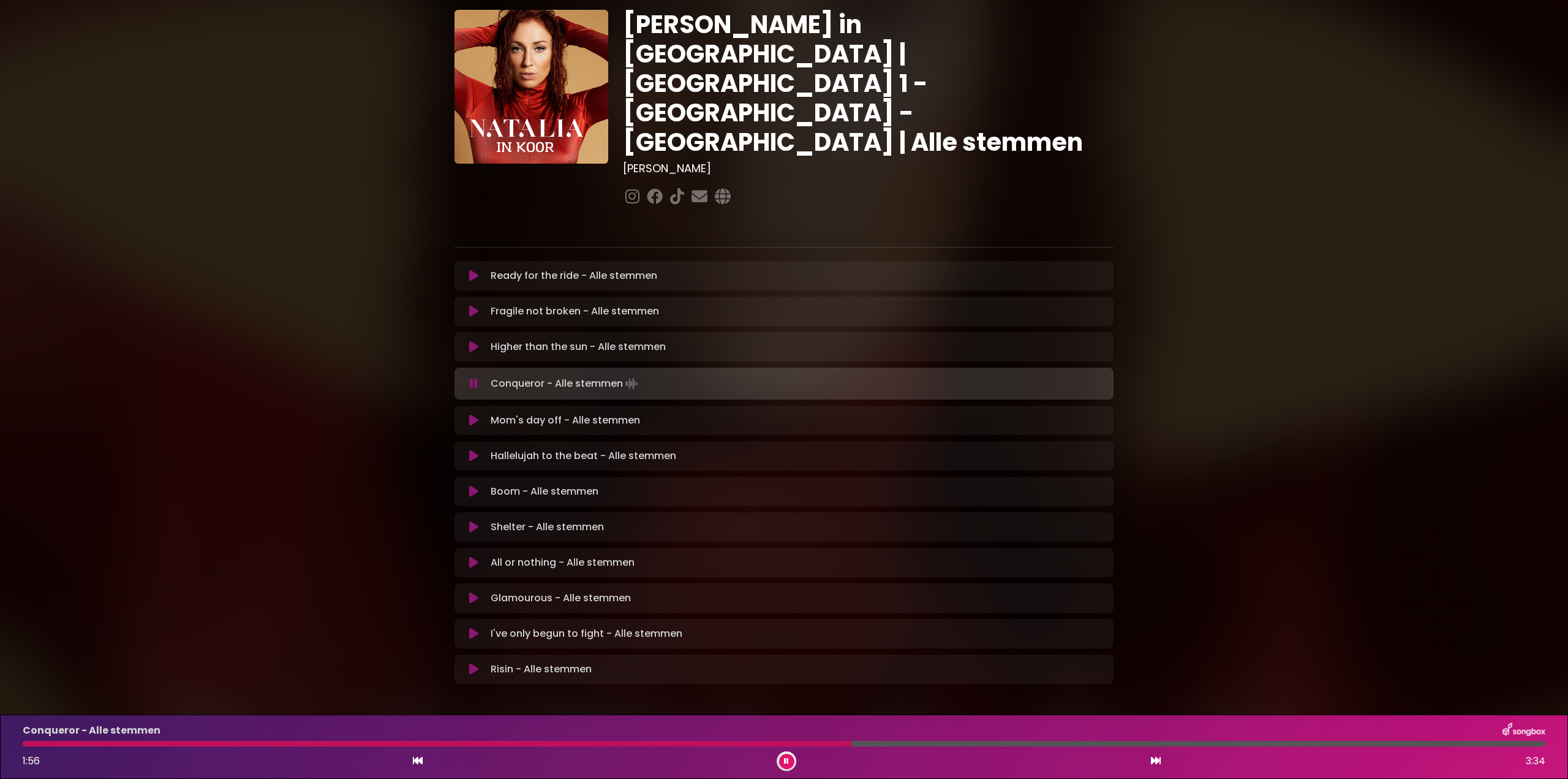
click at [648, 743] on div at bounding box center [436, 744] width 829 height 6
click at [627, 743] on div at bounding box center [351, 744] width 658 height 6
click at [454, 747] on div "Conqueror - Alle stemmen 1:48 3:34" at bounding box center [784, 747] width 1538 height 48
click at [459, 744] on div at bounding box center [241, 744] width 436 height 6
drag, startPoint x: 471, startPoint y: 338, endPoint x: 494, endPoint y: 341, distance: 23.2
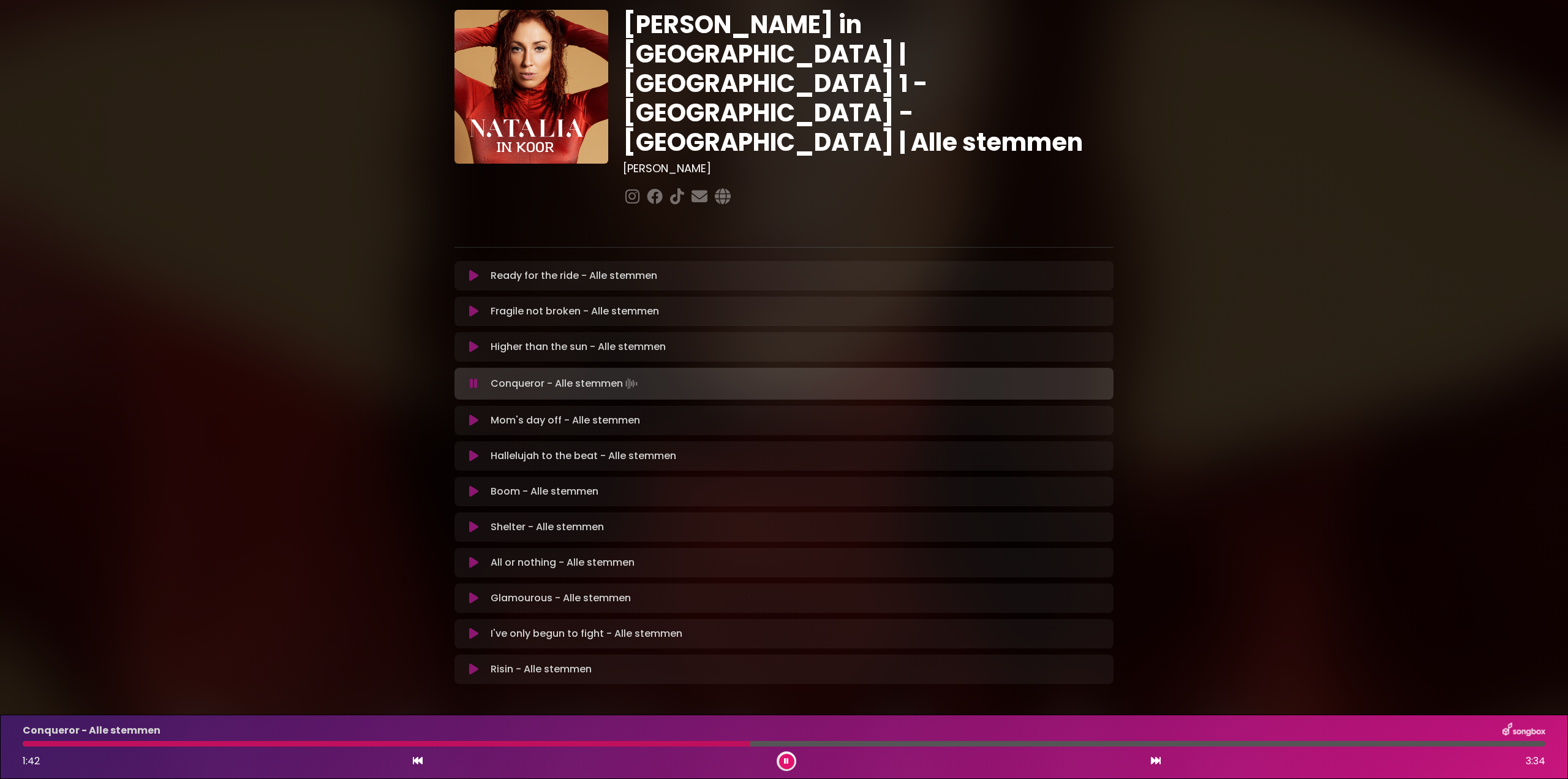
click at [472, 378] on icon at bounding box center [474, 384] width 8 height 12
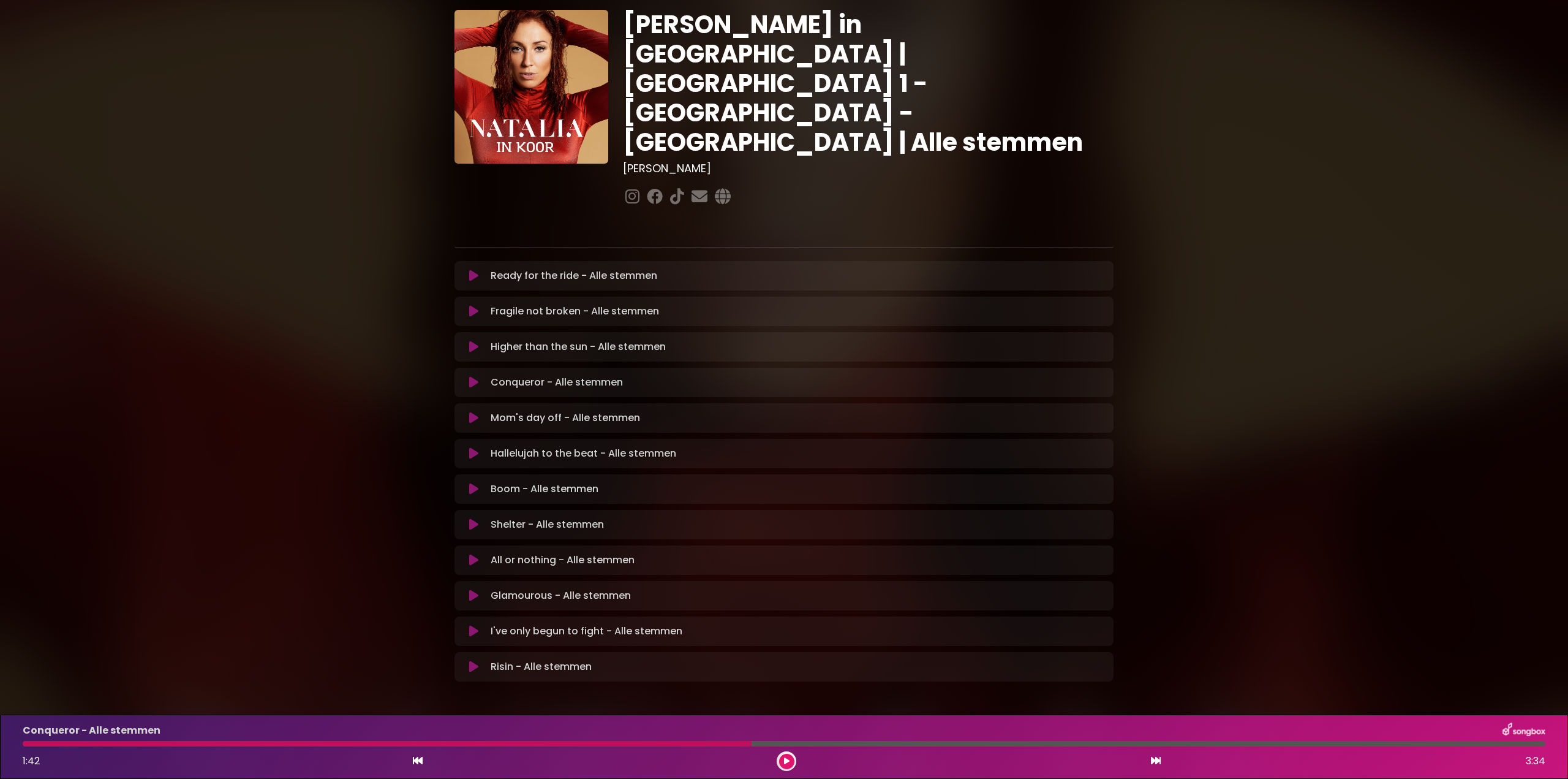
click at [445, 742] on div at bounding box center [387, 744] width 729 height 6
click at [489, 748] on div "Conqueror - Alle stemmen 1:42 3:34" at bounding box center [784, 747] width 1538 height 48
click at [489, 745] on div at bounding box center [387, 744] width 729 height 6
click at [789, 760] on icon at bounding box center [787, 760] width 6 height 7
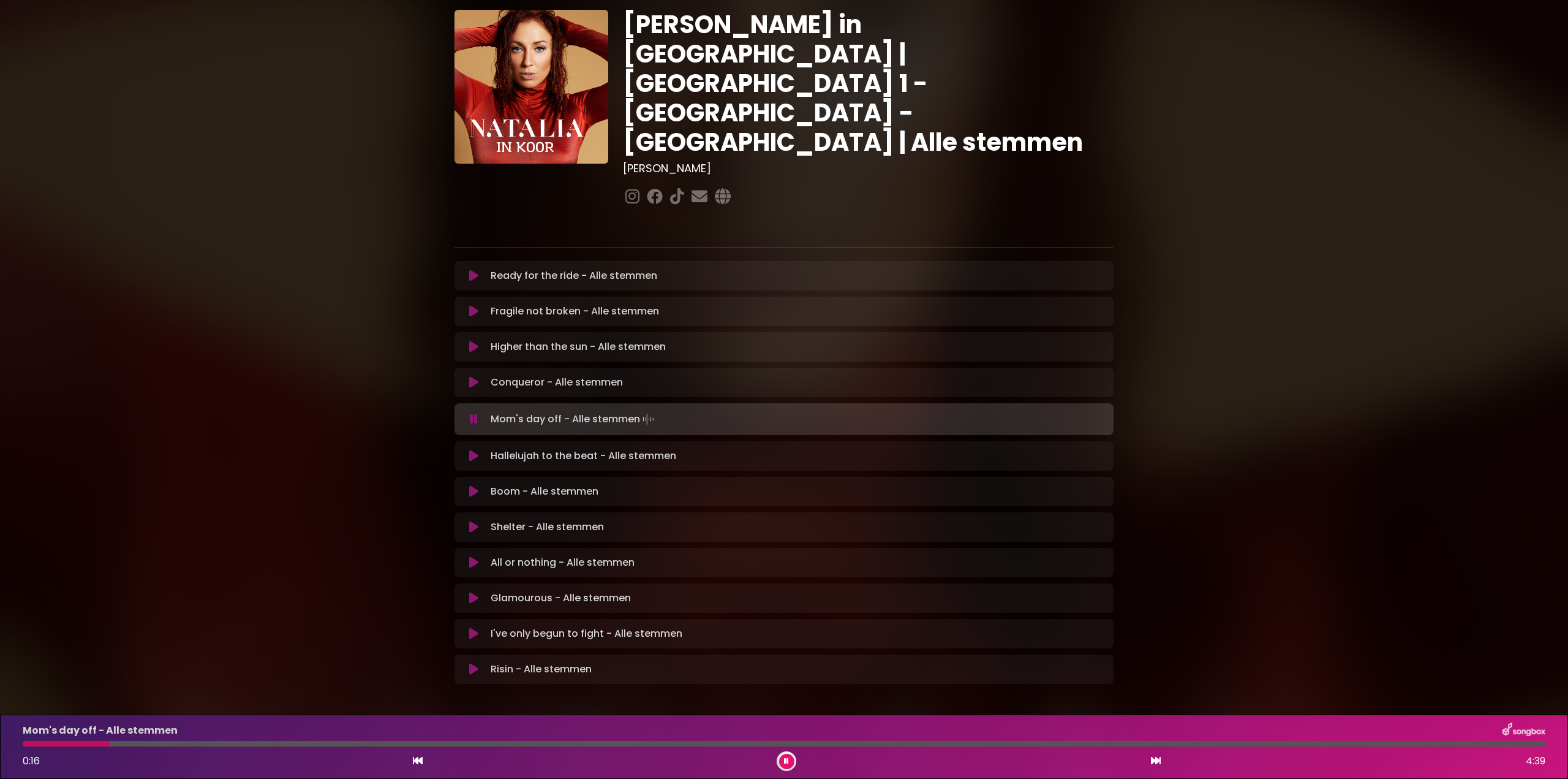
click at [476, 413] on icon at bounding box center [474, 419] width 8 height 12
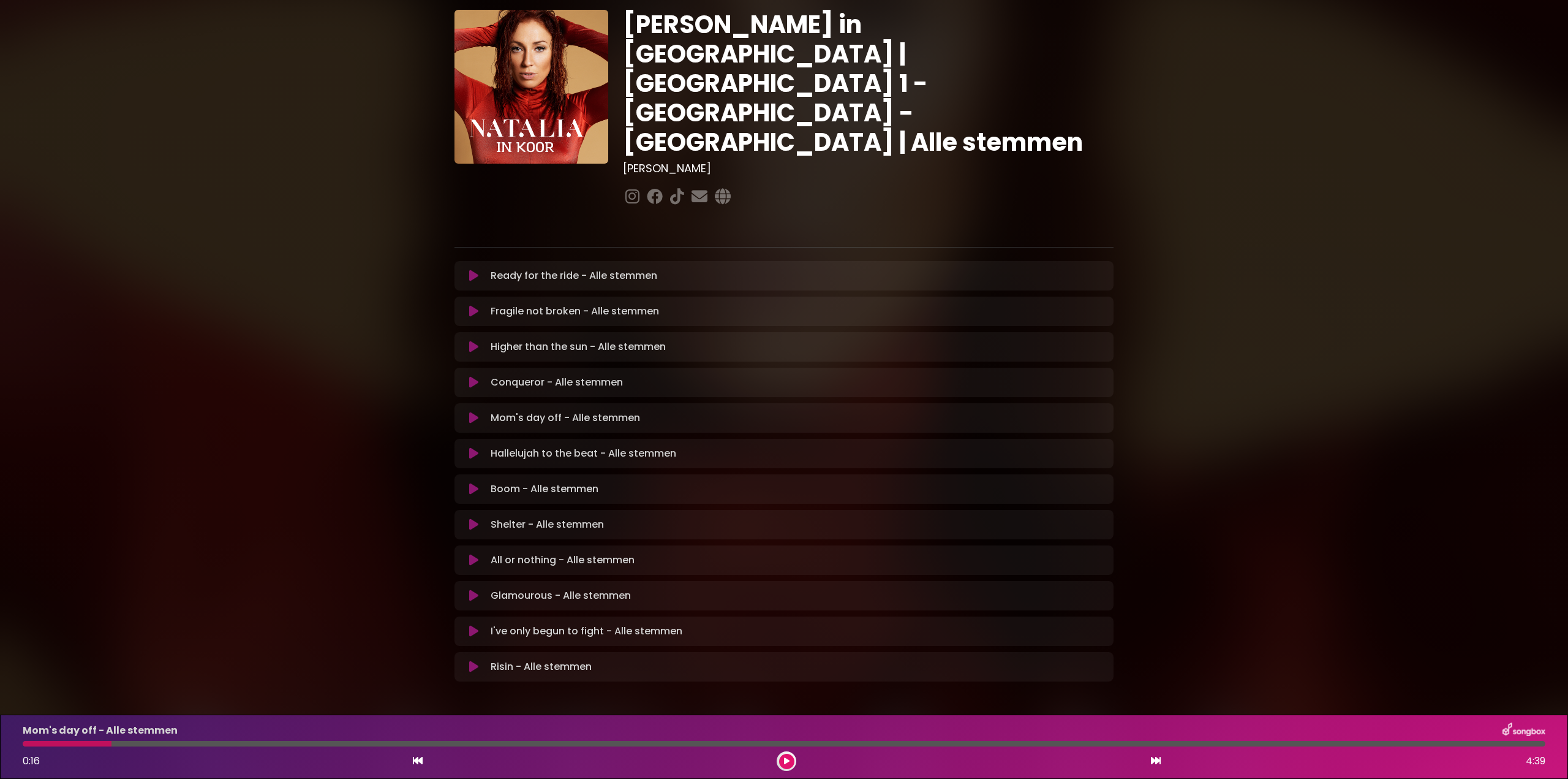
click at [469, 554] on icon at bounding box center [473, 560] width 9 height 12
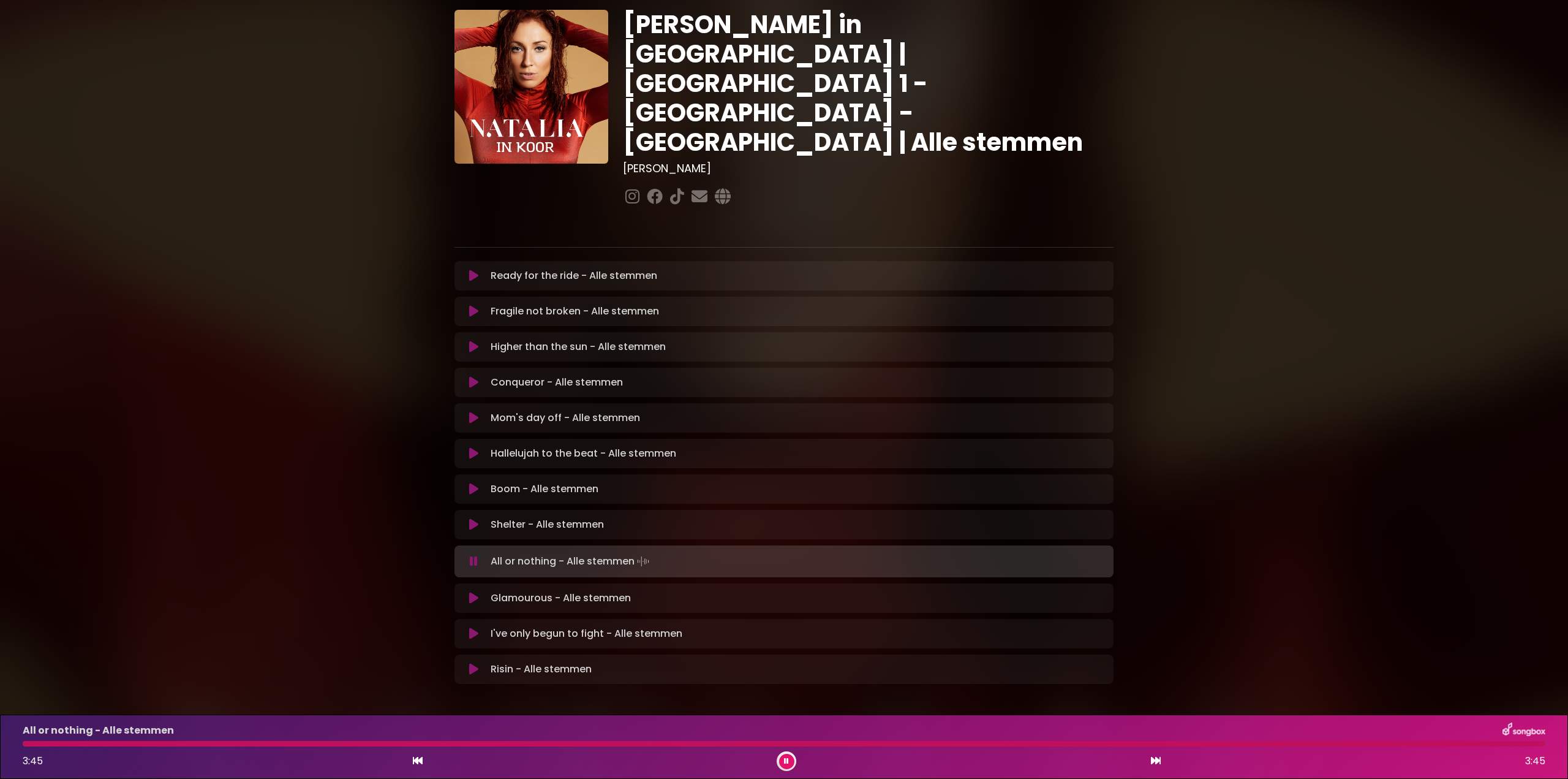
click at [478, 553] on div "All or nothing - Alle stemmen Loading Track..." at bounding box center [784, 561] width 645 height 17
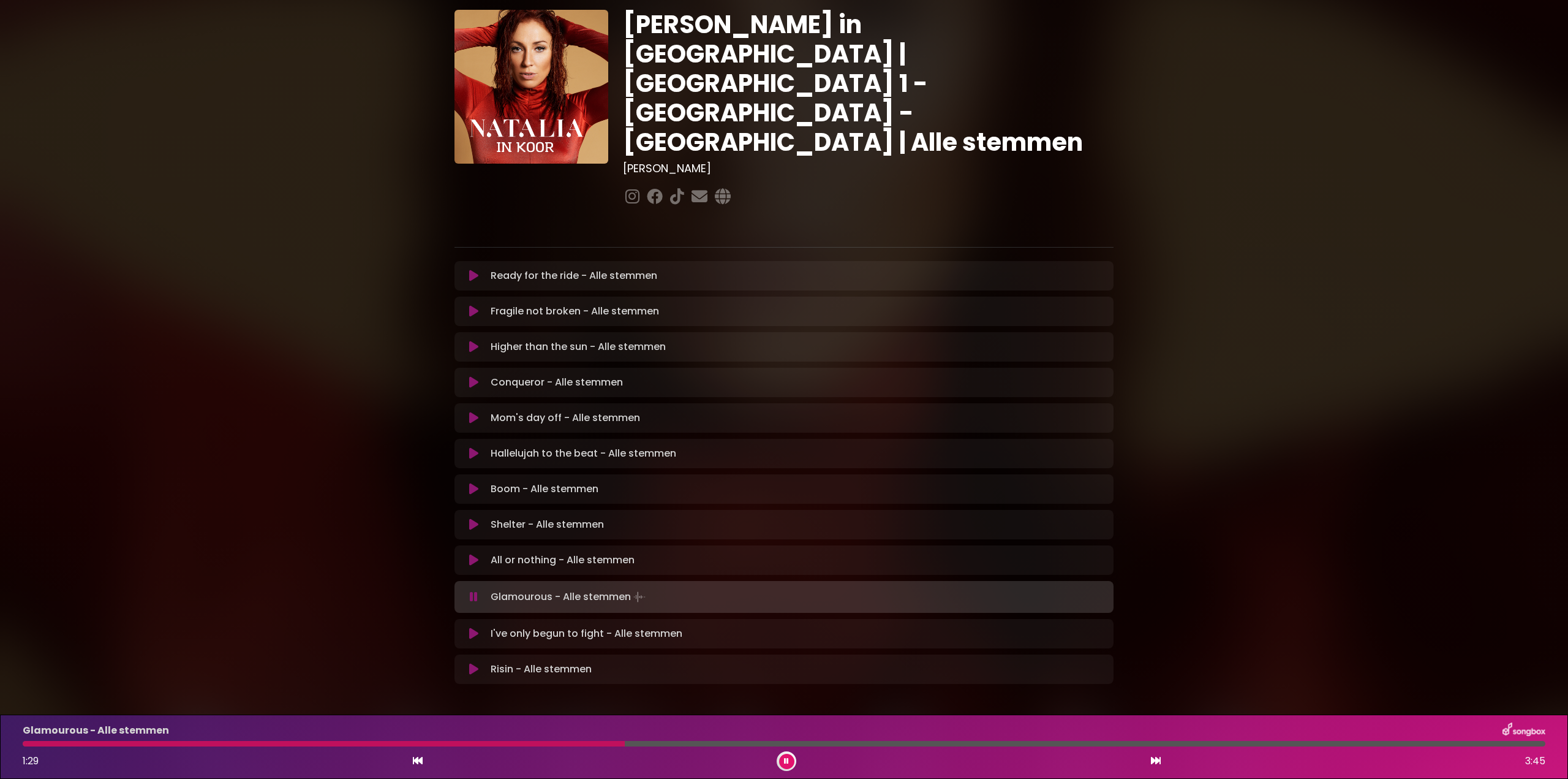
drag, startPoint x: 31, startPoint y: 745, endPoint x: 49, endPoint y: 745, distance: 18.0
click at [31, 745] on div at bounding box center [323, 744] width 603 height 6
click at [58, 743] on div at bounding box center [129, 744] width 213 height 6
click at [443, 743] on div at bounding box center [297, 744] width 549 height 6
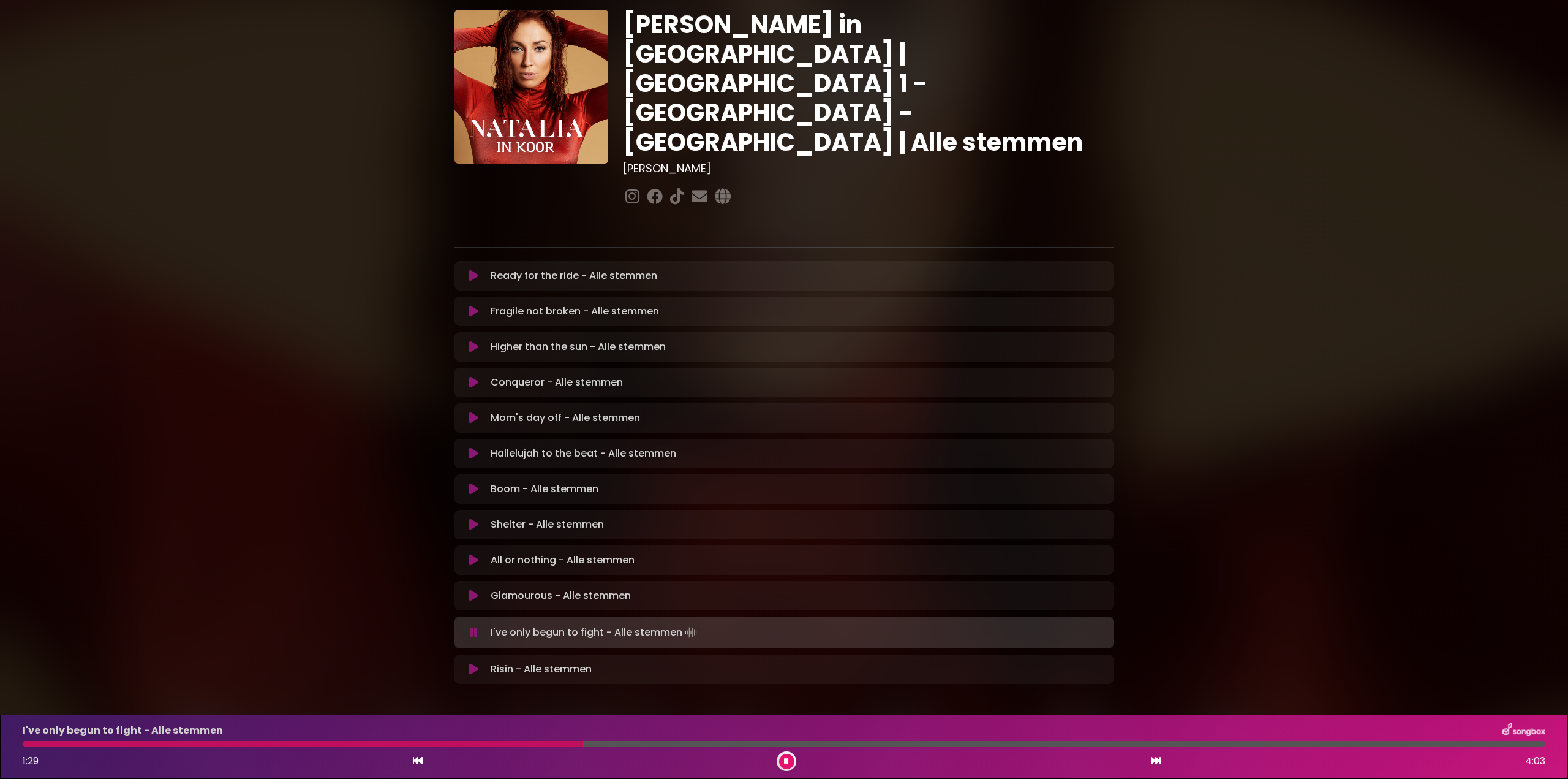
click at [475, 627] on icon at bounding box center [474, 632] width 8 height 12
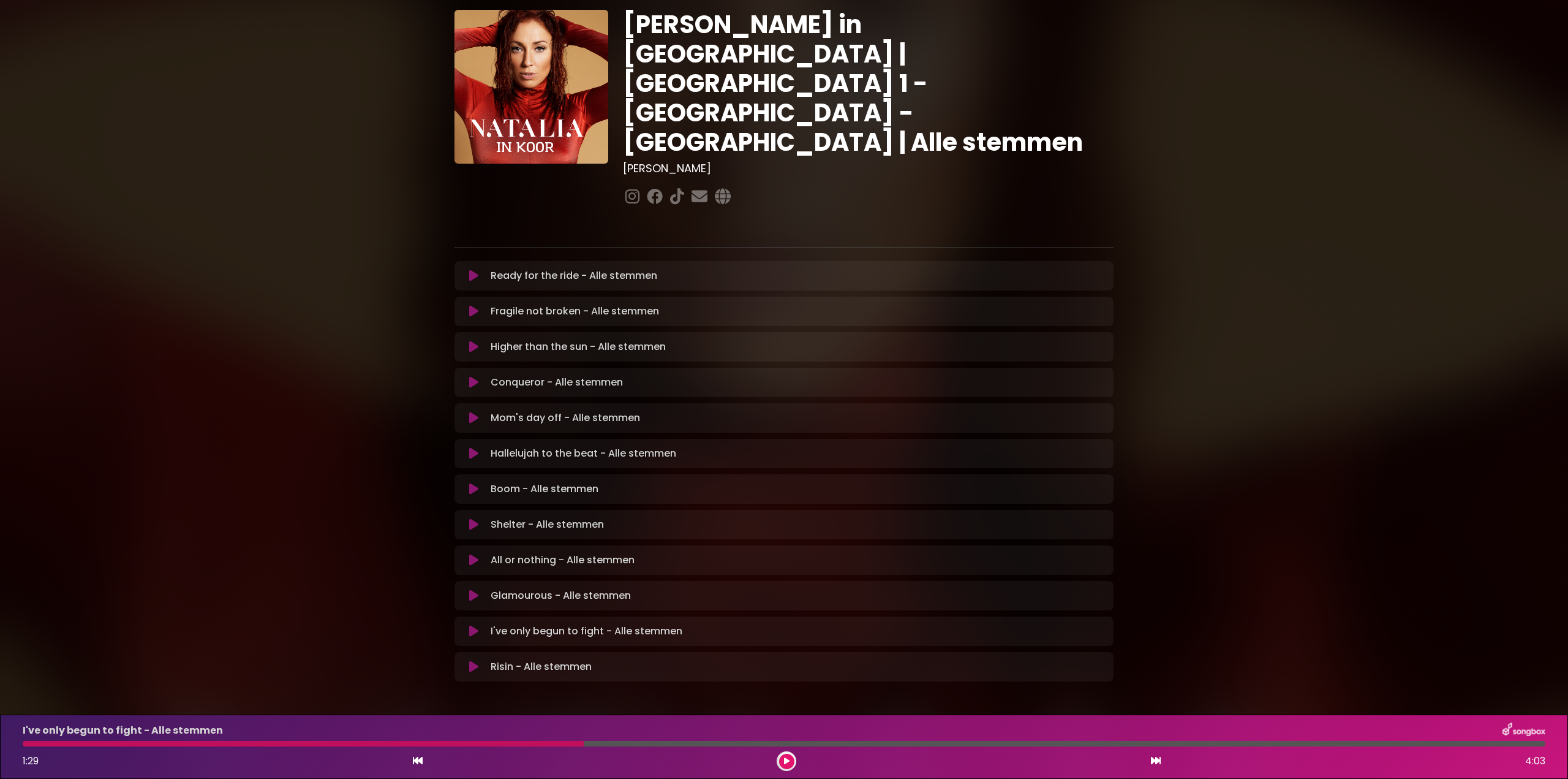
click at [471, 590] on icon at bounding box center [473, 596] width 9 height 12
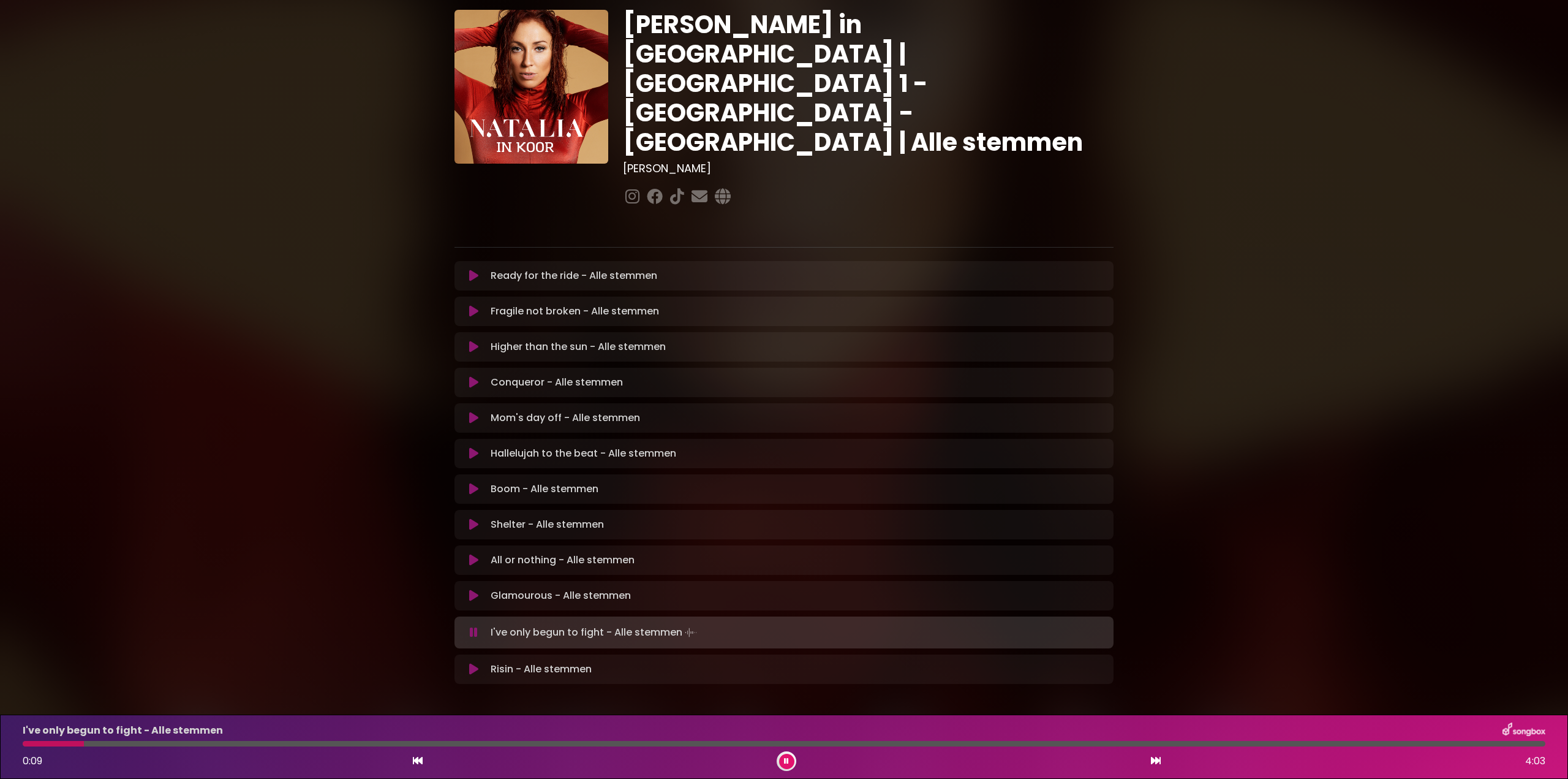
click at [782, 761] on button at bounding box center [787, 762] width 16 height 16
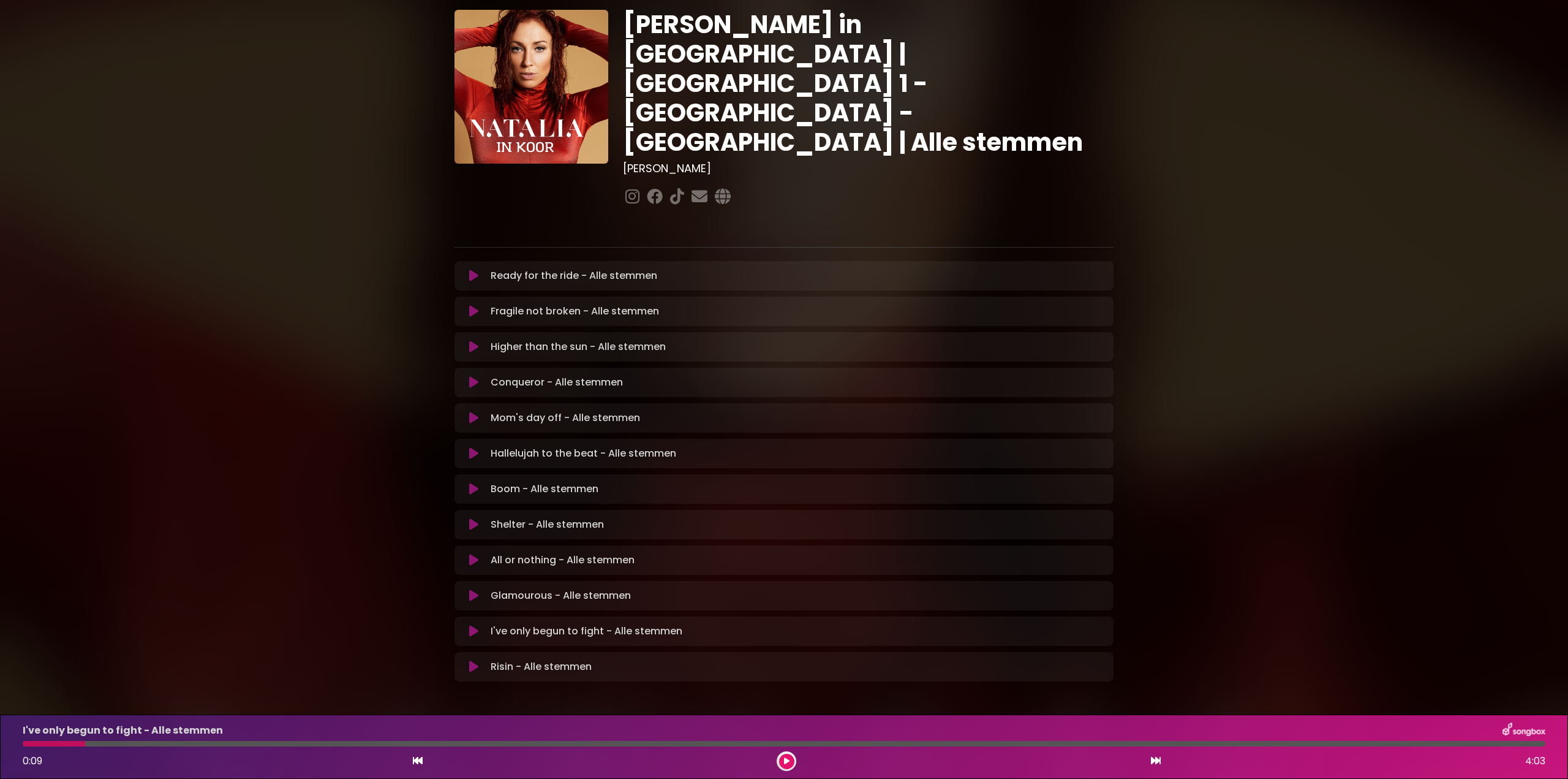
click at [474, 626] on icon at bounding box center [473, 631] width 9 height 12
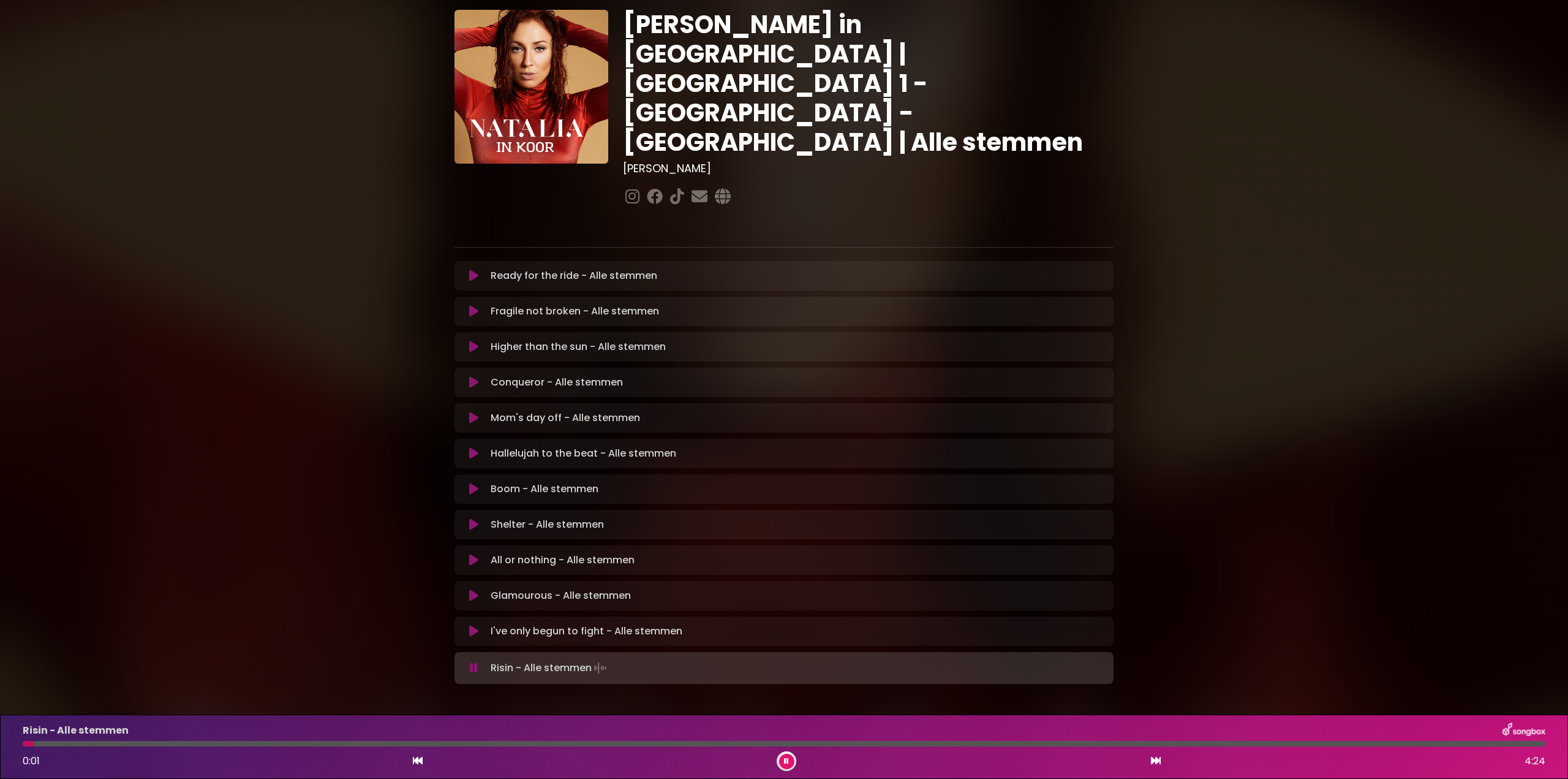
drag, startPoint x: 789, startPoint y: 765, endPoint x: 782, endPoint y: 722, distance: 43.6
click at [789, 764] on button at bounding box center [787, 762] width 16 height 16
